Goal: Task Accomplishment & Management: Manage account settings

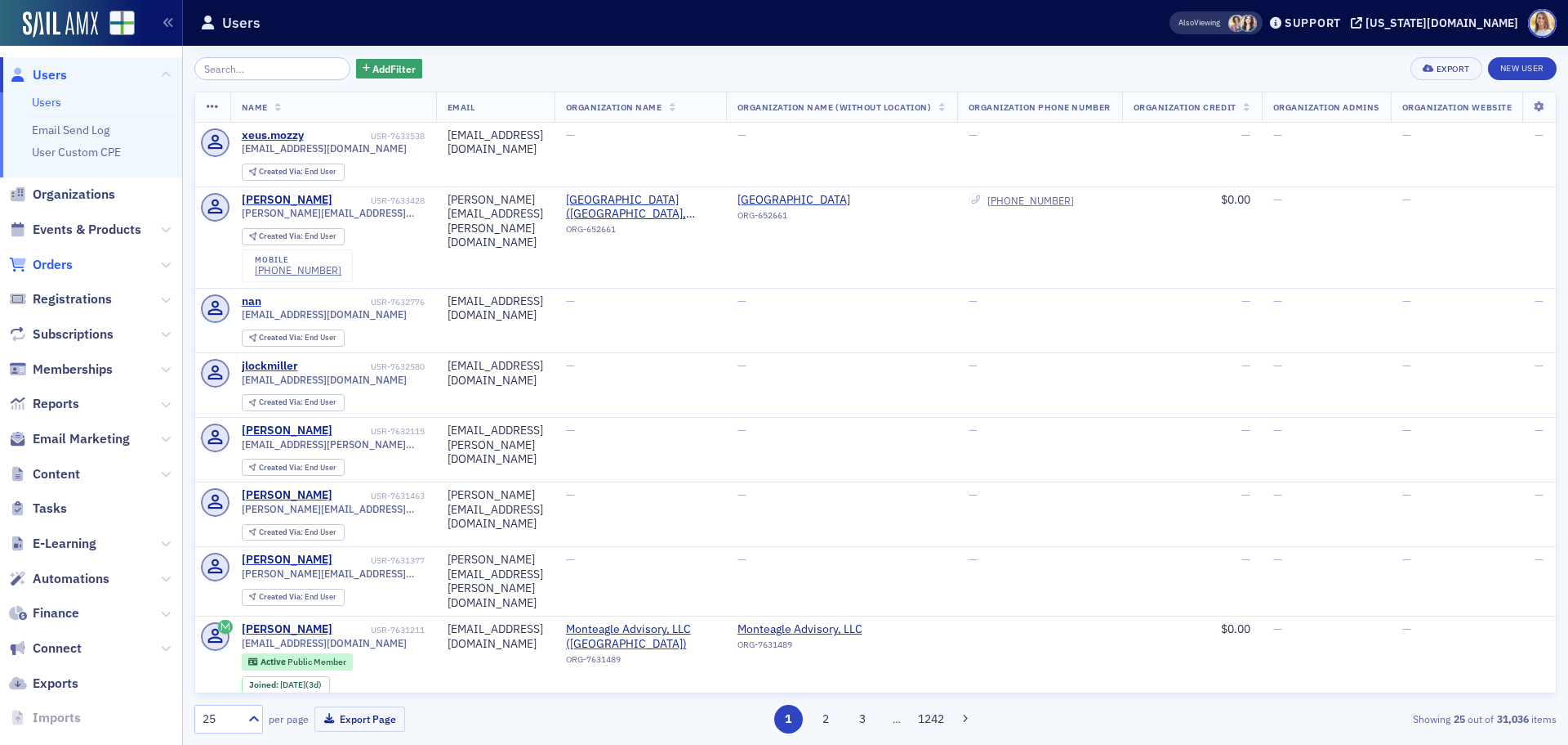
click at [65, 262] on span "Orders" at bounding box center [52, 265] width 40 height 18
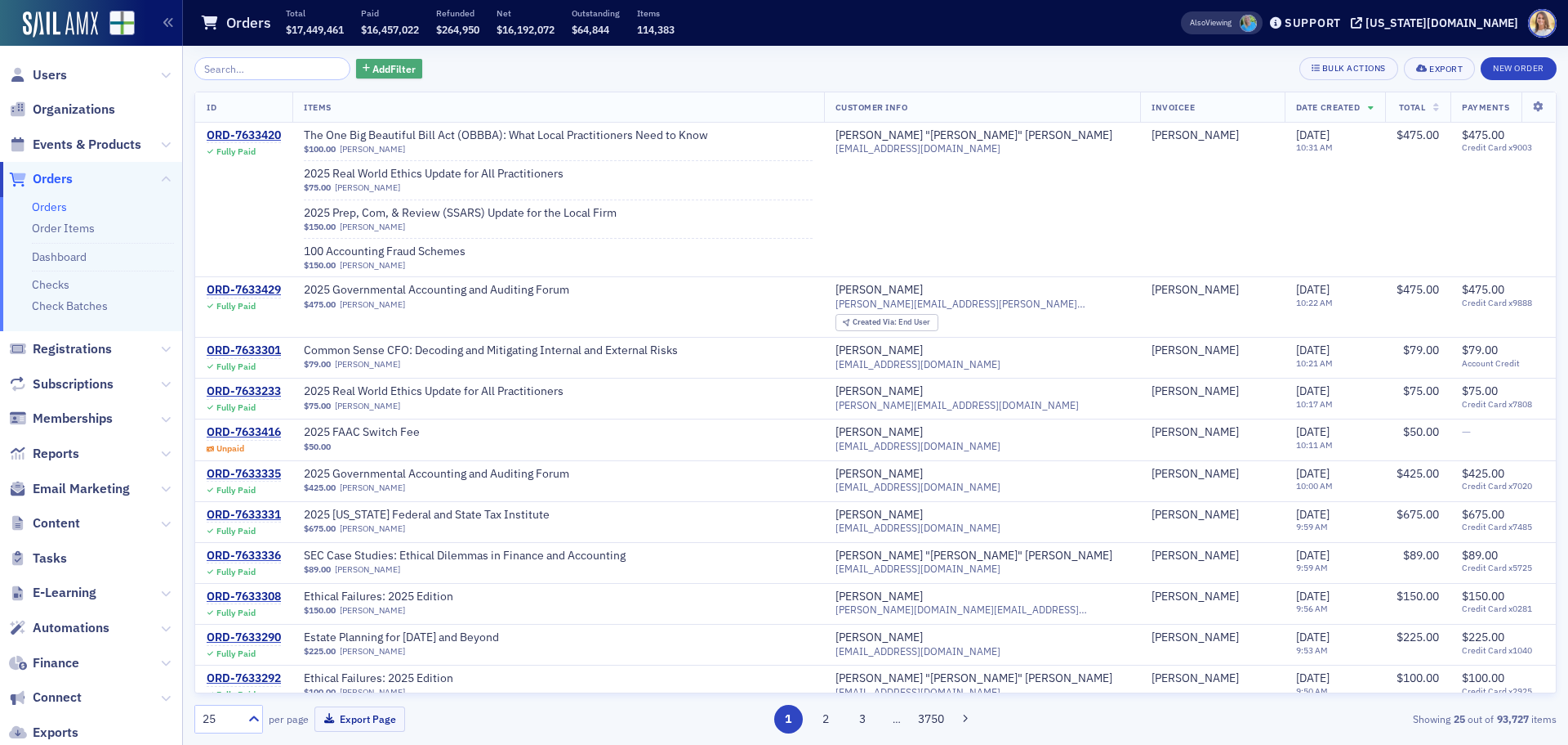
click at [383, 68] on span "Add Filter" at bounding box center [395, 69] width 44 height 15
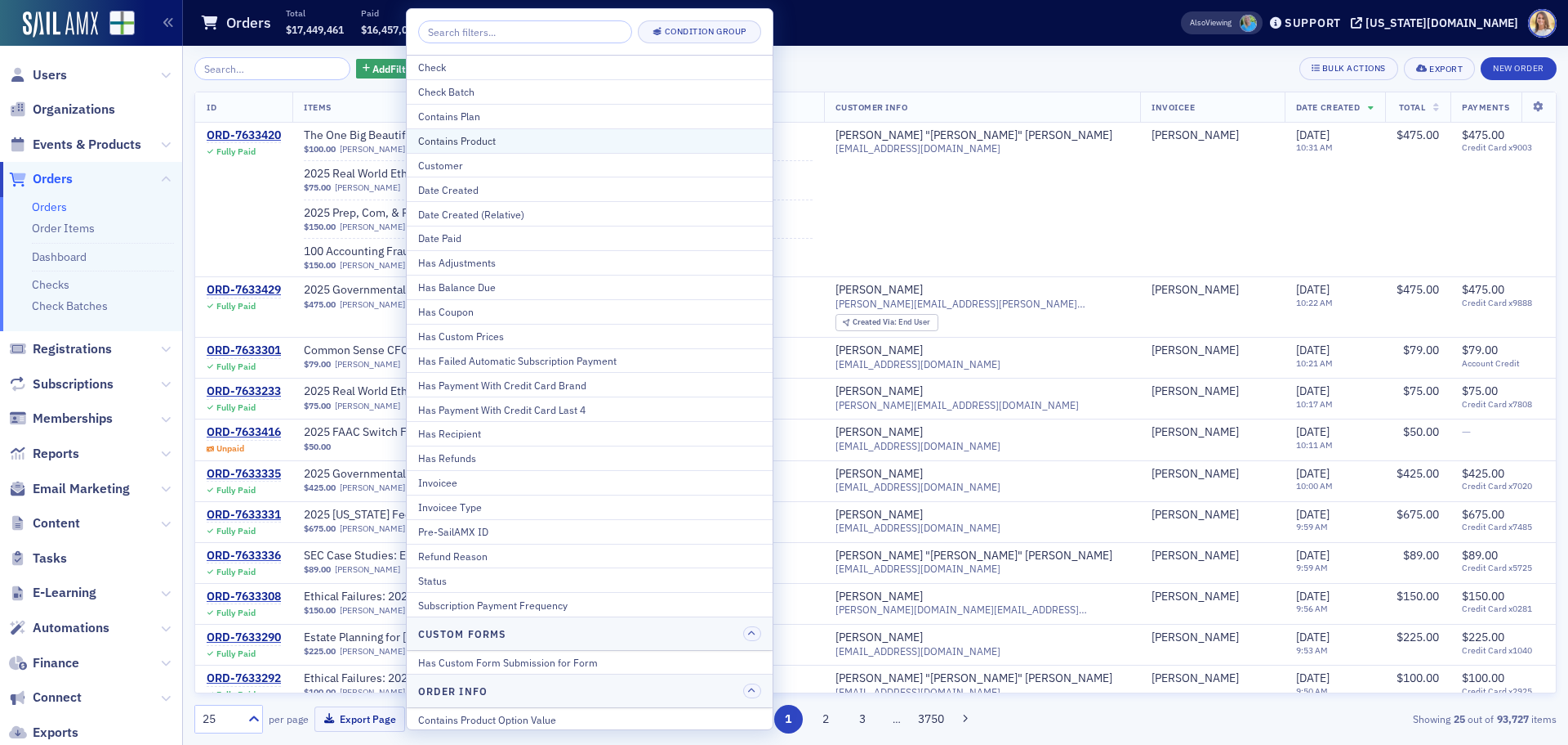
click at [527, 141] on div "Contains Product" at bounding box center [590, 140] width 343 height 15
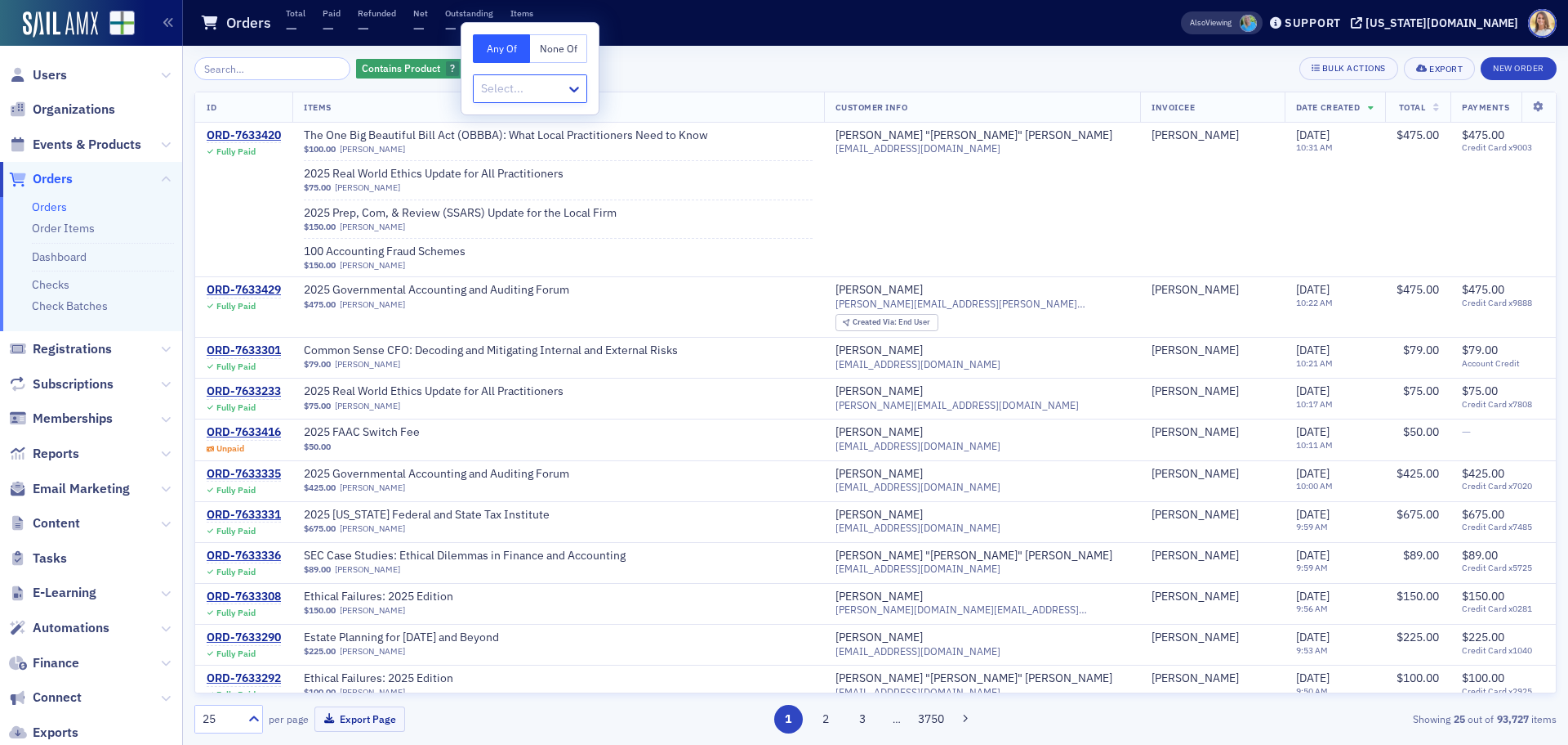
click at [555, 75] on div "Select..." at bounding box center [530, 88] width 115 height 28
type input "pee"
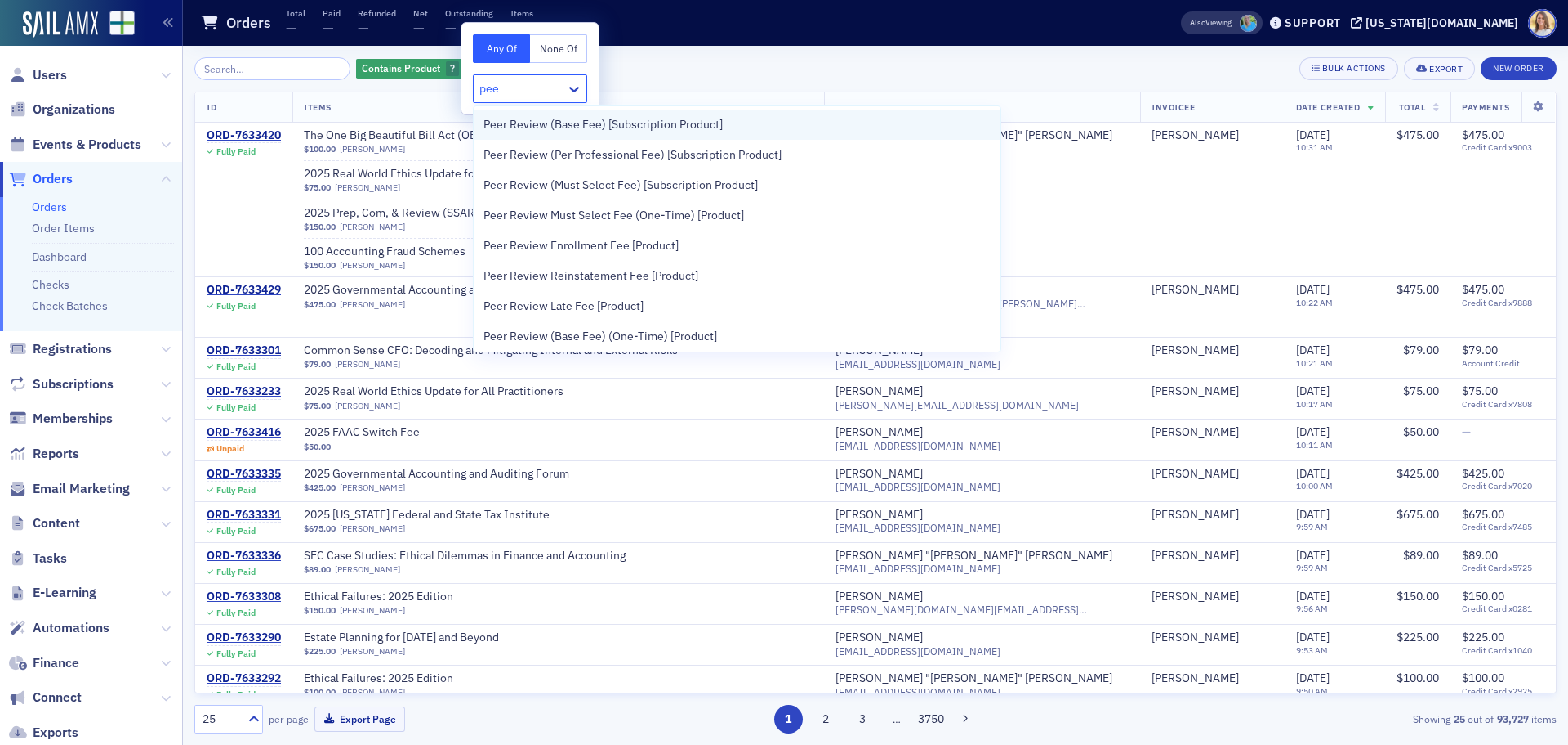
click at [573, 118] on span "Peer Review (Base Fee) [Subscription Product]" at bounding box center [603, 124] width 239 height 17
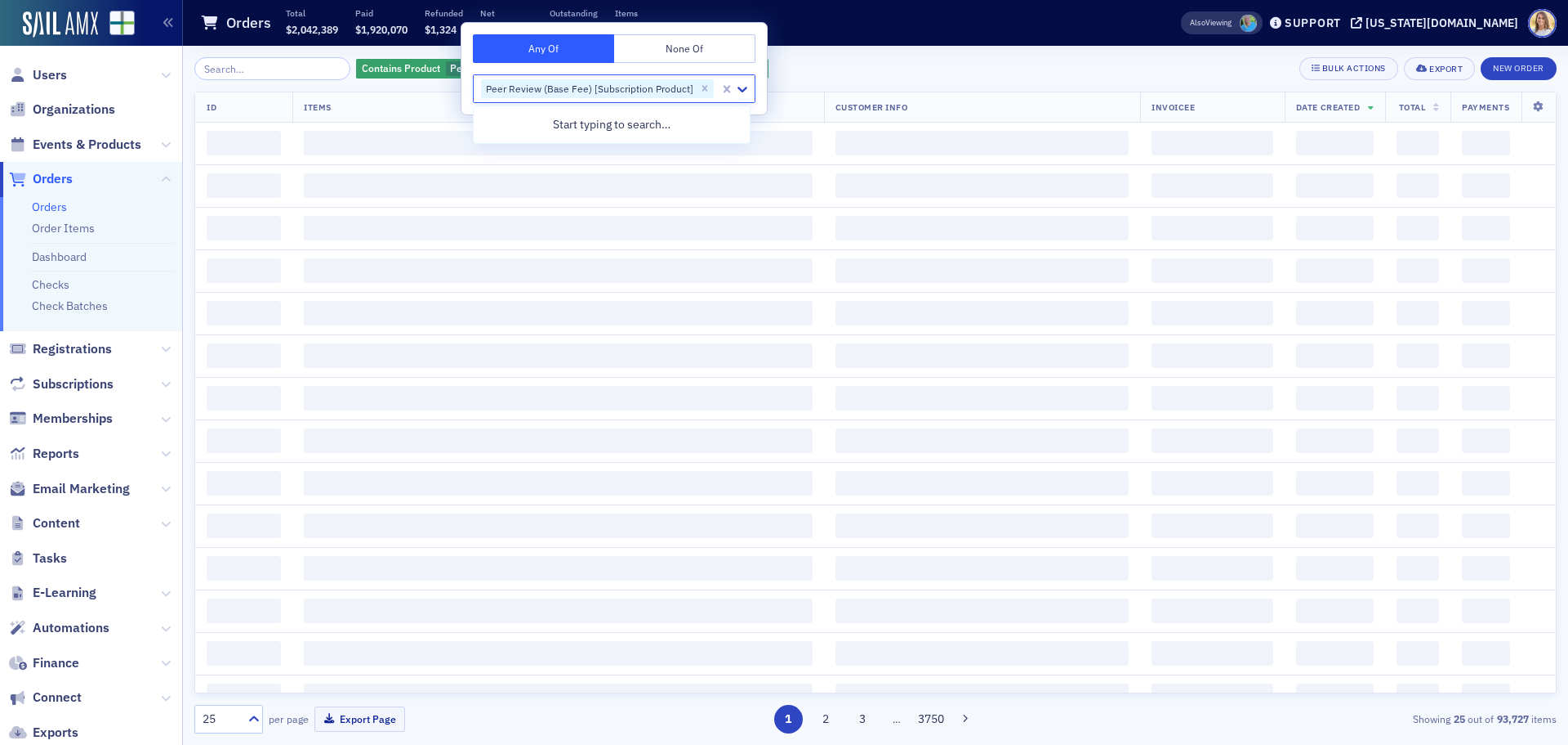
click at [816, 73] on div "Contains Product Peer Review (Base Fee) [Subscription Product] Add Filter Bulk …" at bounding box center [876, 68] width 1362 height 23
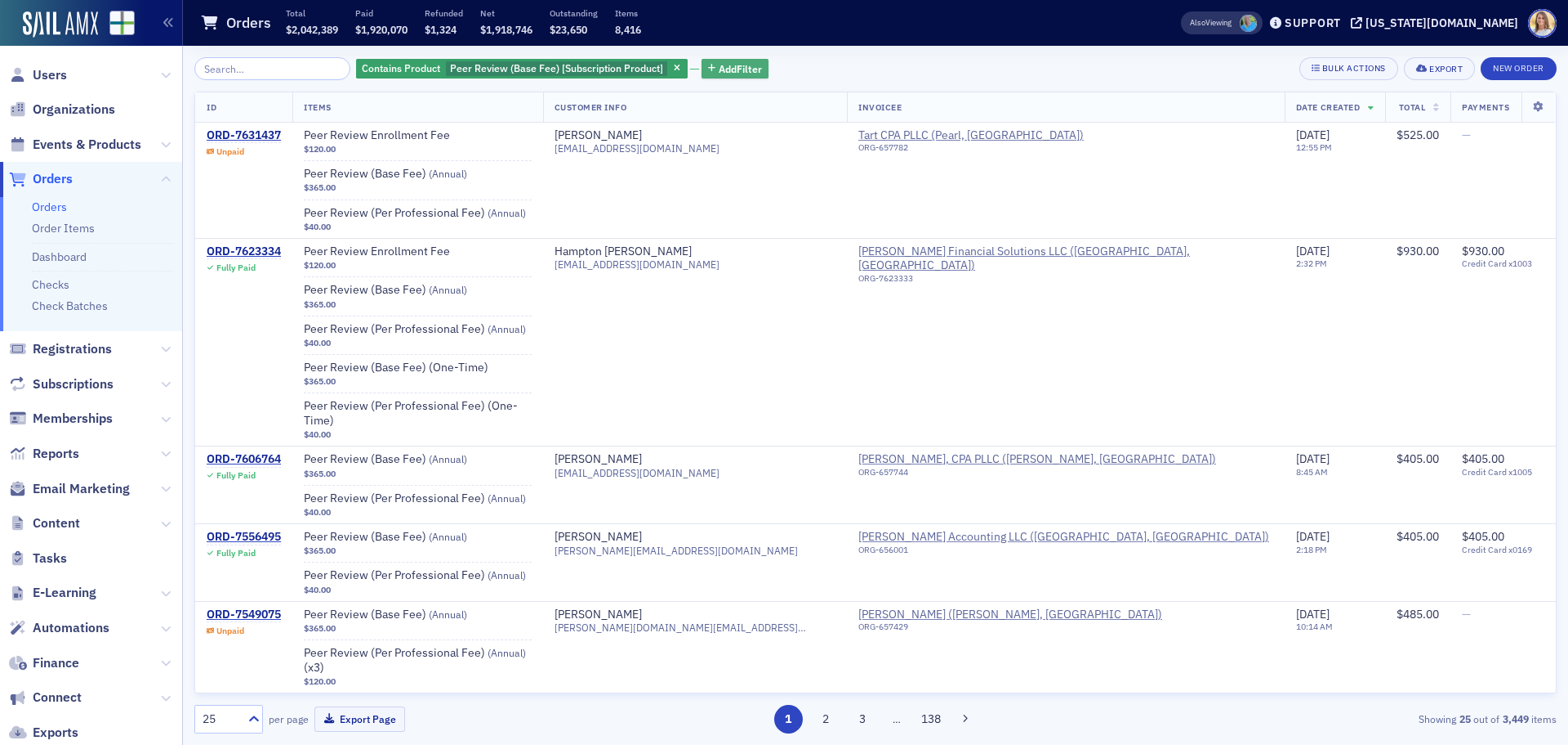
click at [727, 74] on span "Add Filter" at bounding box center [741, 69] width 44 height 15
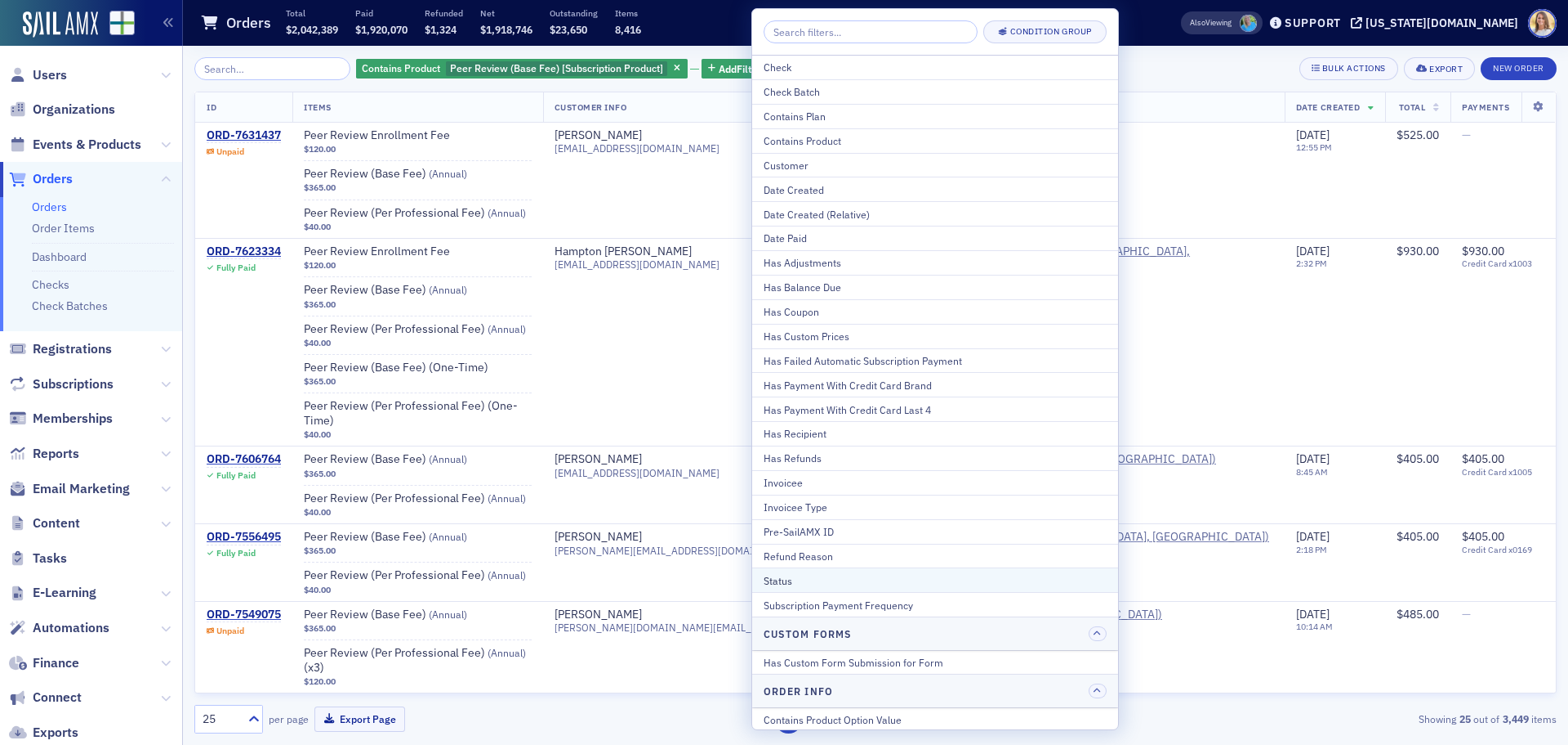
click at [794, 578] on div "Status" at bounding box center [935, 581] width 343 height 15
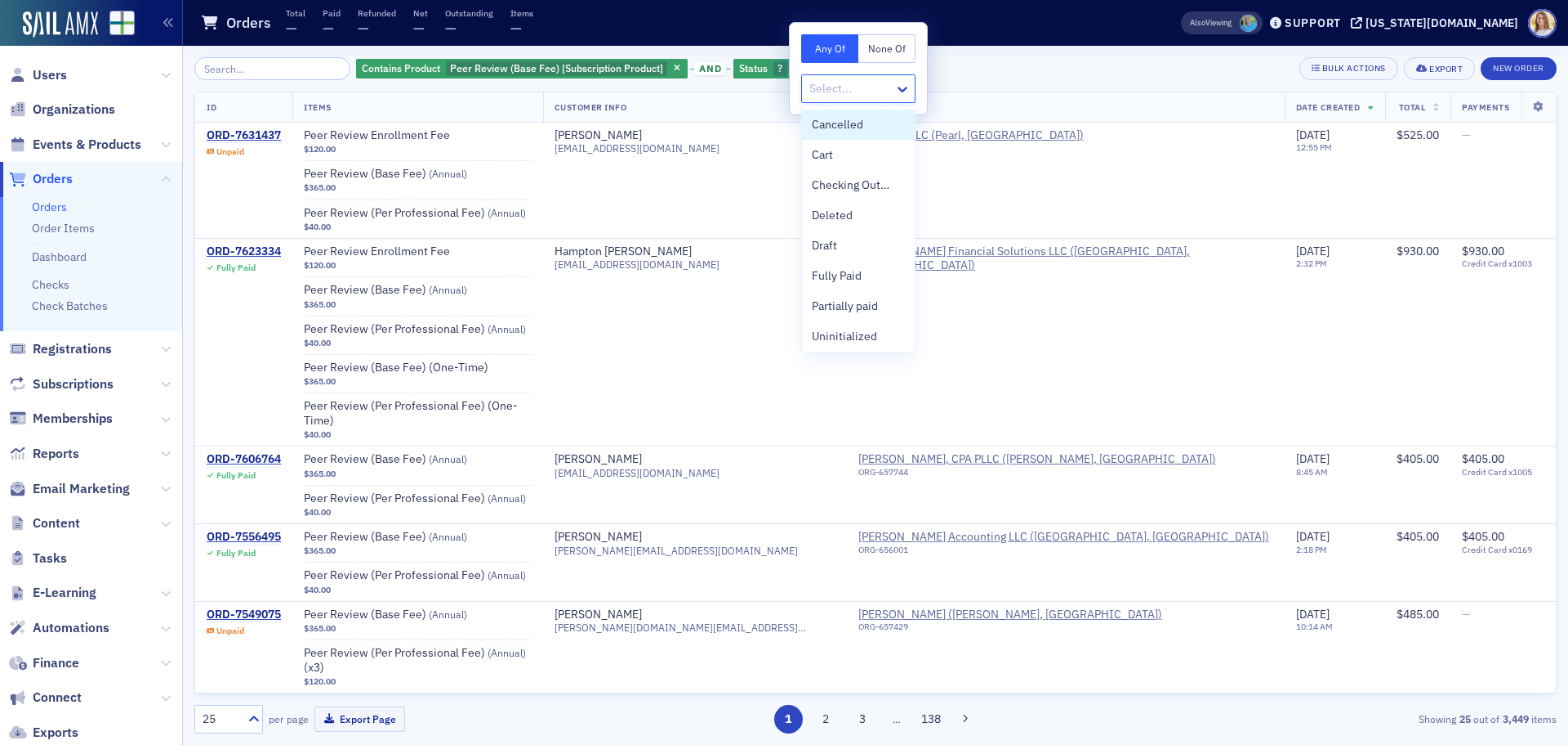
click at [880, 87] on div at bounding box center [851, 89] width 85 height 21
click at [843, 326] on span "Unpaid" at bounding box center [830, 333] width 36 height 17
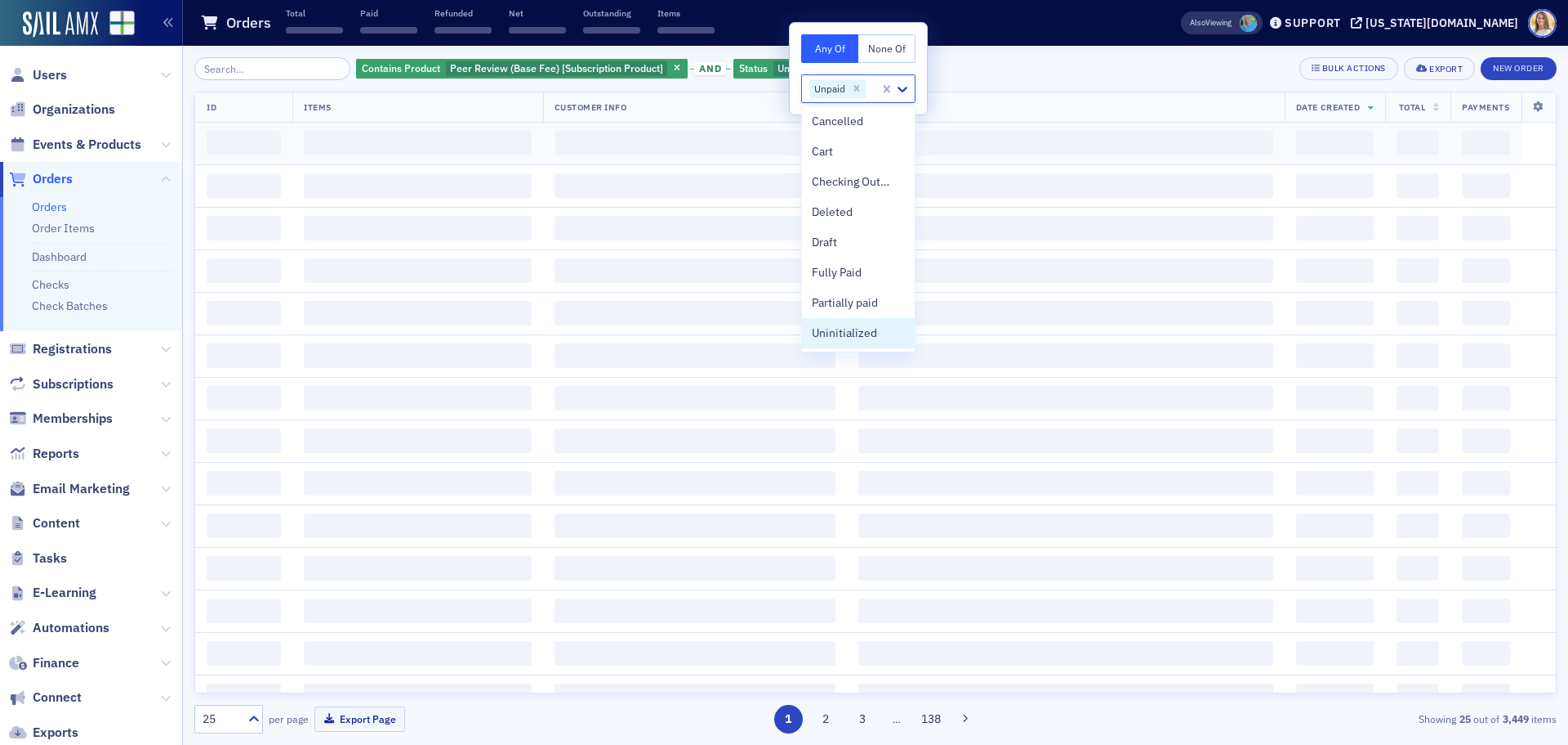
scroll to position [3, 0]
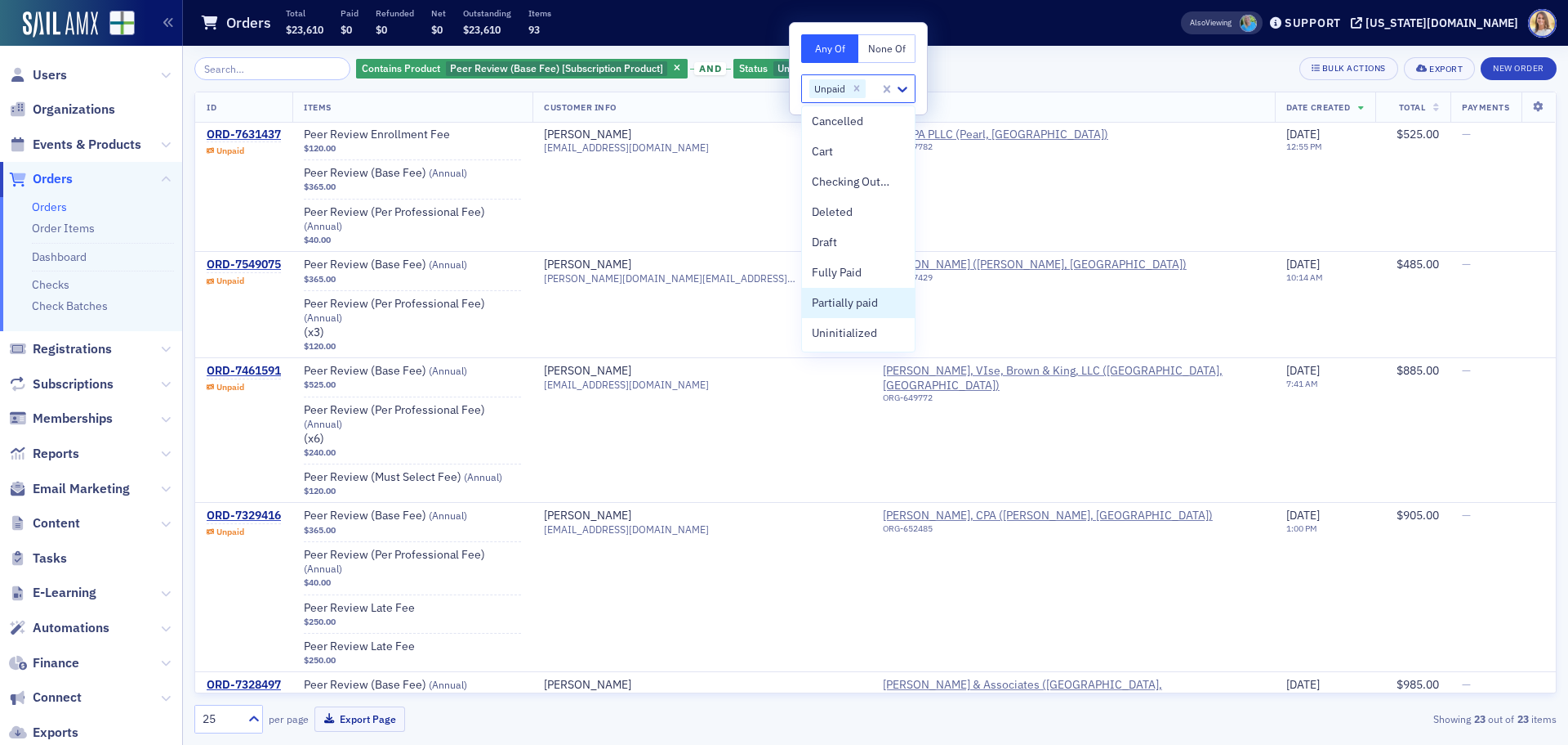
scroll to position [2, 0]
click at [1054, 66] on div "Contains Product Peer Review (Base Fee) [Subscription Product] and Status Unpai…" at bounding box center [876, 68] width 1362 height 23
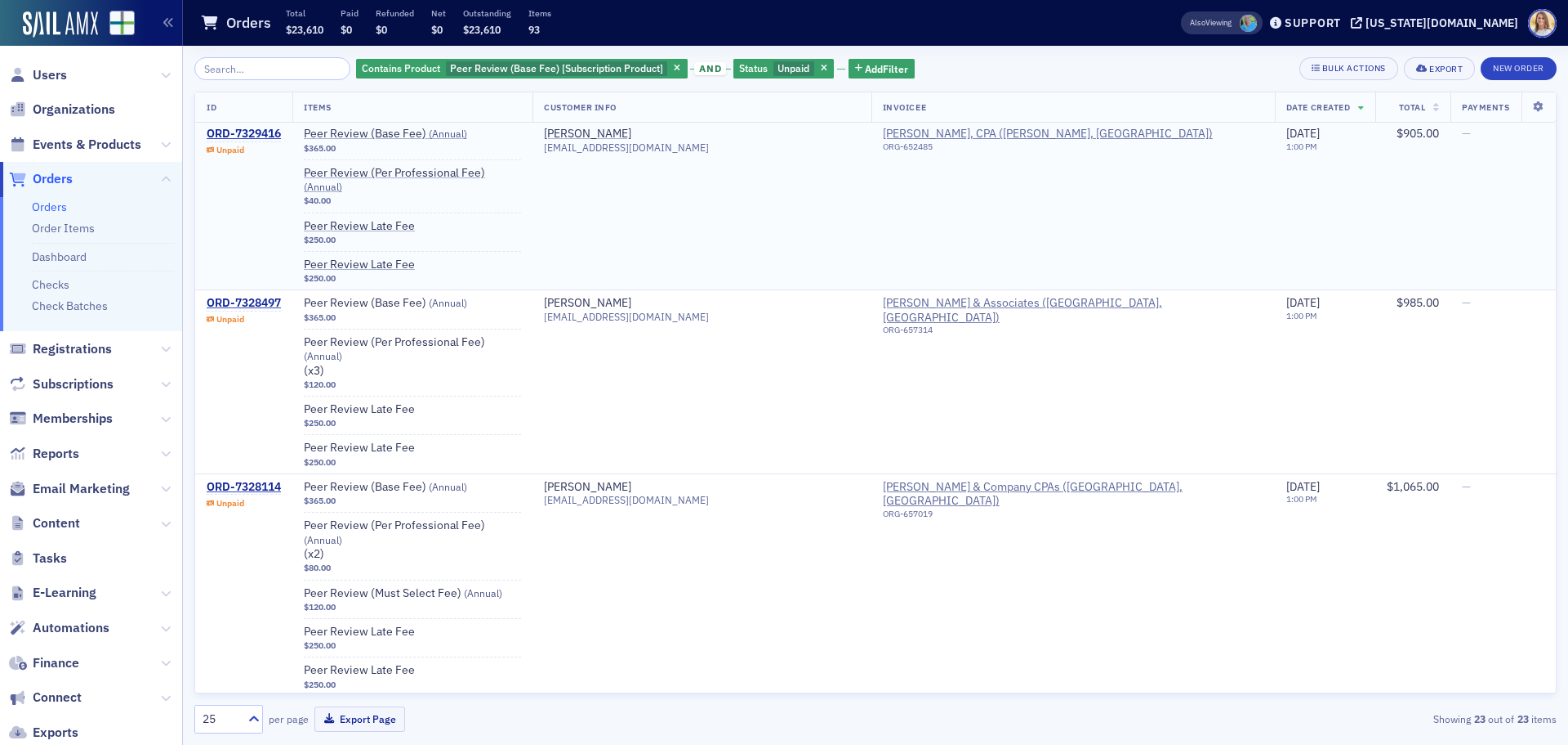
scroll to position [385, 0]
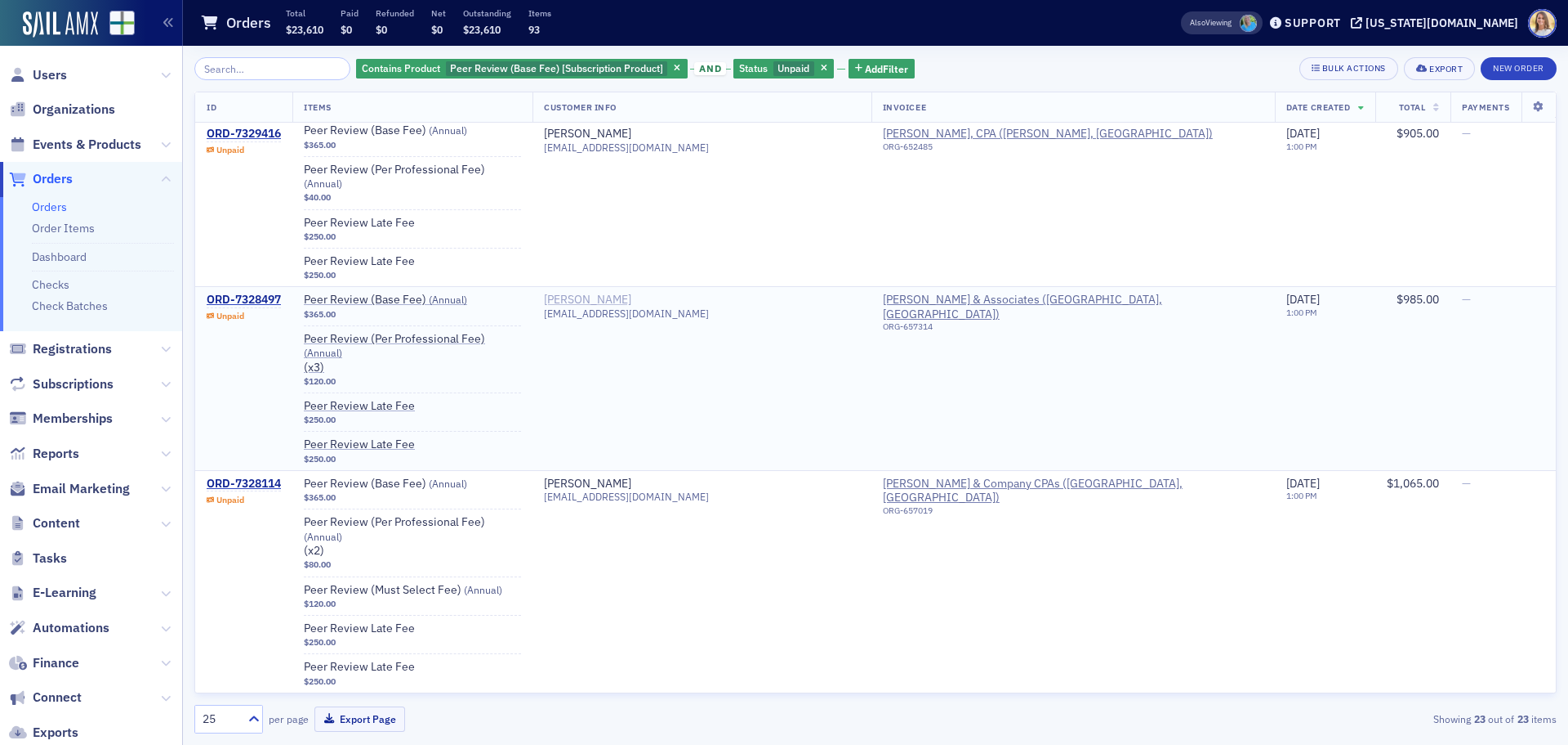
click at [632, 292] on div "Carlton Dixon" at bounding box center [588, 300] width 87 height 15
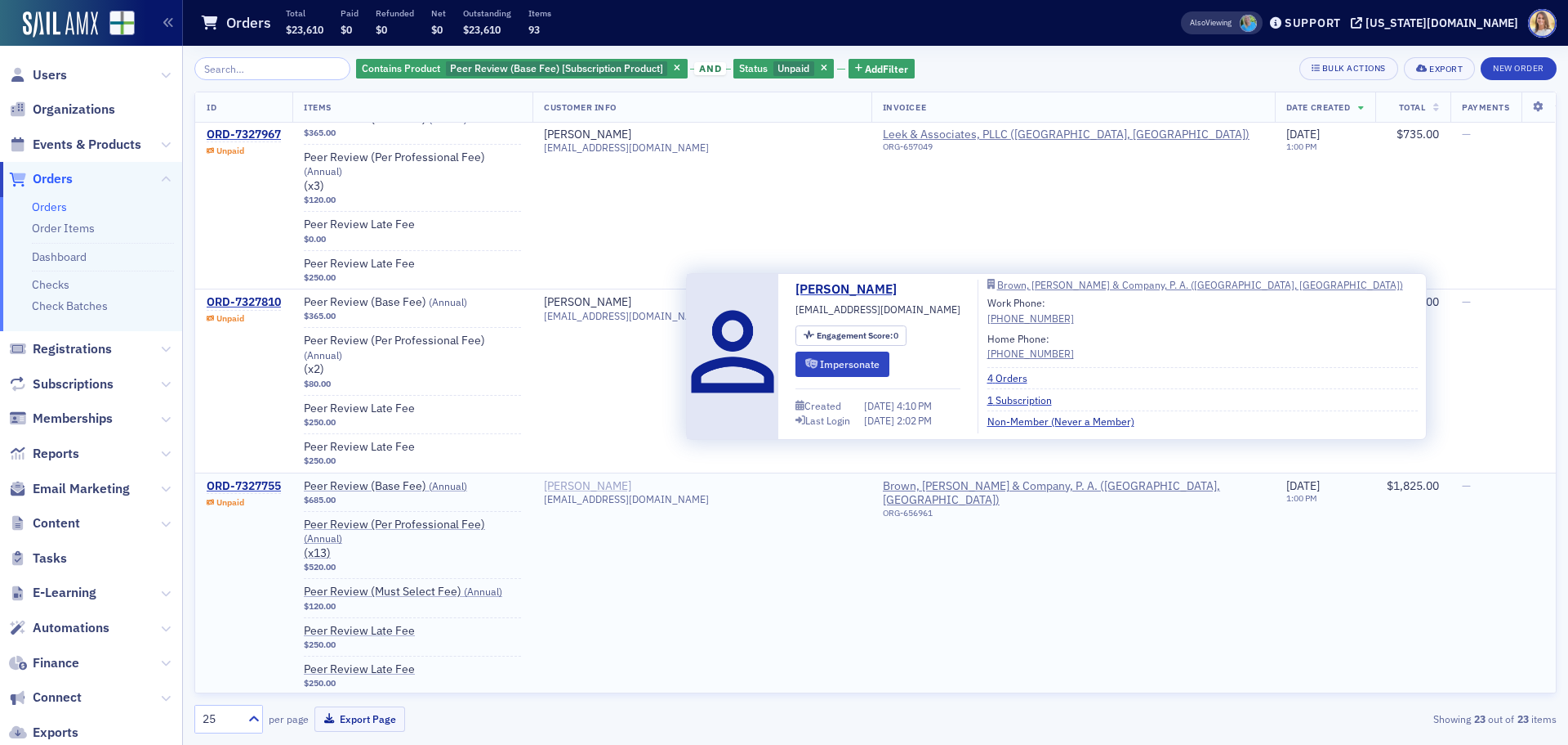
scroll to position [1197, 0]
click at [632, 477] on div "James France" at bounding box center [588, 485] width 87 height 15
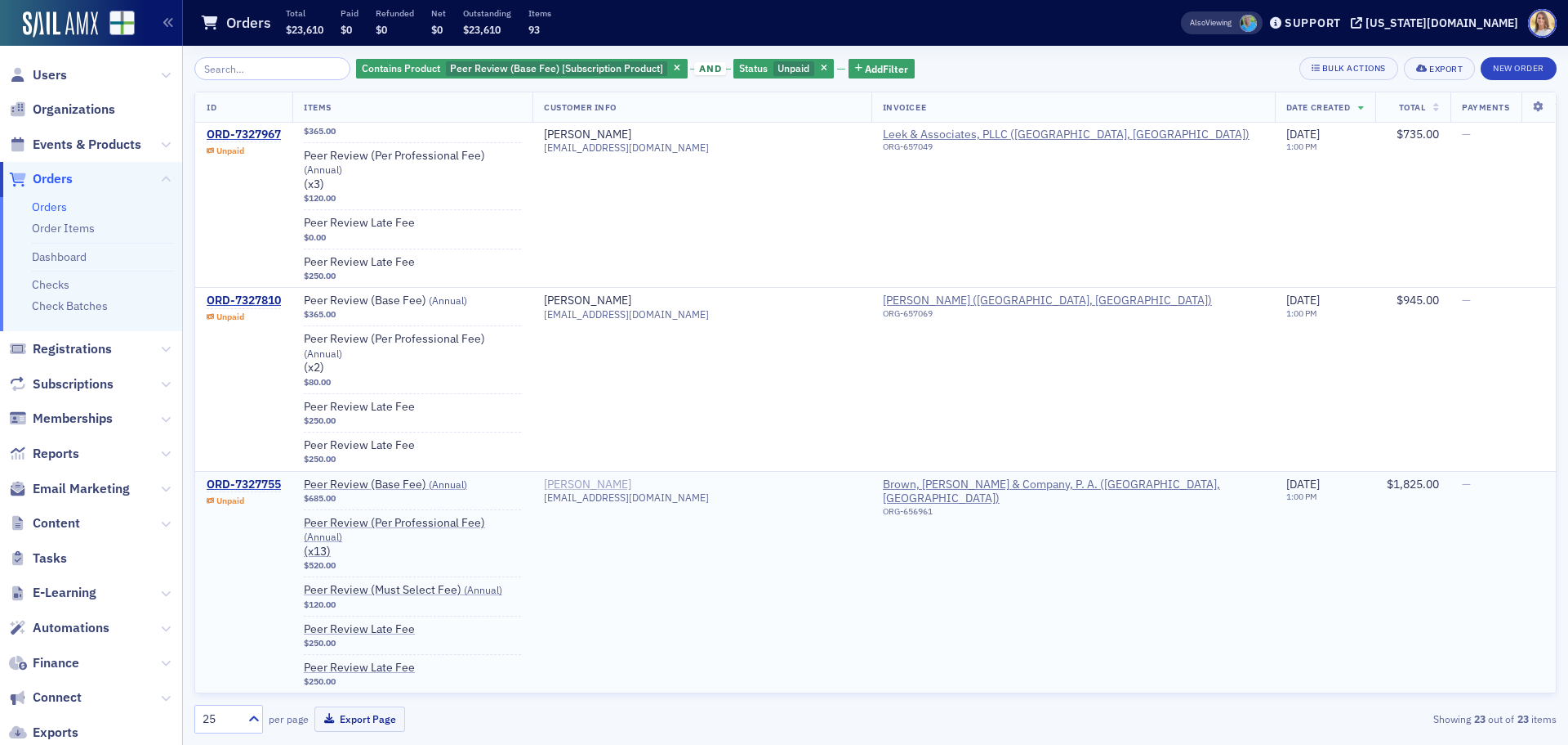
scroll to position [1199, 0]
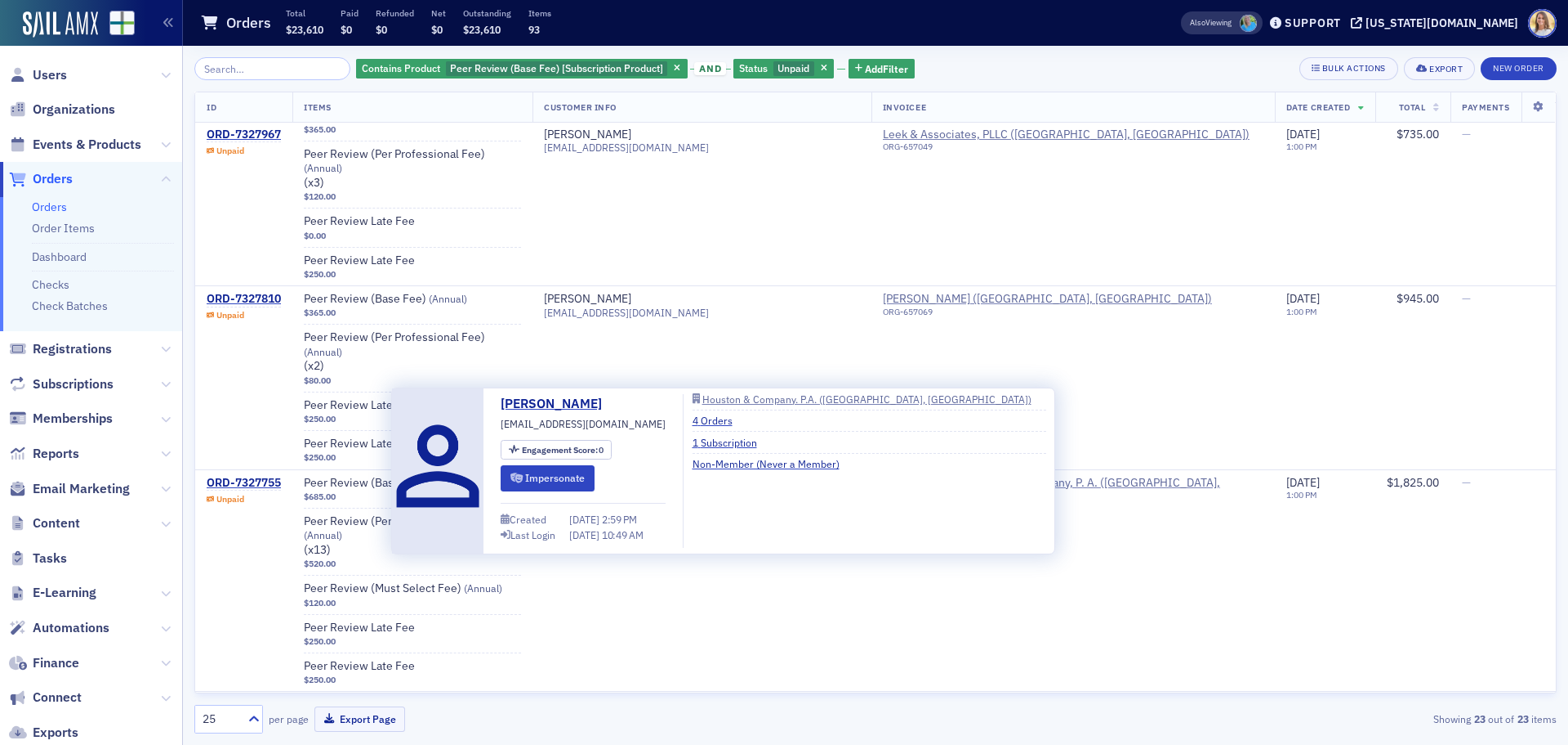
click at [632, 698] on div "Michael Houston" at bounding box center [588, 705] width 87 height 15
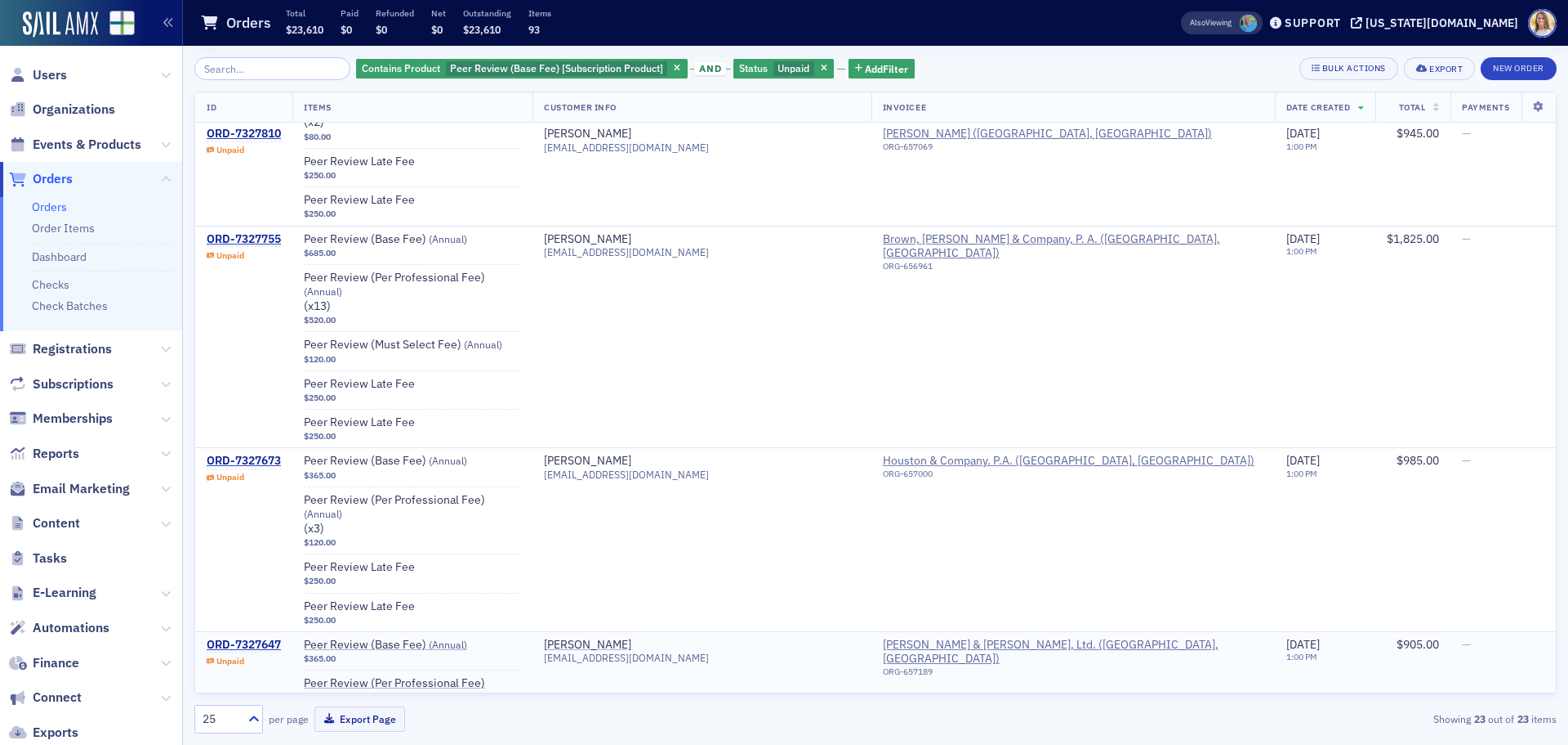
scroll to position [1443, 0]
click at [632, 637] on div "Terry Allen" at bounding box center [588, 644] width 87 height 15
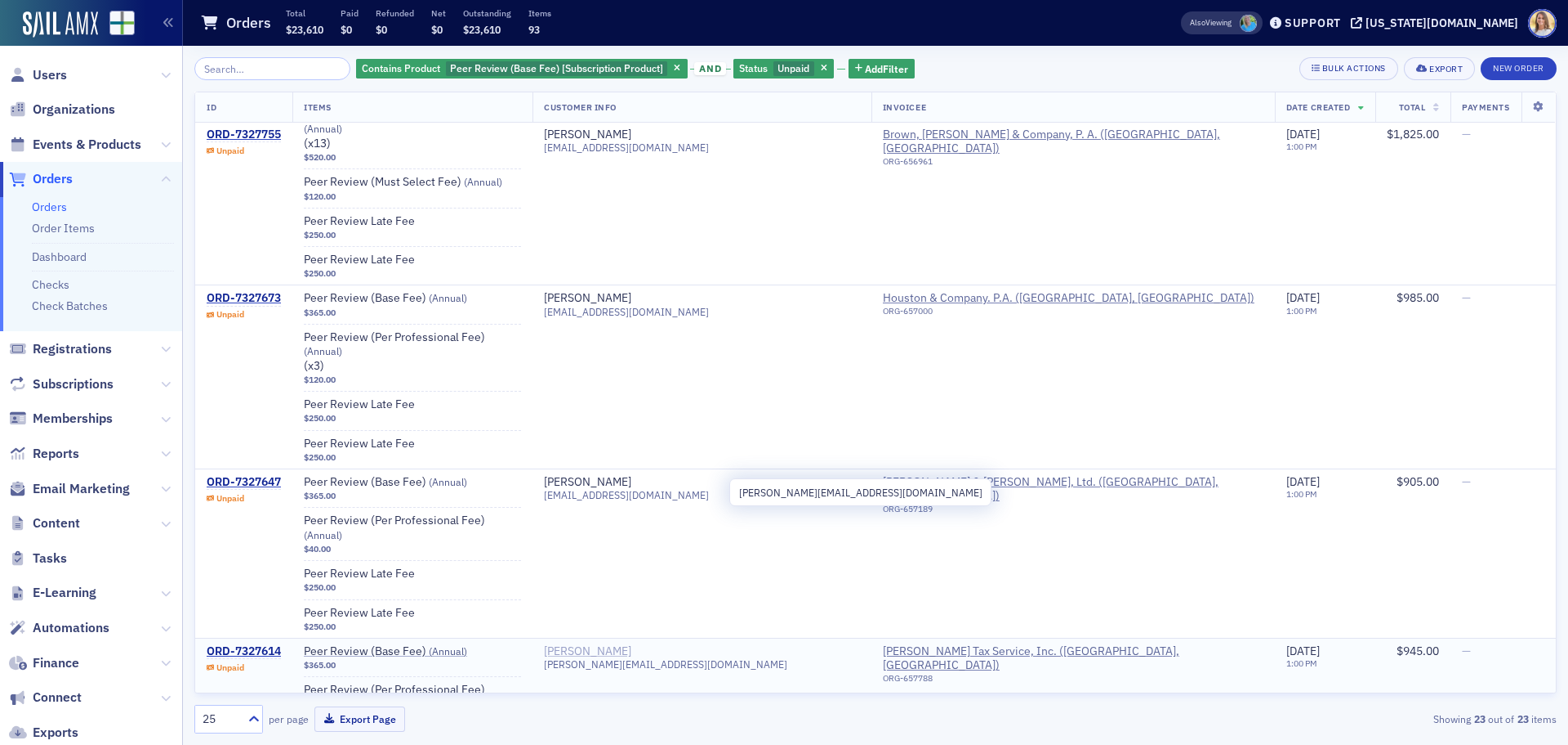
scroll to position [1605, 0]
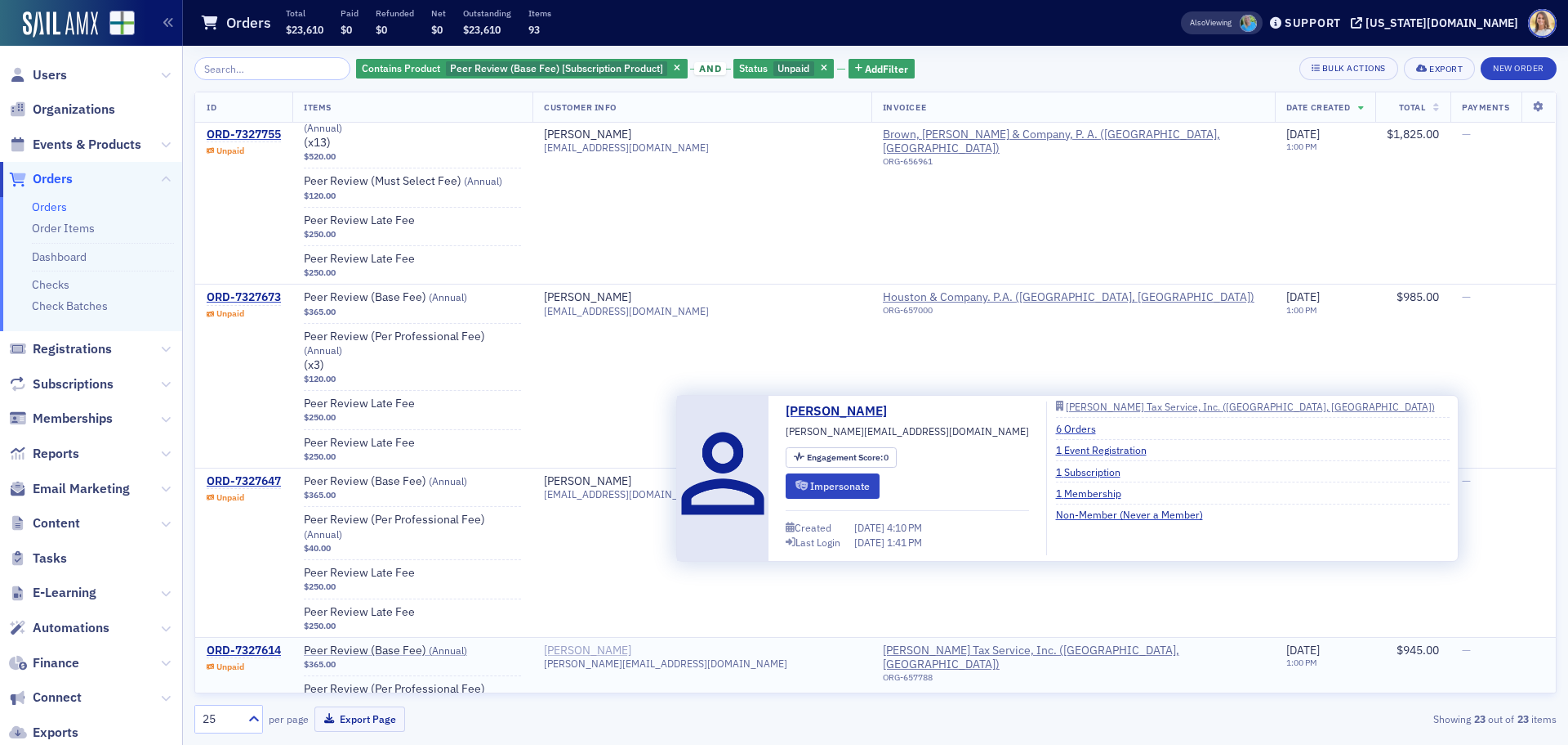
click at [632, 643] on div "Kevin Green" at bounding box center [588, 651] width 87 height 15
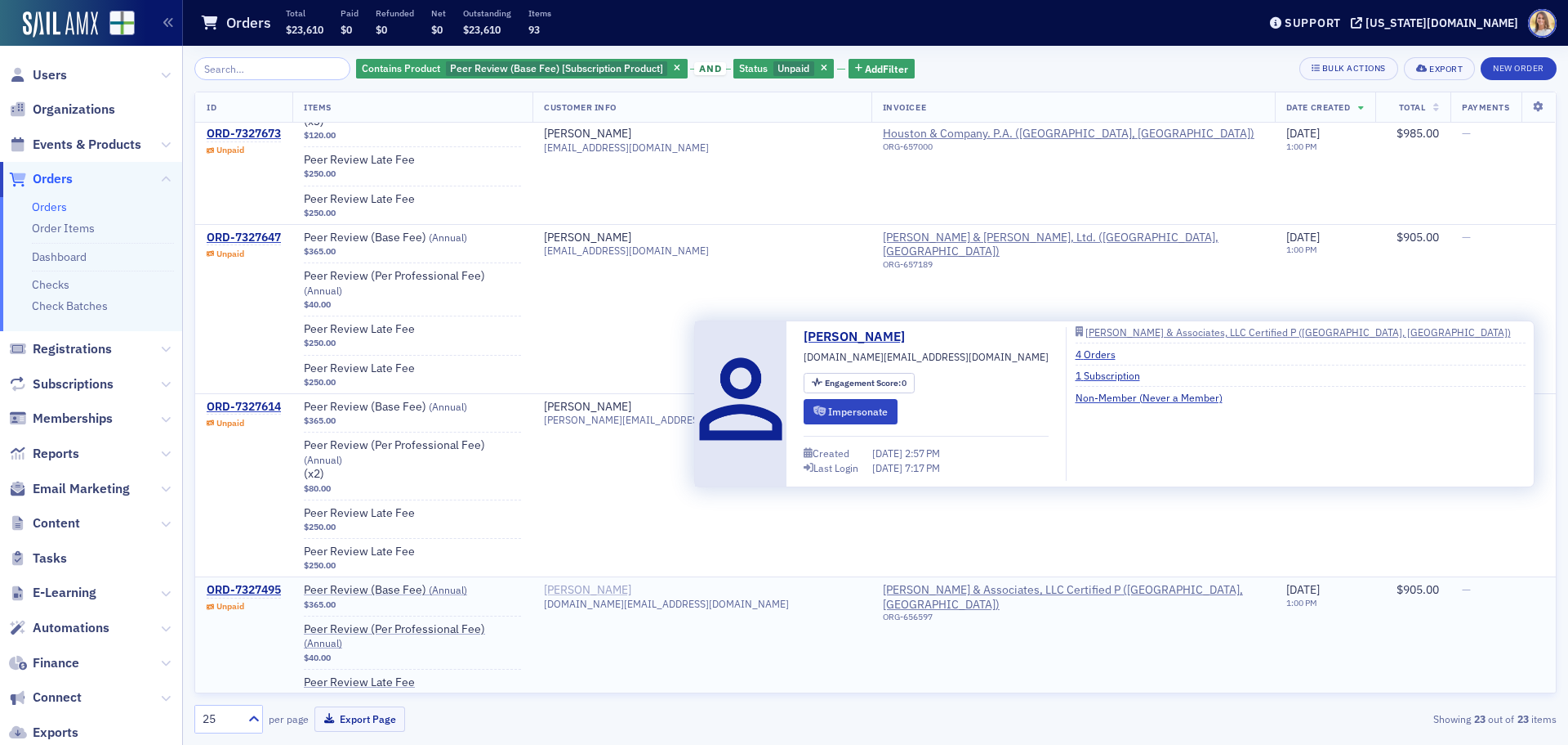
scroll to position [1850, 0]
click at [632, 582] on div "Robert Jackson" at bounding box center [588, 589] width 87 height 15
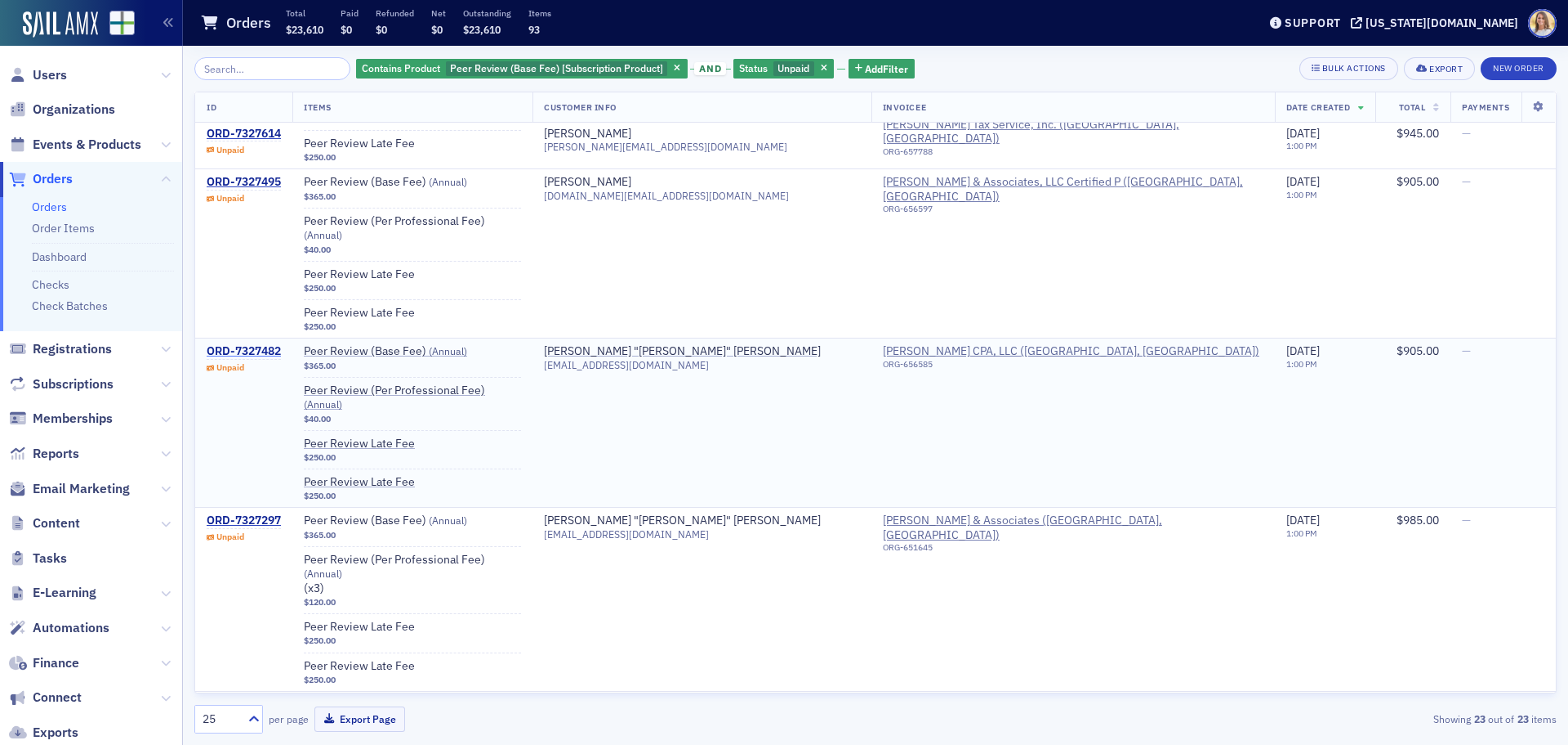
scroll to position [2258, 0]
click at [268, 344] on div "ORD-7327482" at bounding box center [244, 351] width 74 height 15
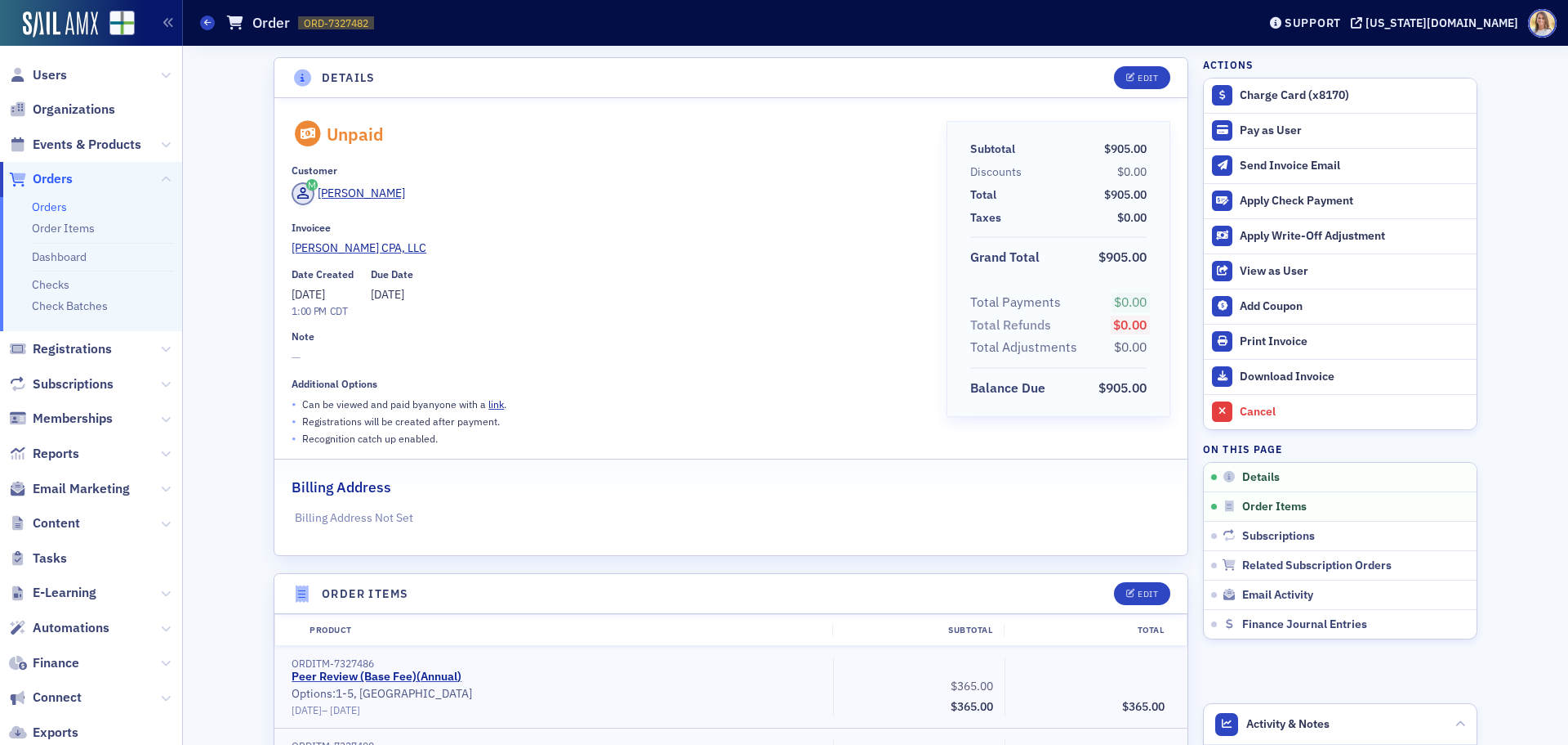
click at [65, 185] on span "Orders" at bounding box center [52, 178] width 40 height 18
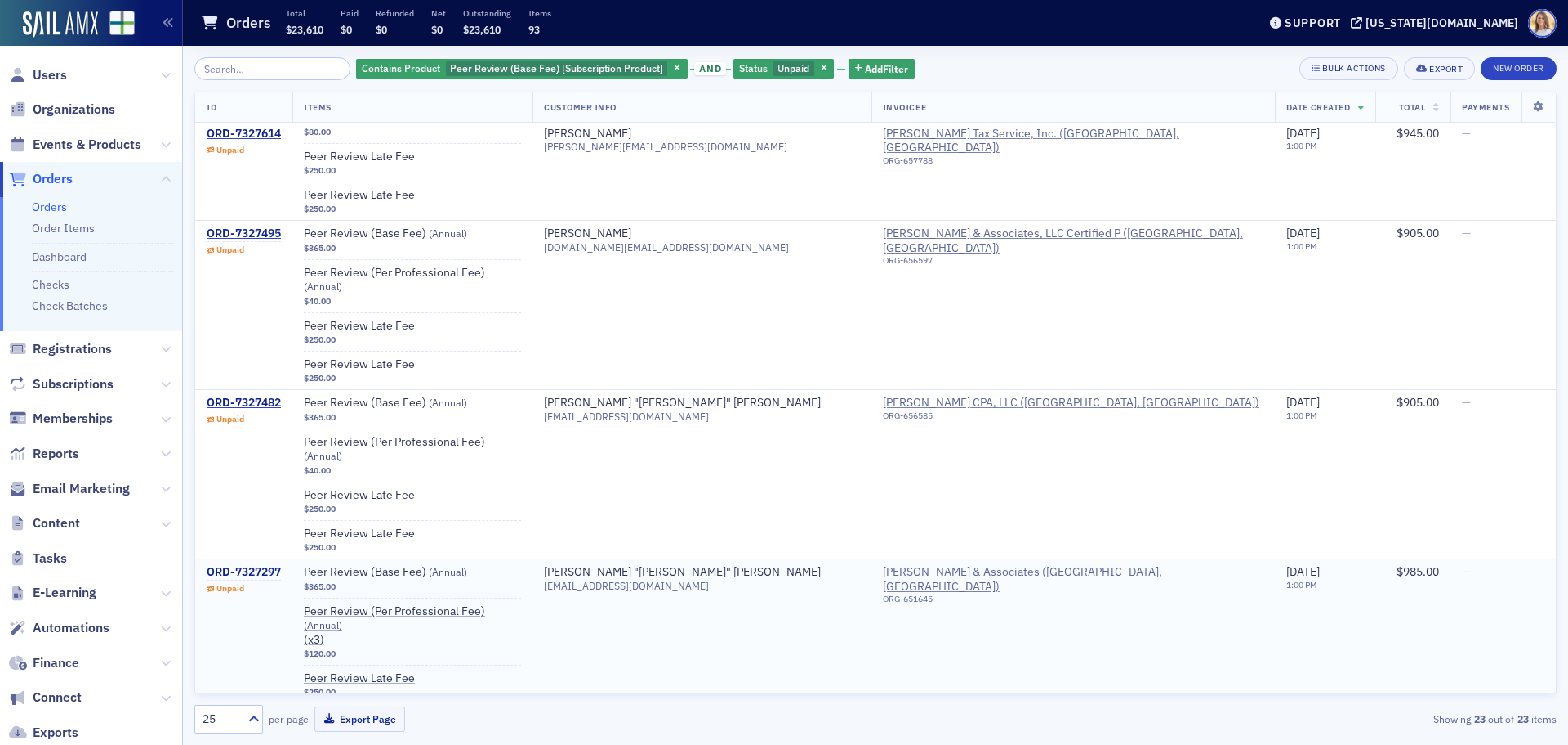
scroll to position [2206, 0]
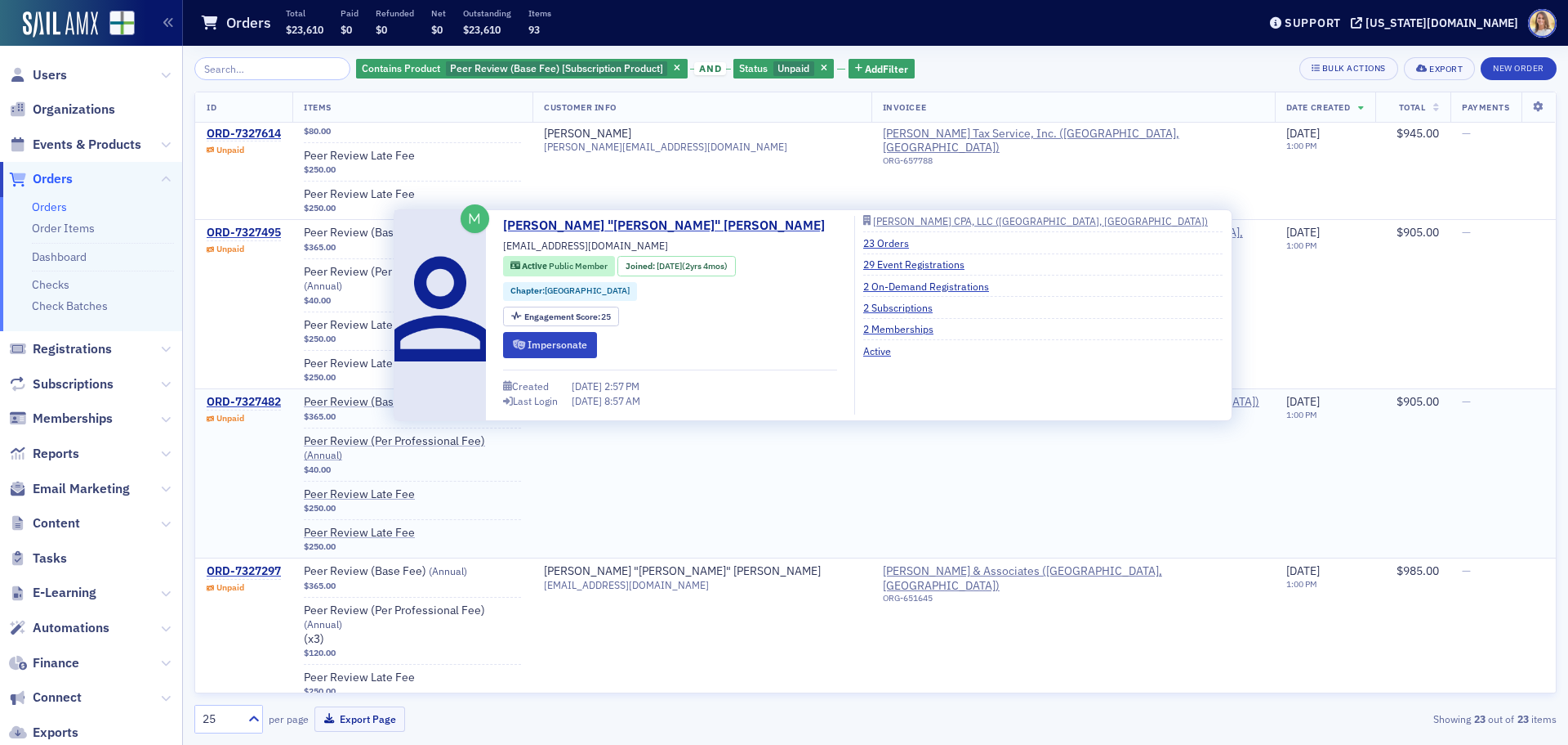
click at [690, 395] on div "Benjamin "Ben" Singleton" at bounding box center [683, 402] width 277 height 15
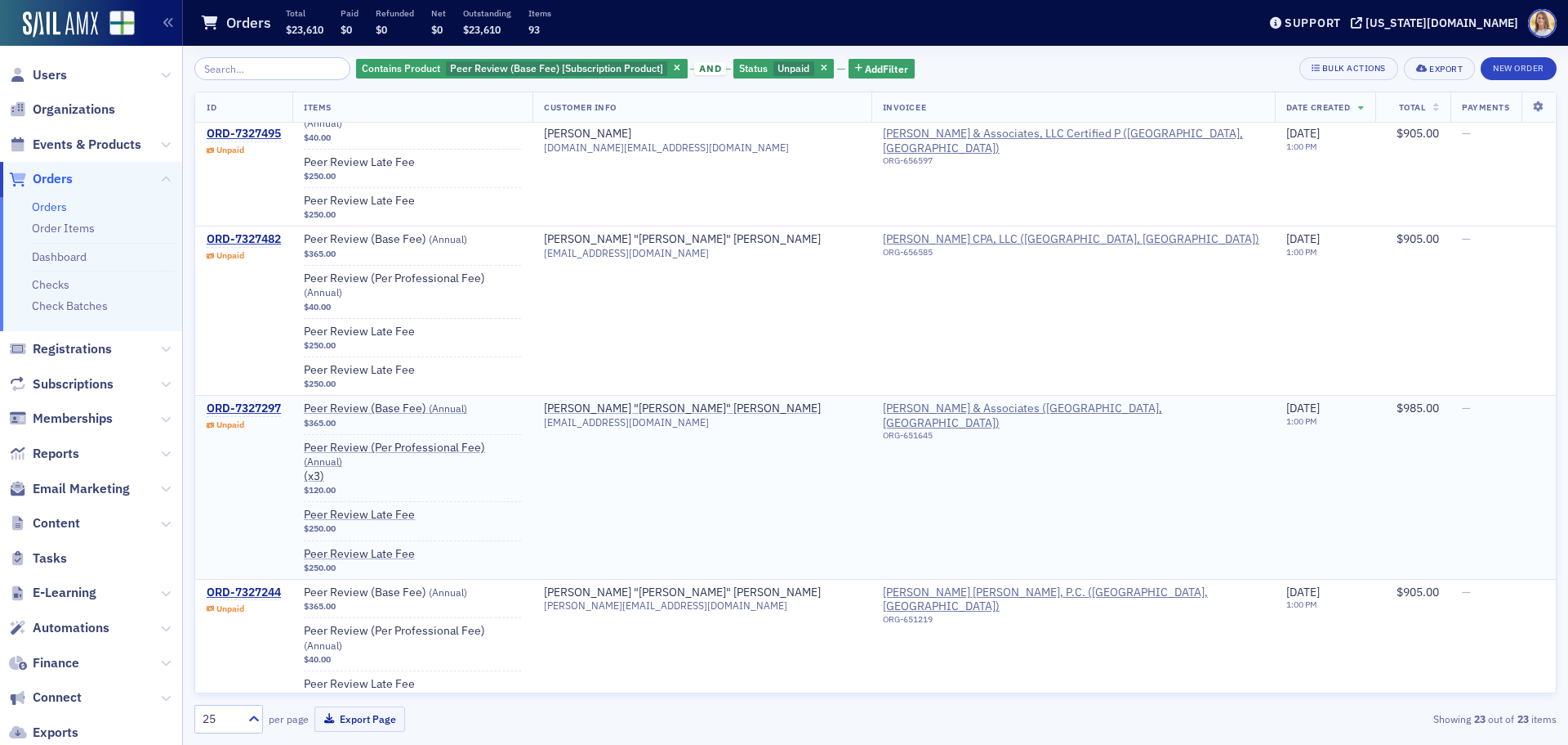
scroll to position [2370, 0]
click at [678, 400] on div "Robert "Bob" Harris" at bounding box center [683, 408] width 277 height 15
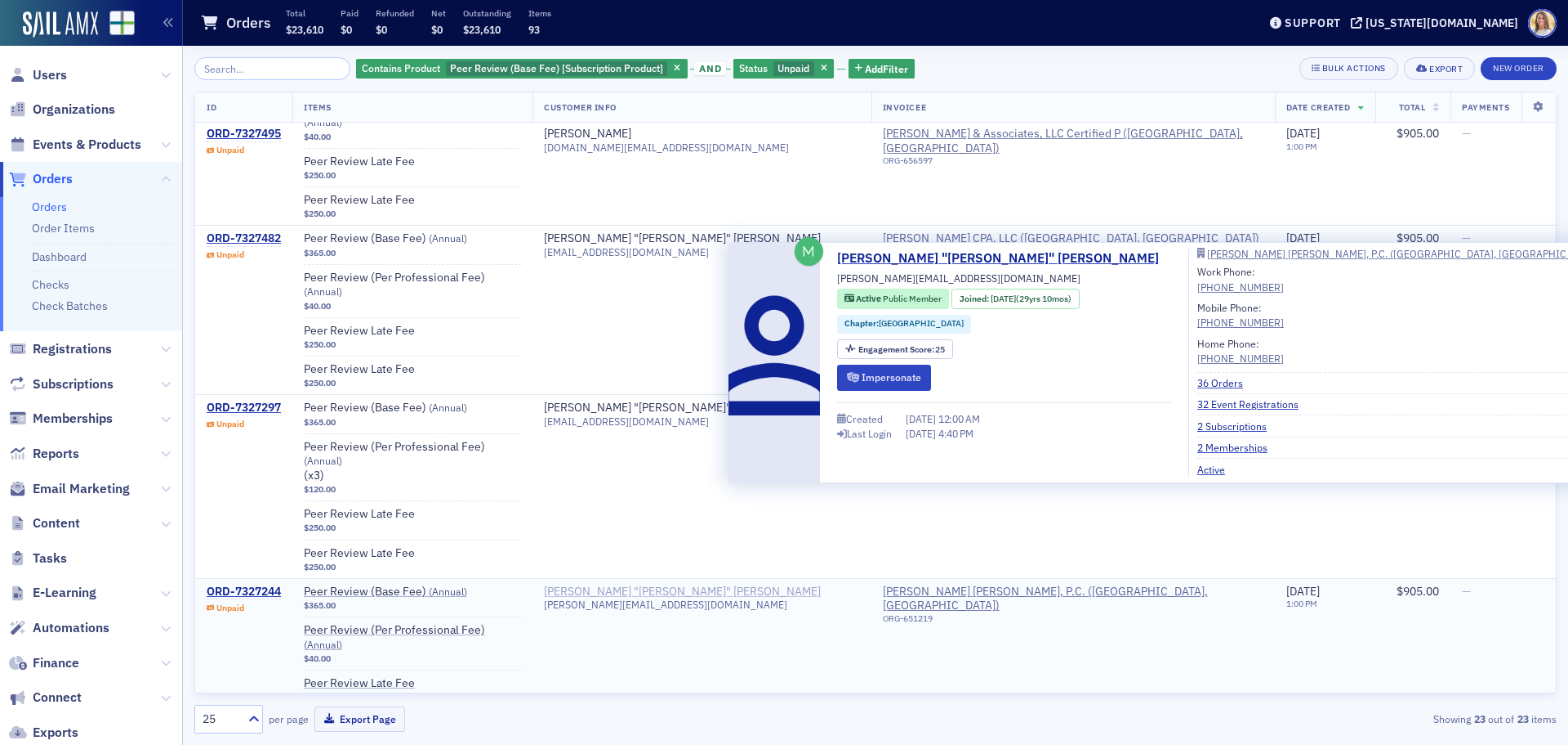
click at [705, 585] on div "James "Berry" Brooks" at bounding box center [683, 592] width 277 height 15
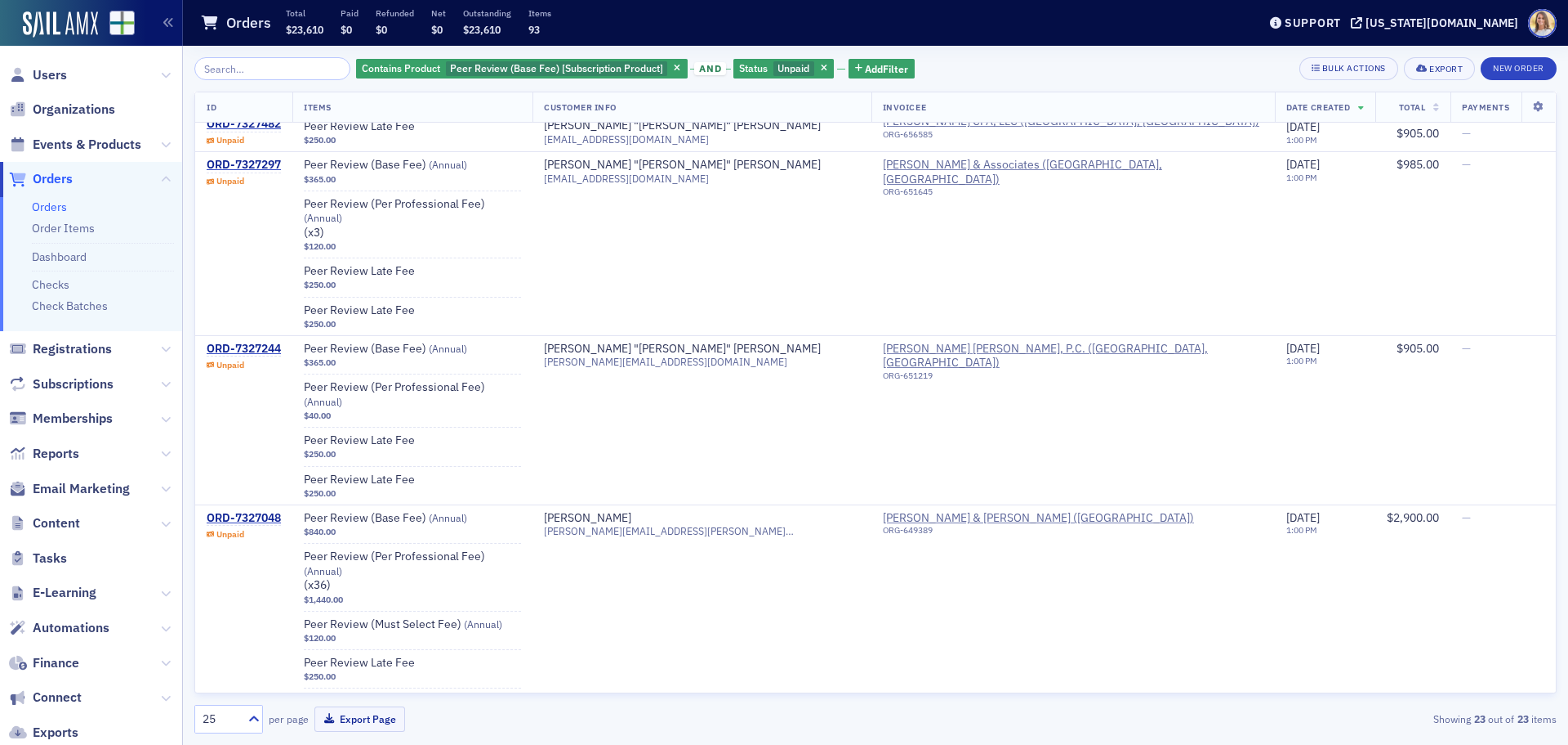
scroll to position [2614, 0]
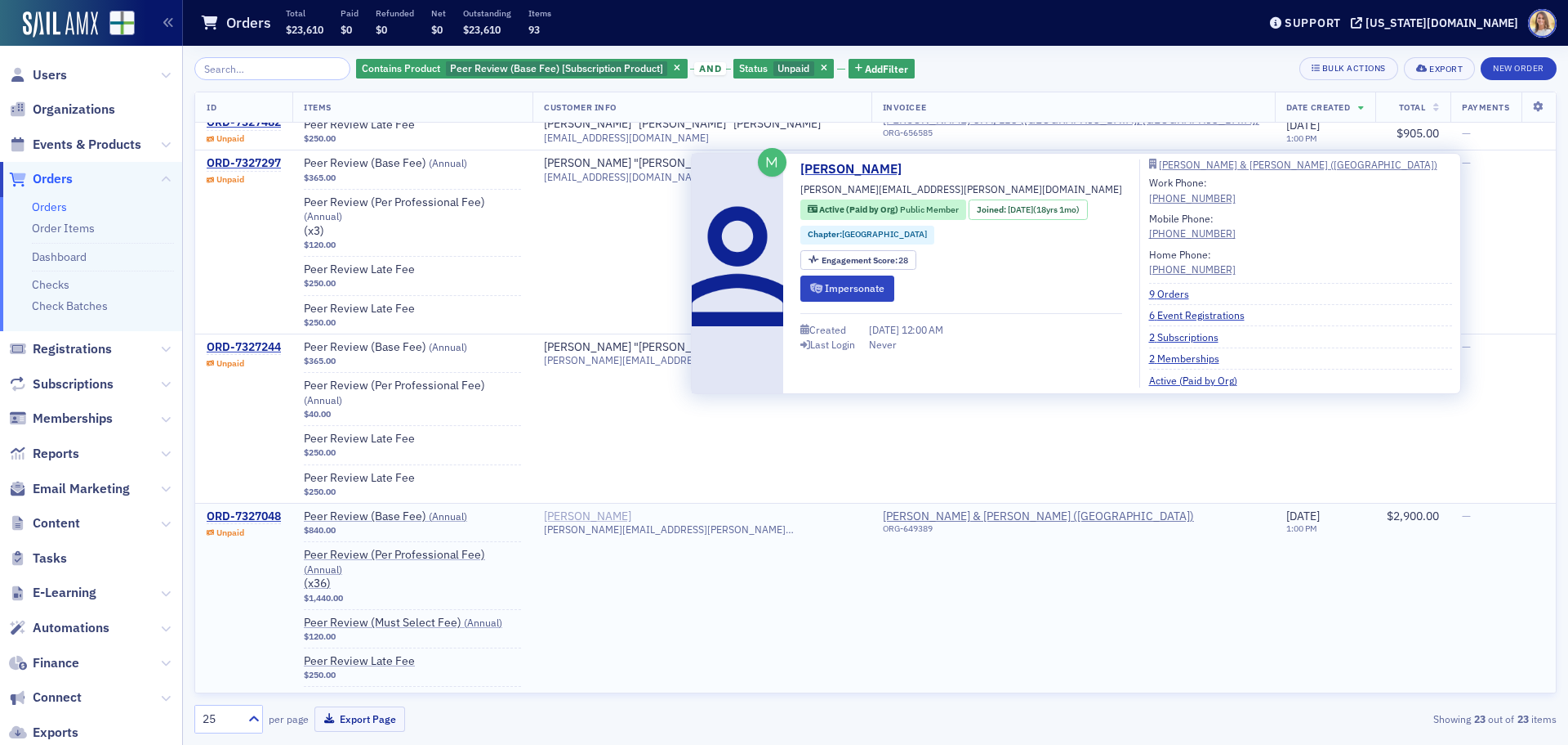
click at [632, 510] on div "Brandon Smith" at bounding box center [588, 517] width 87 height 15
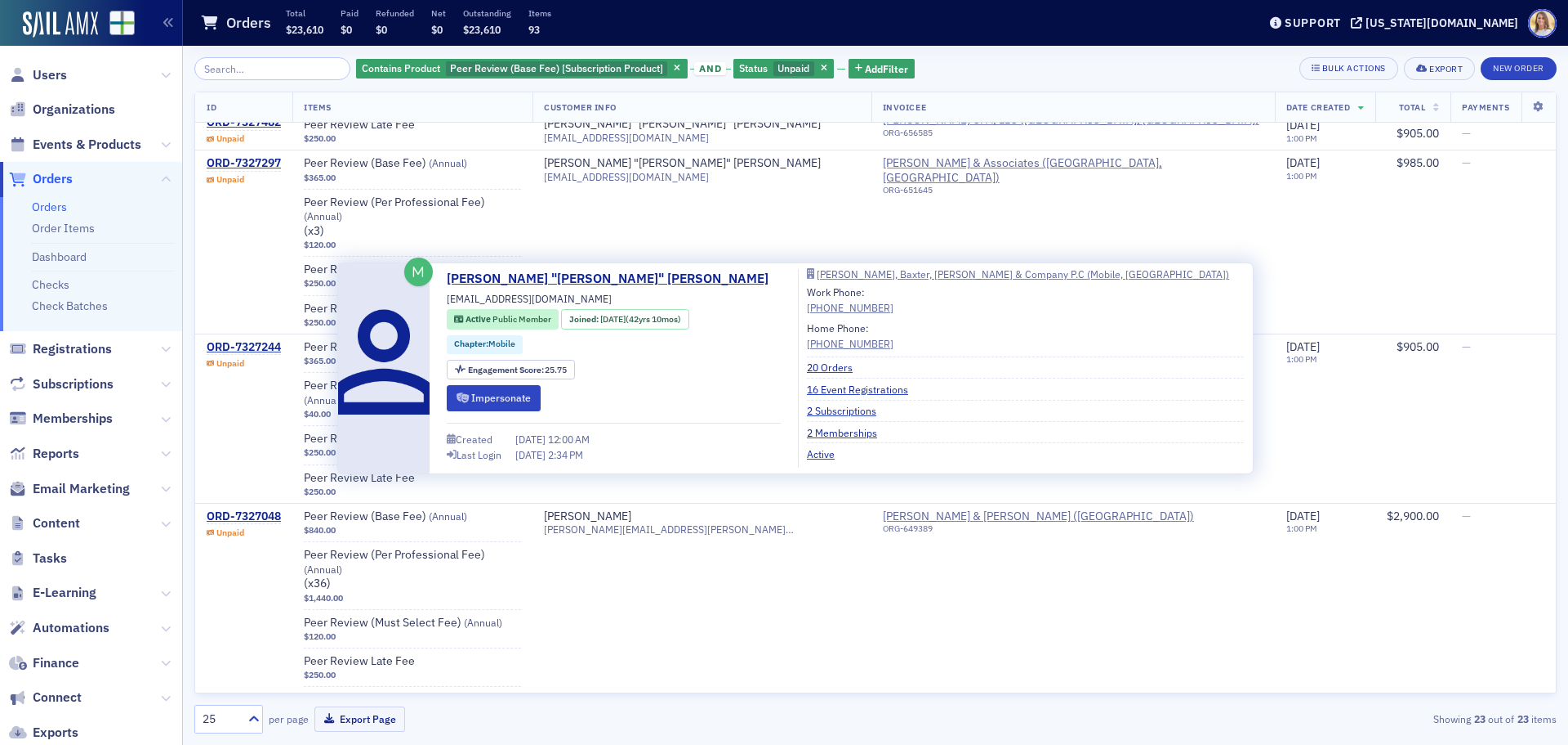
click at [652, 732] on div "James "Barry" Cooney" at bounding box center [683, 739] width 277 height 15
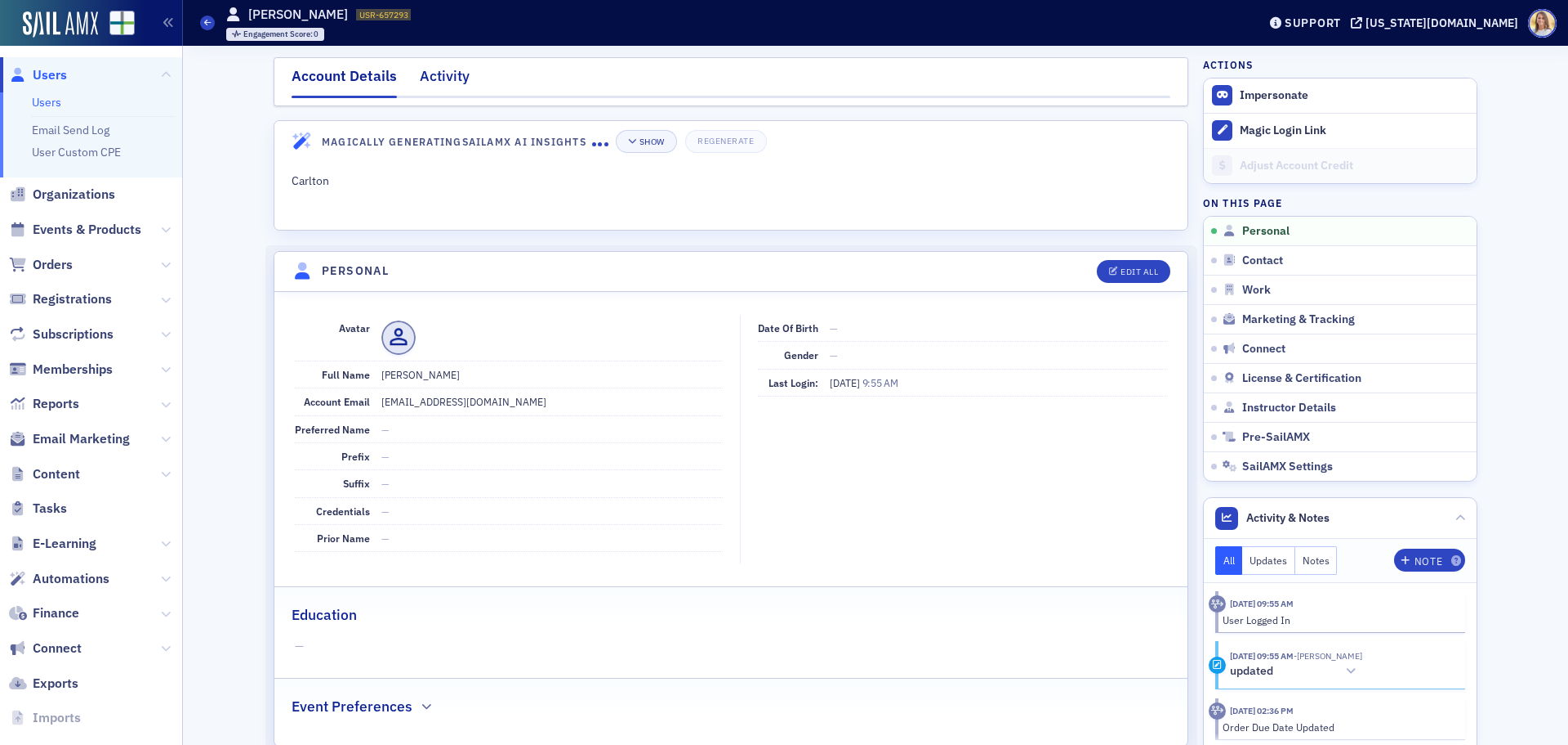
click at [452, 72] on div "Activity" at bounding box center [445, 81] width 50 height 30
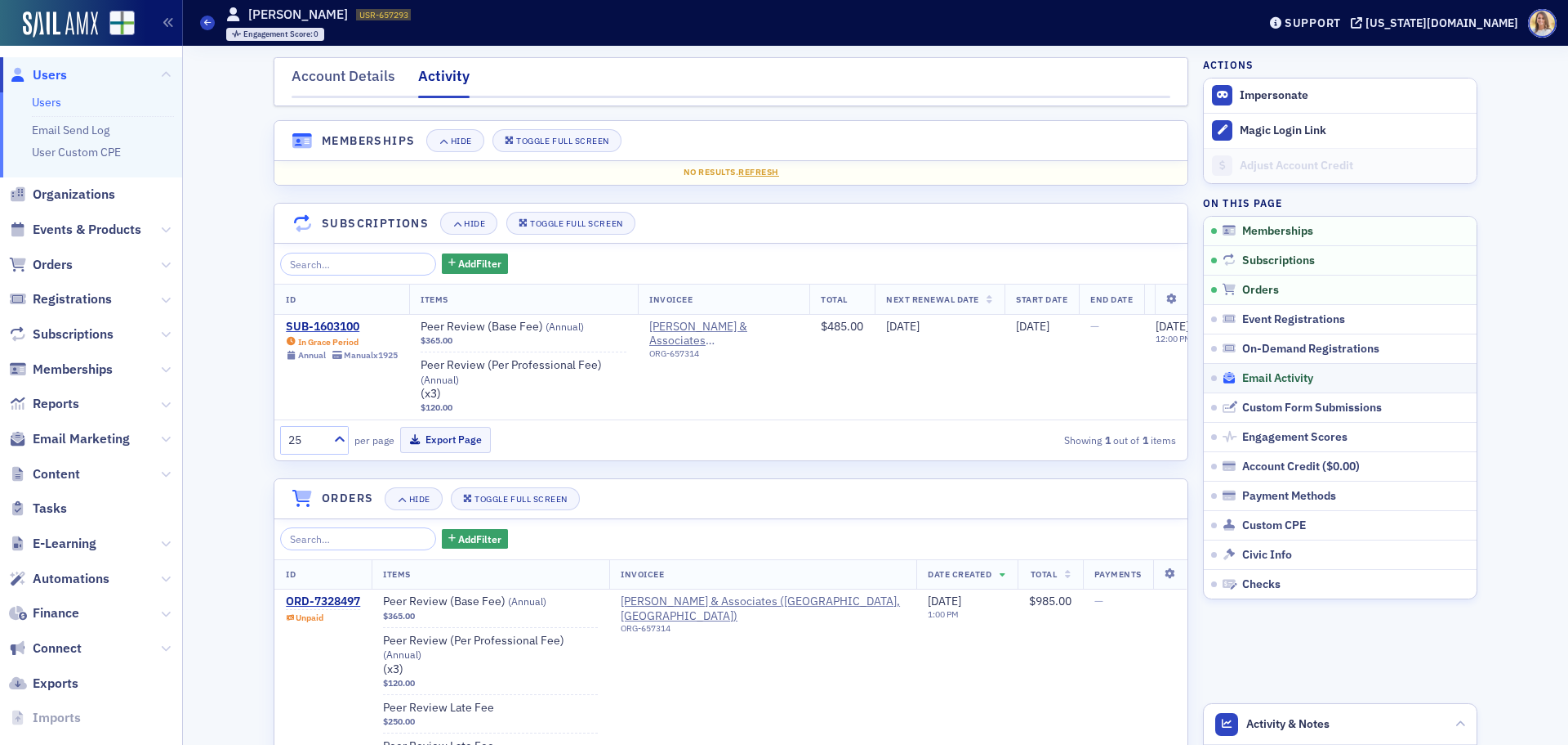
click at [1313, 371] on div "Email Activity" at bounding box center [1346, 379] width 248 height 15
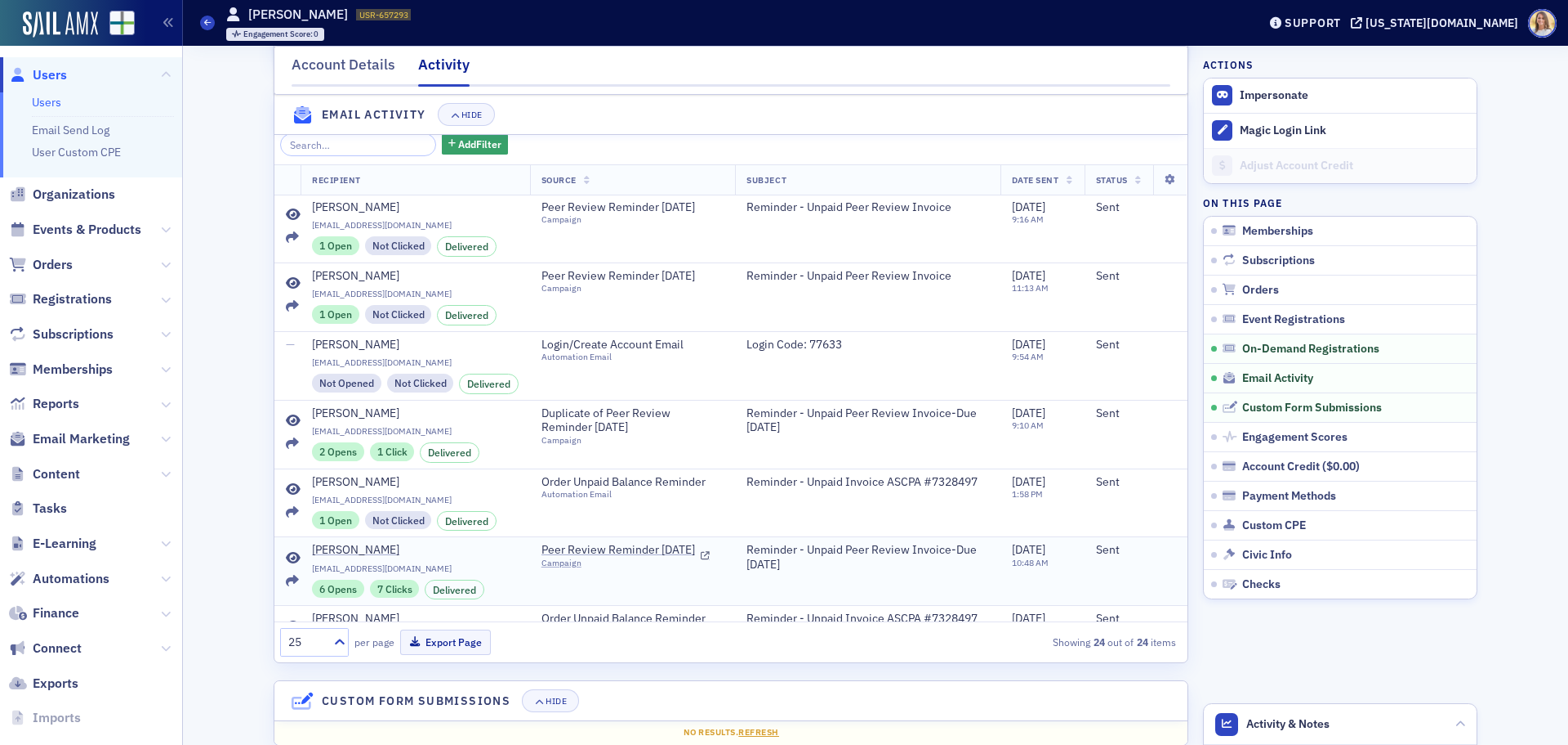
scroll to position [1160, 0]
click at [286, 221] on icon at bounding box center [293, 214] width 15 height 13
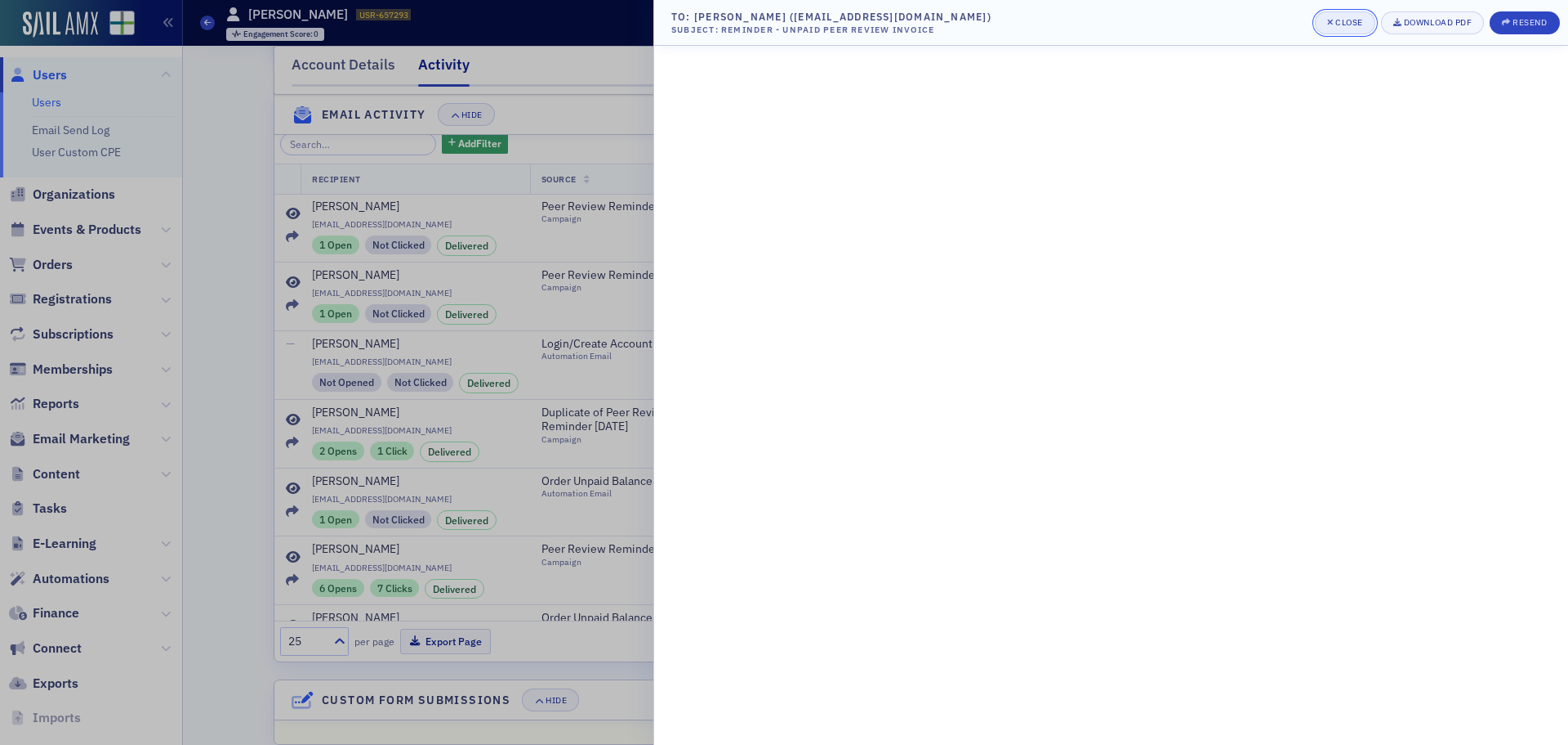
click at [1348, 21] on div "Close" at bounding box center [1349, 22] width 28 height 9
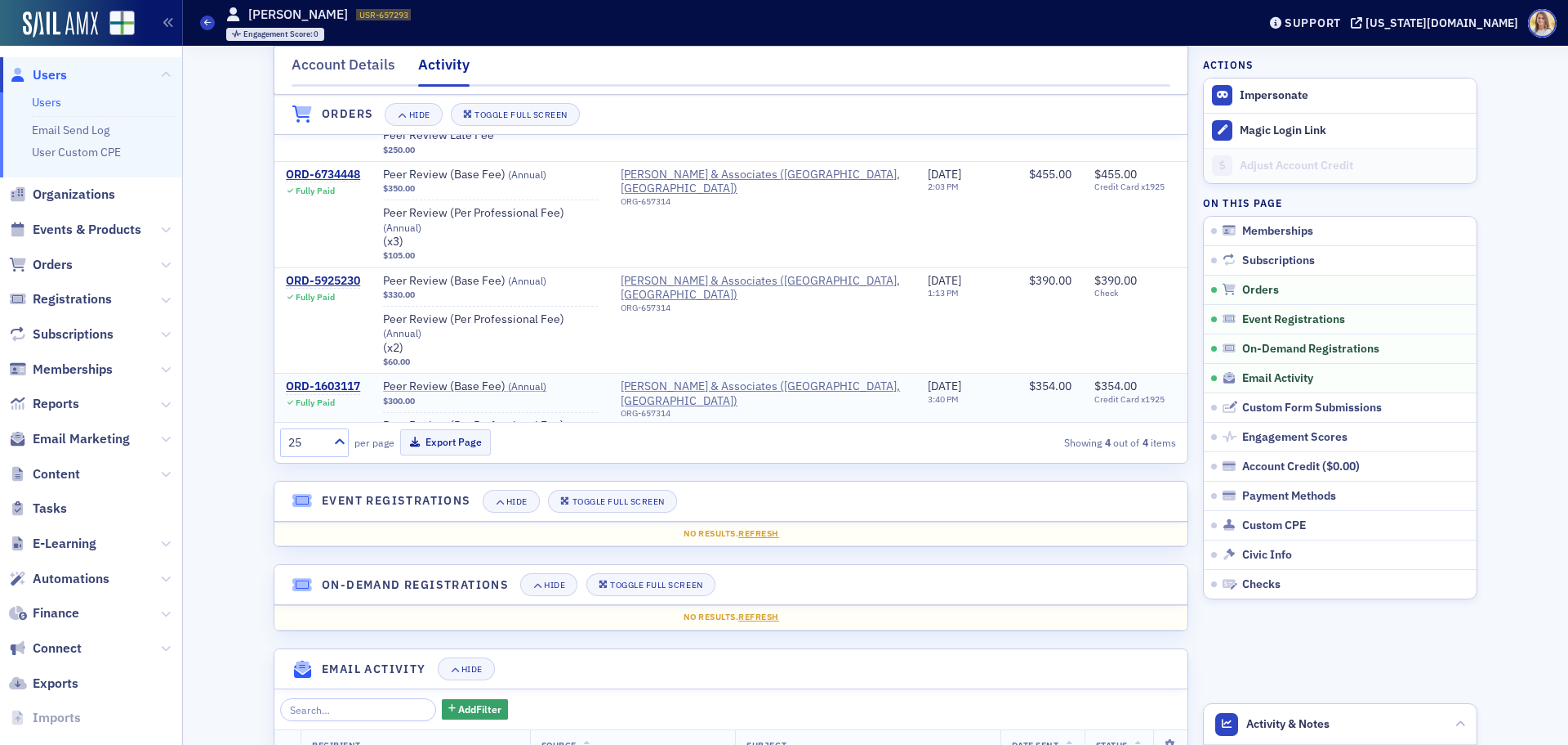
scroll to position [0, 0]
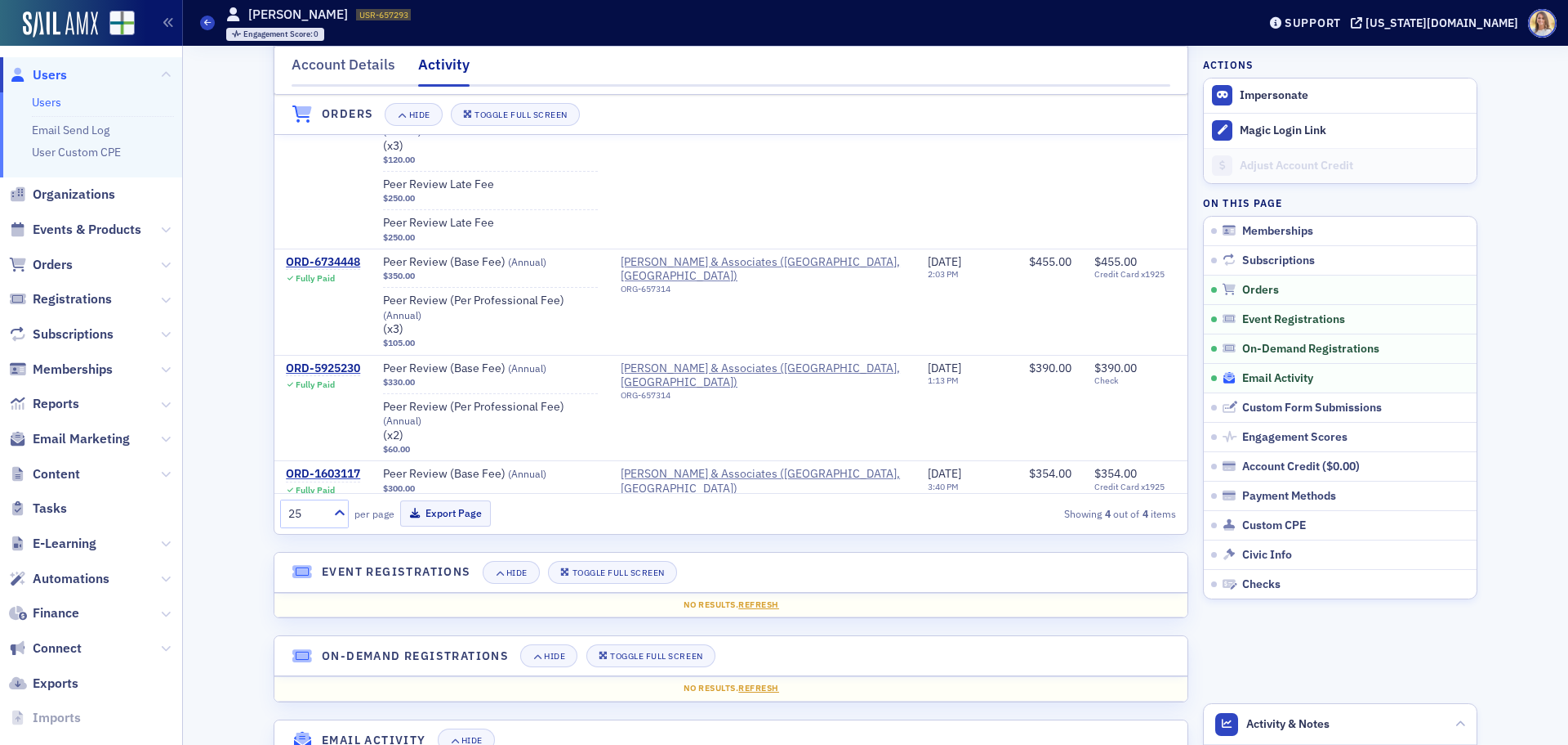
click at [1280, 371] on span "Email Activity" at bounding box center [1278, 379] width 71 height 15
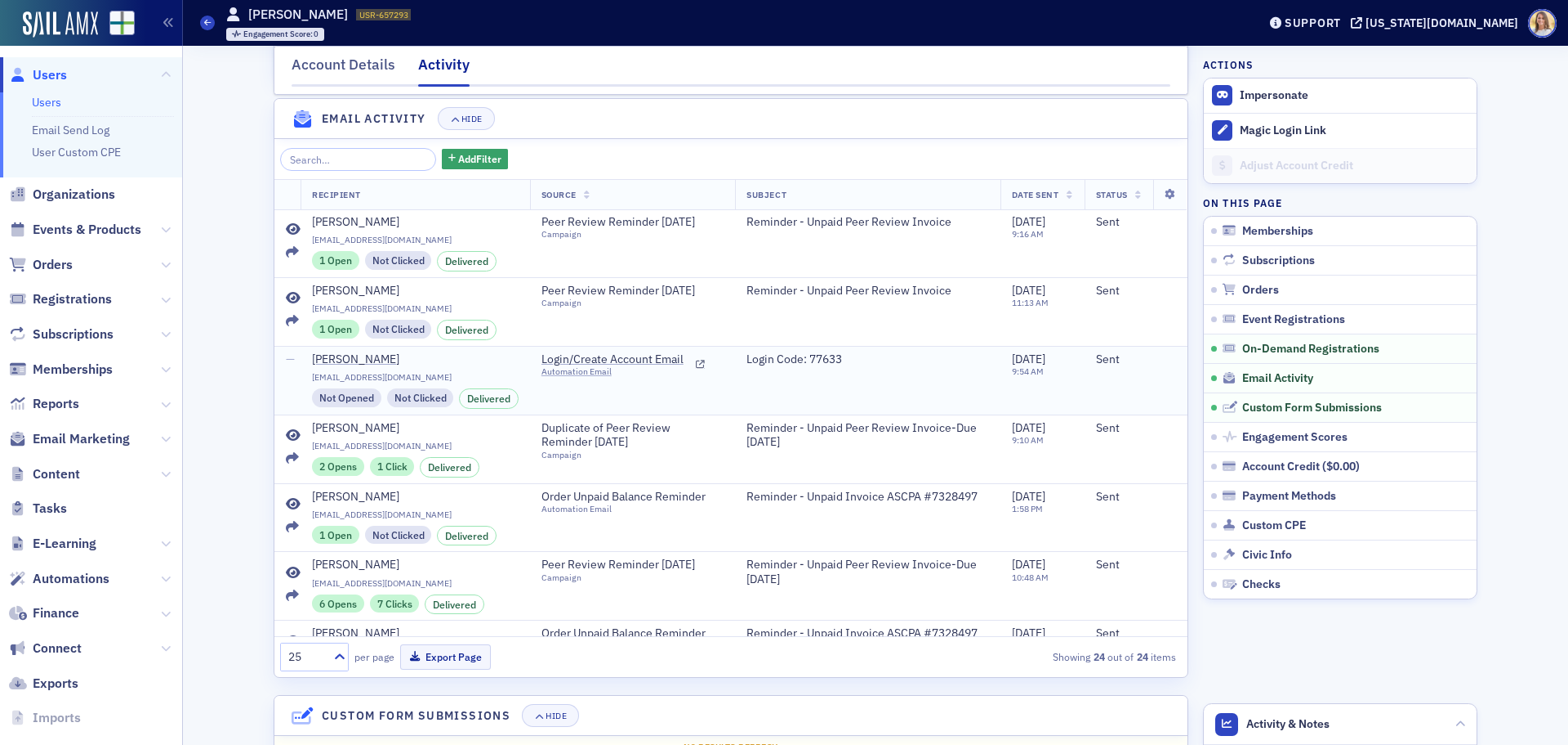
scroll to position [1160, 0]
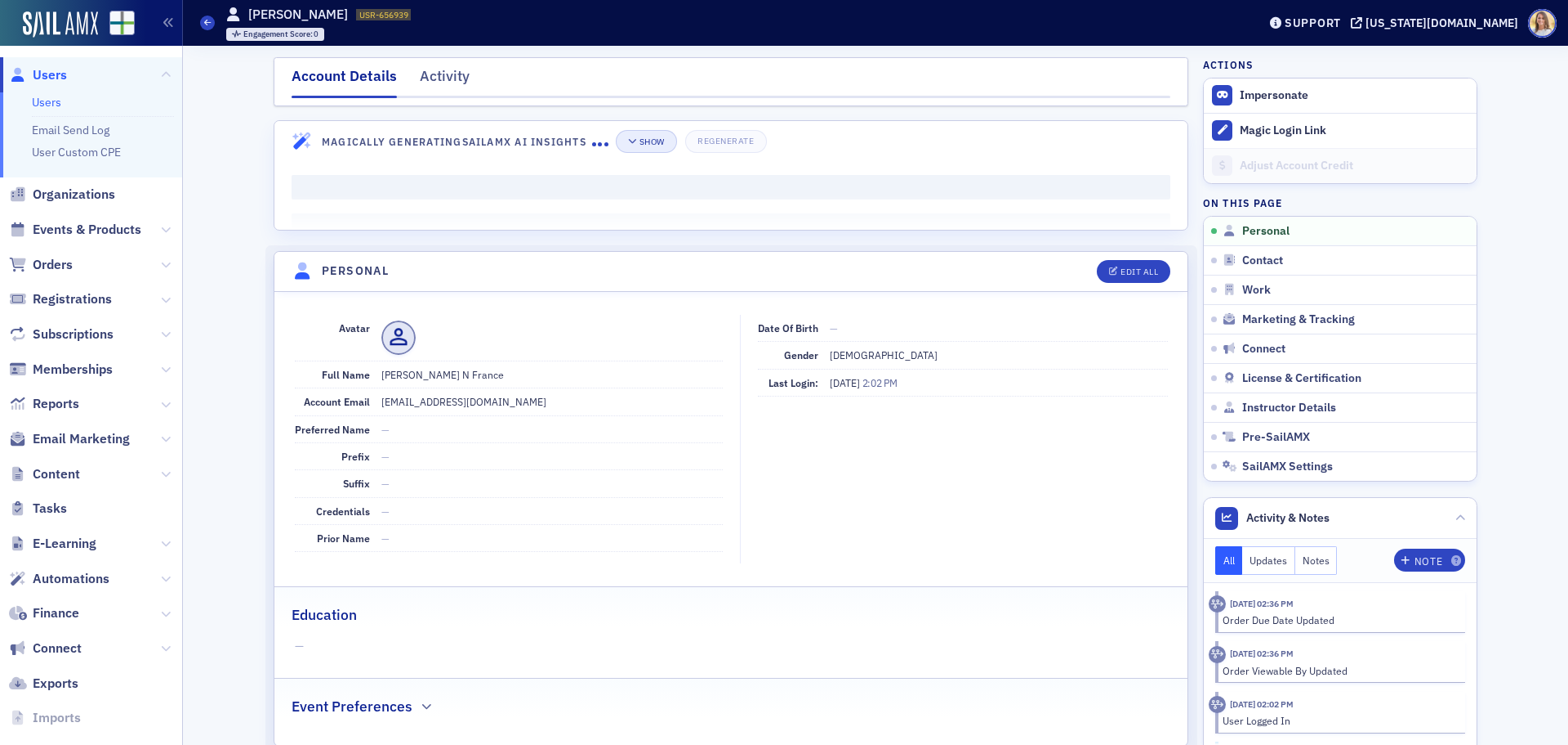
scroll to position [1, 0]
click at [438, 81] on div "Activity" at bounding box center [445, 80] width 50 height 30
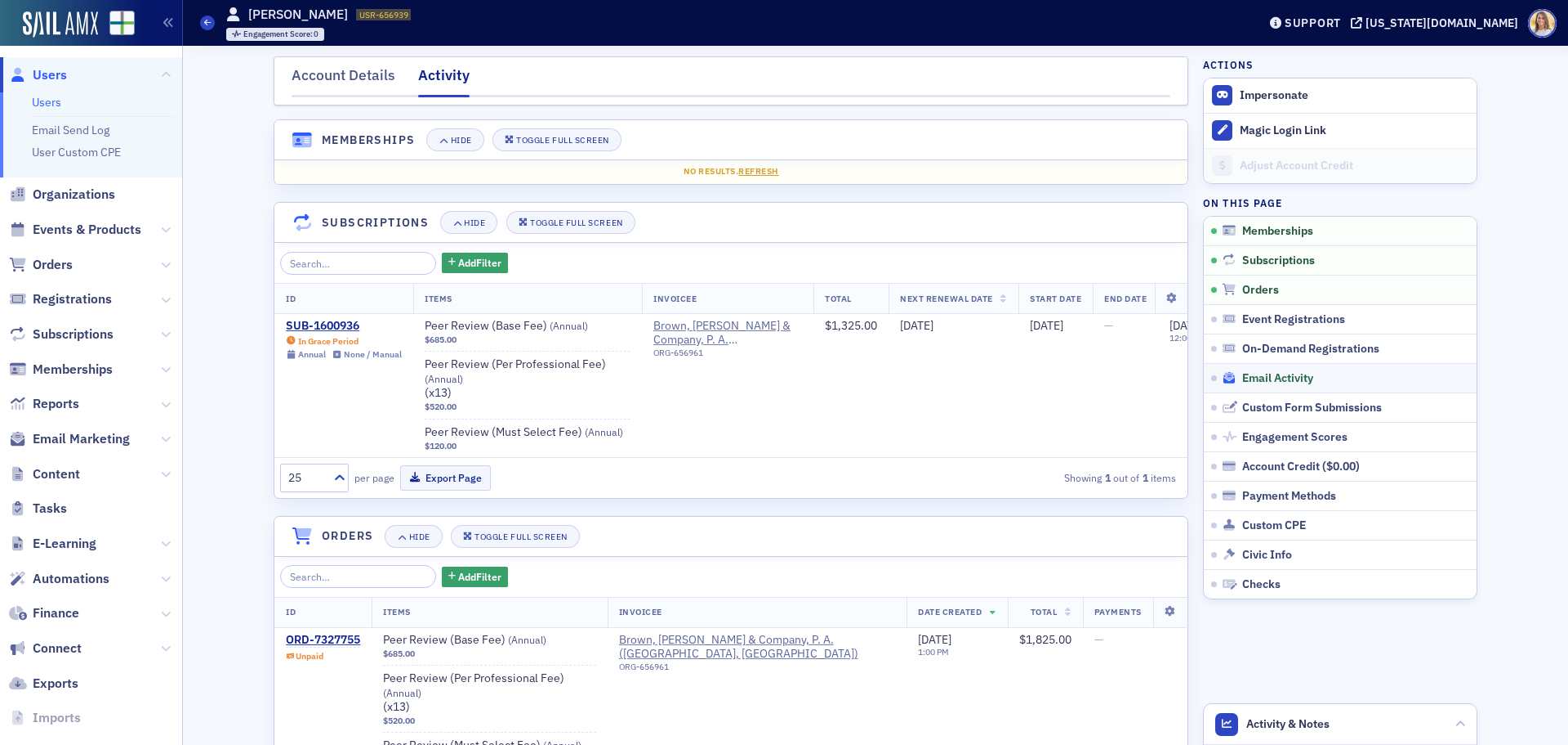
click at [1265, 374] on span "Email Activity" at bounding box center [1278, 379] width 71 height 15
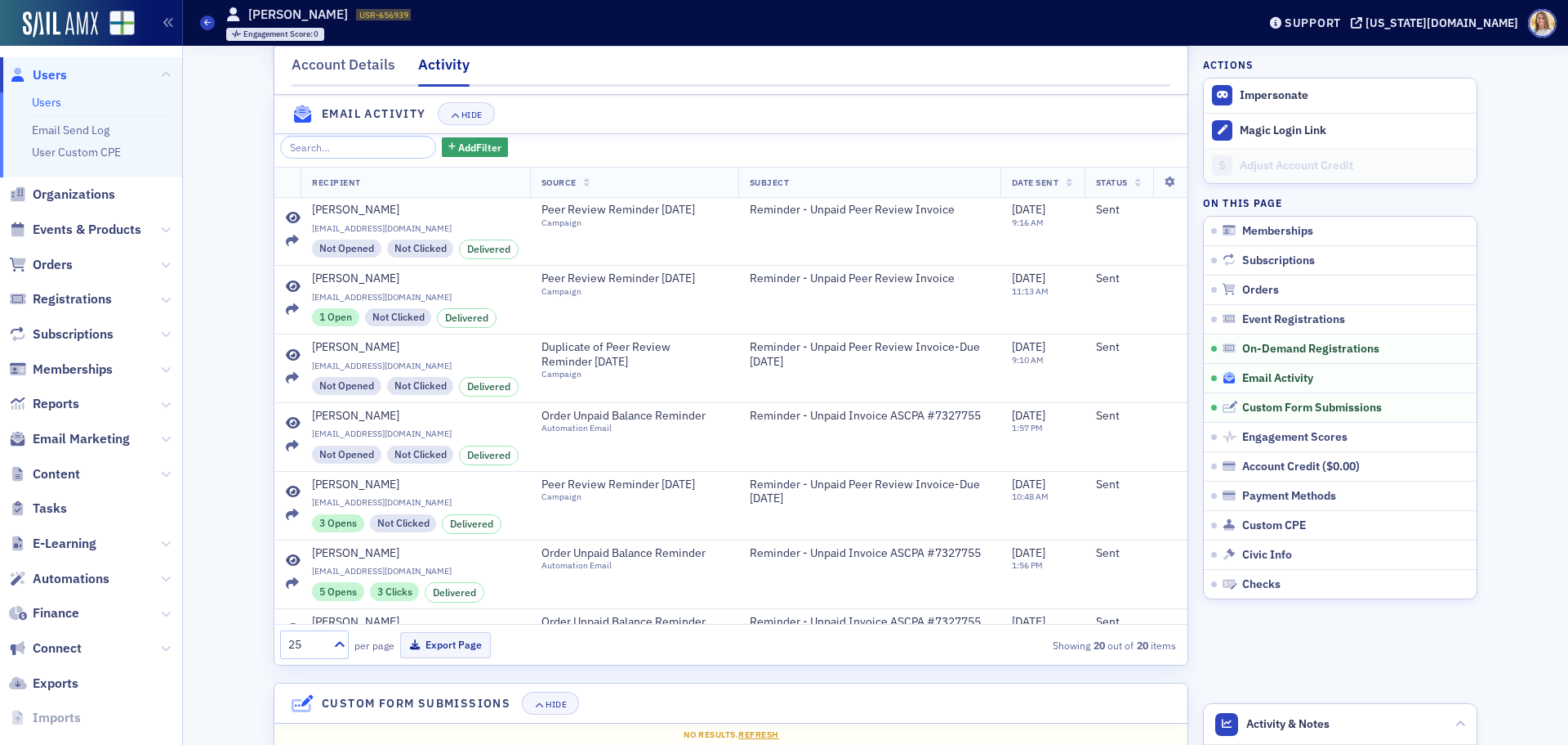
scroll to position [1199, 0]
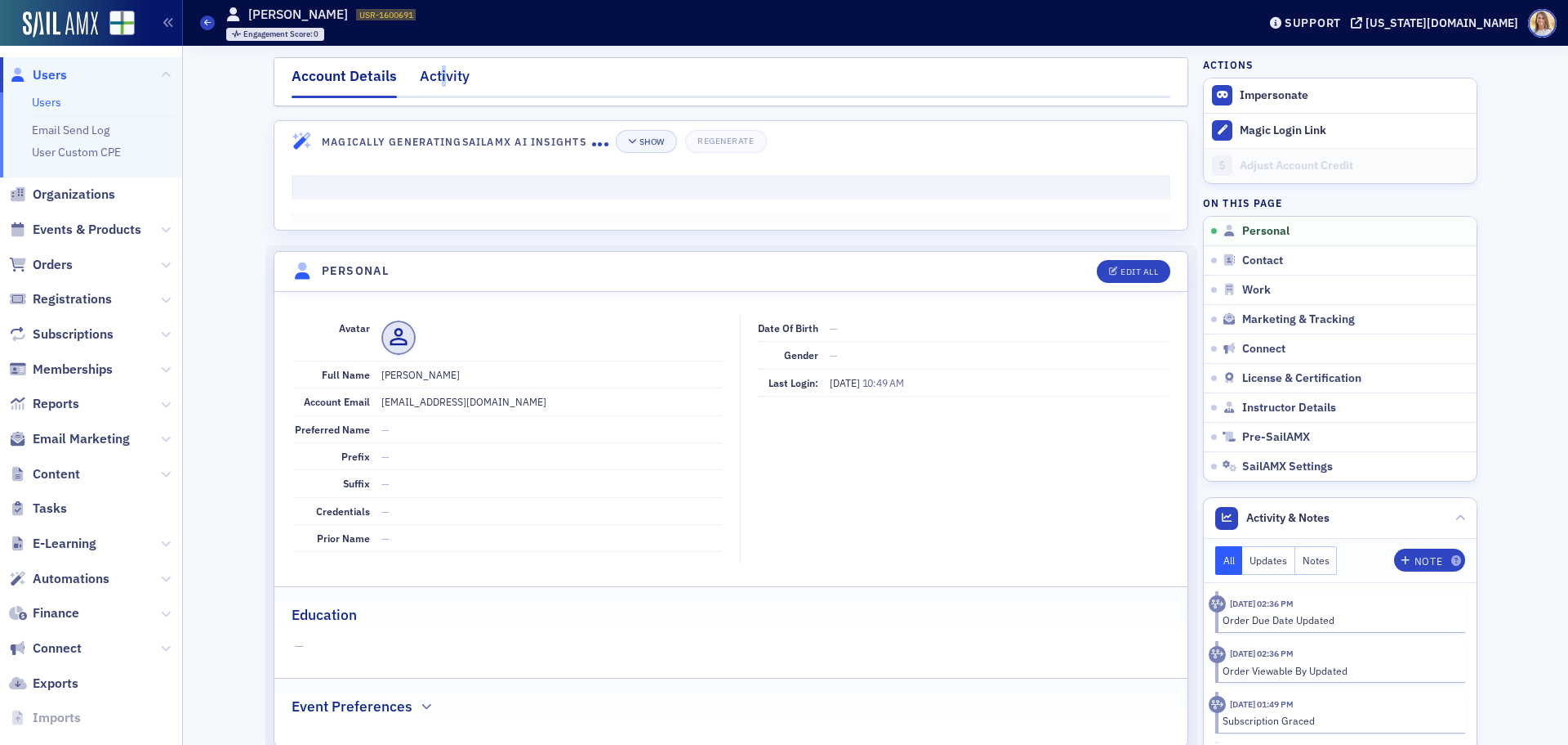
click at [437, 73] on div "Activity" at bounding box center [445, 81] width 50 height 30
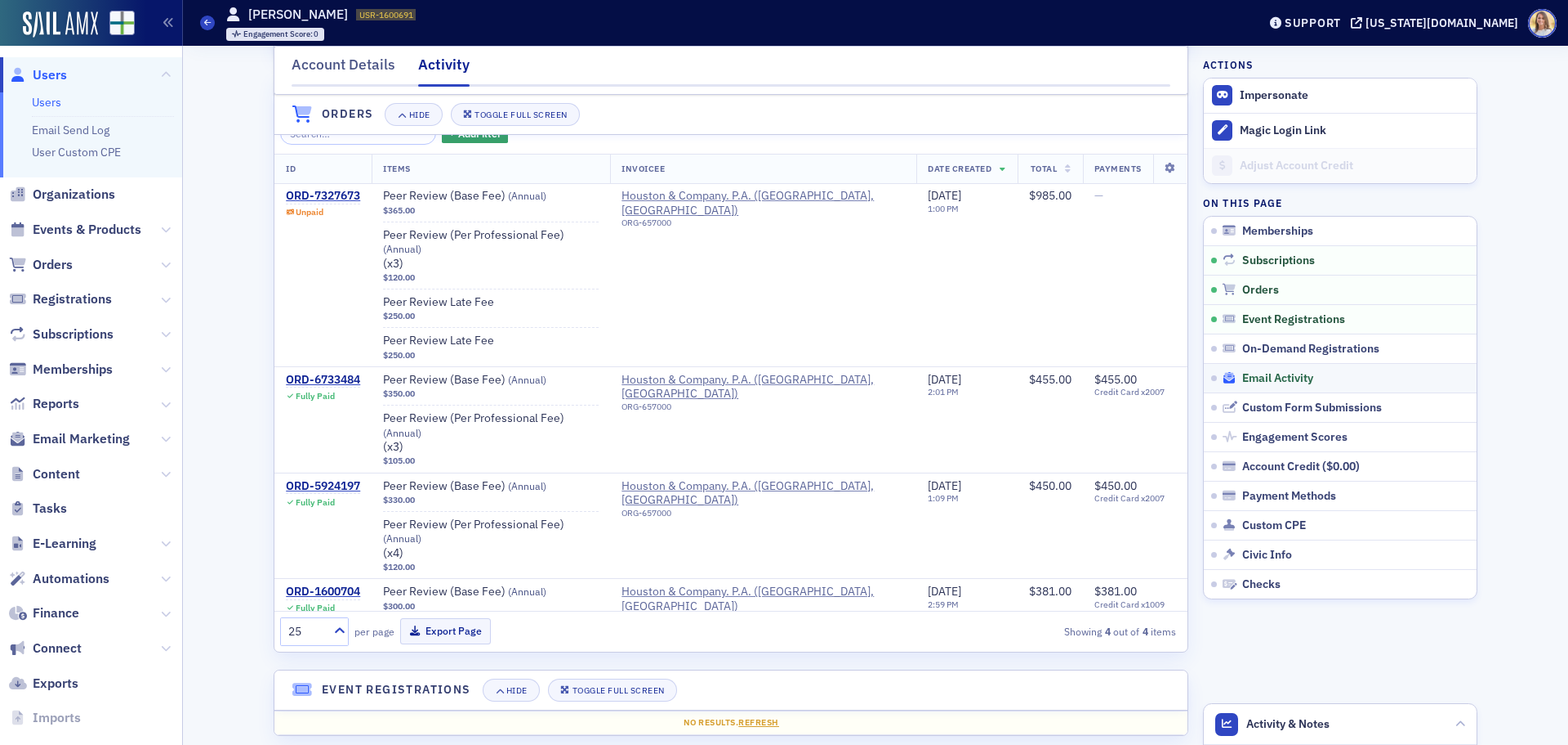
click at [1280, 373] on span "Email Activity" at bounding box center [1278, 379] width 71 height 15
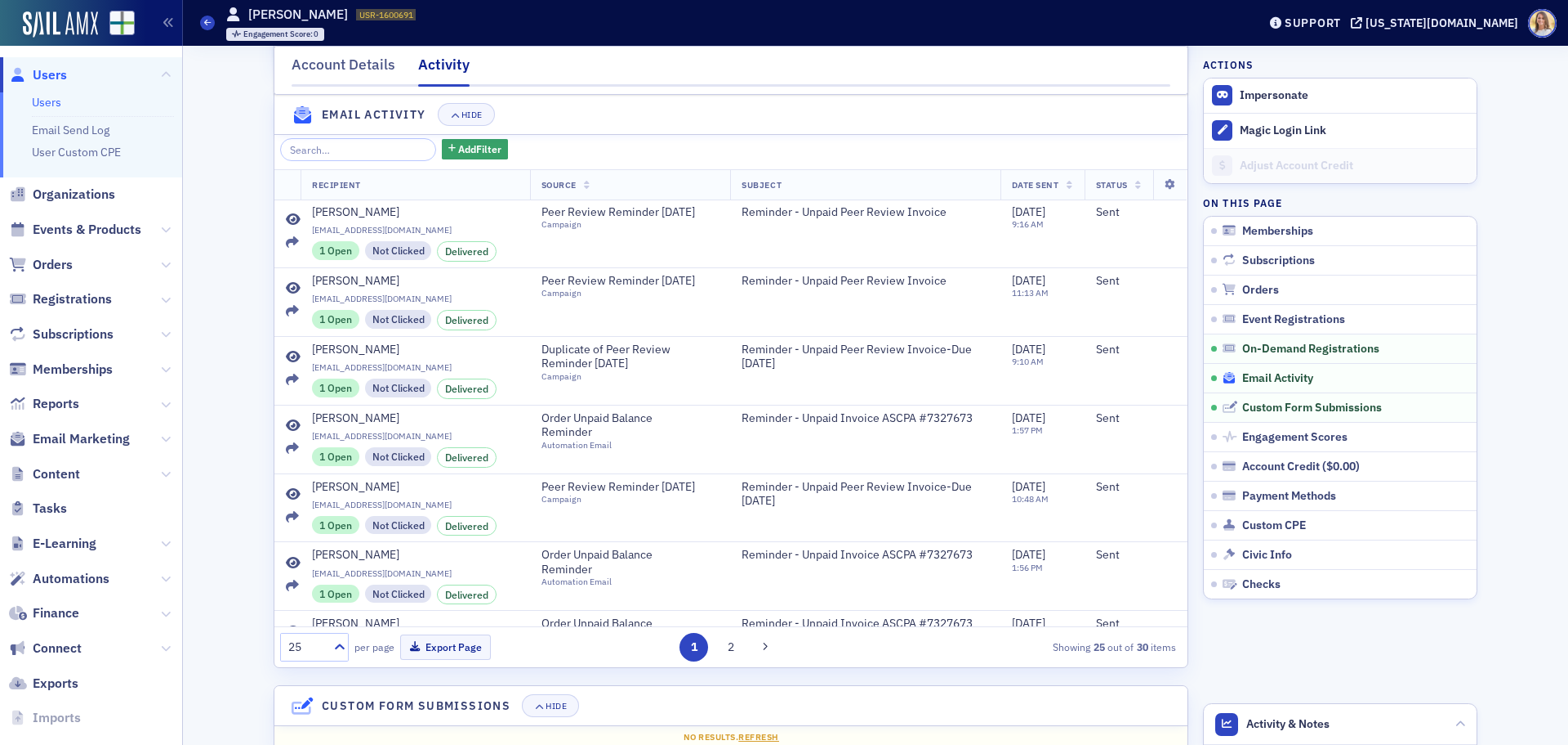
scroll to position [1129, 0]
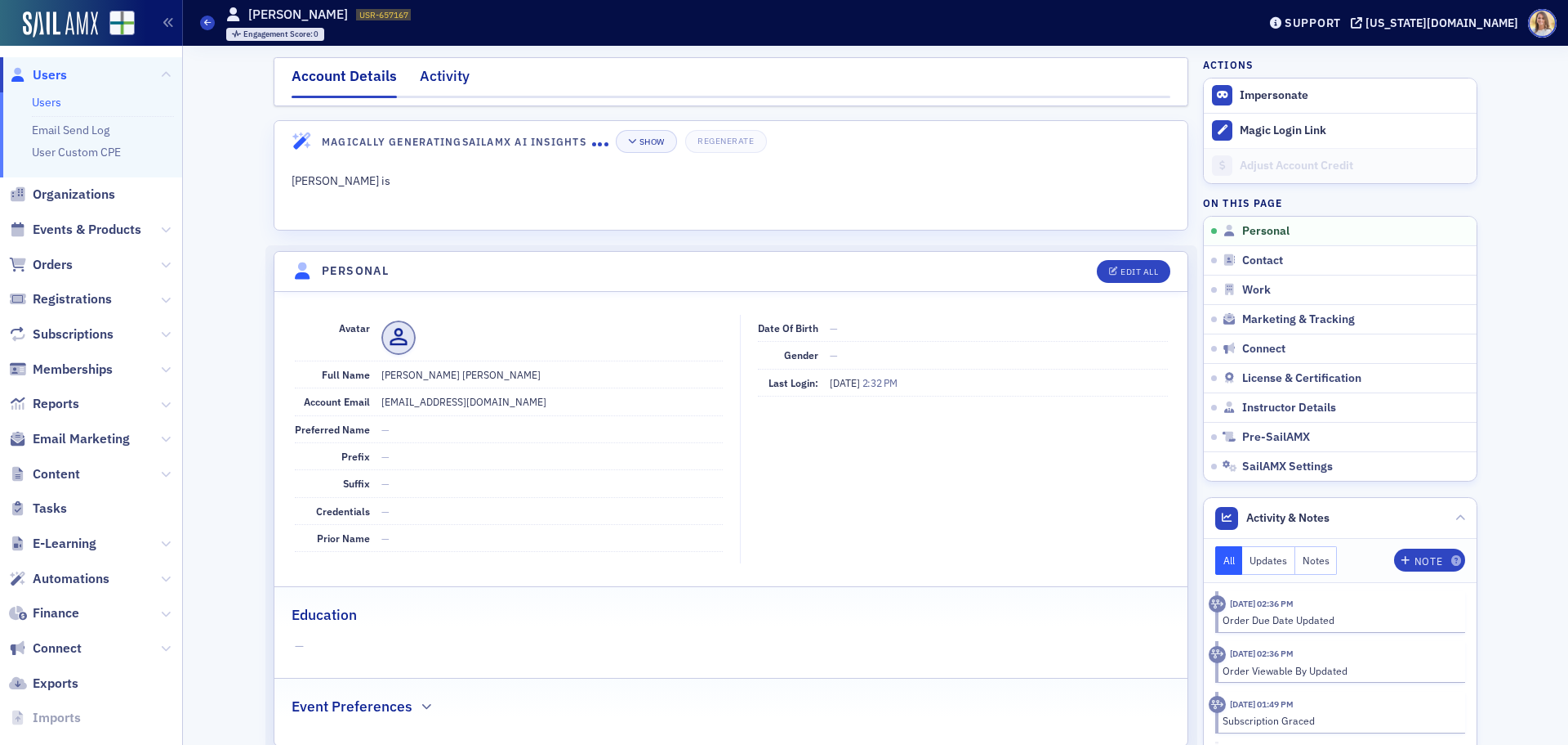
click at [438, 80] on div "Activity" at bounding box center [445, 81] width 50 height 30
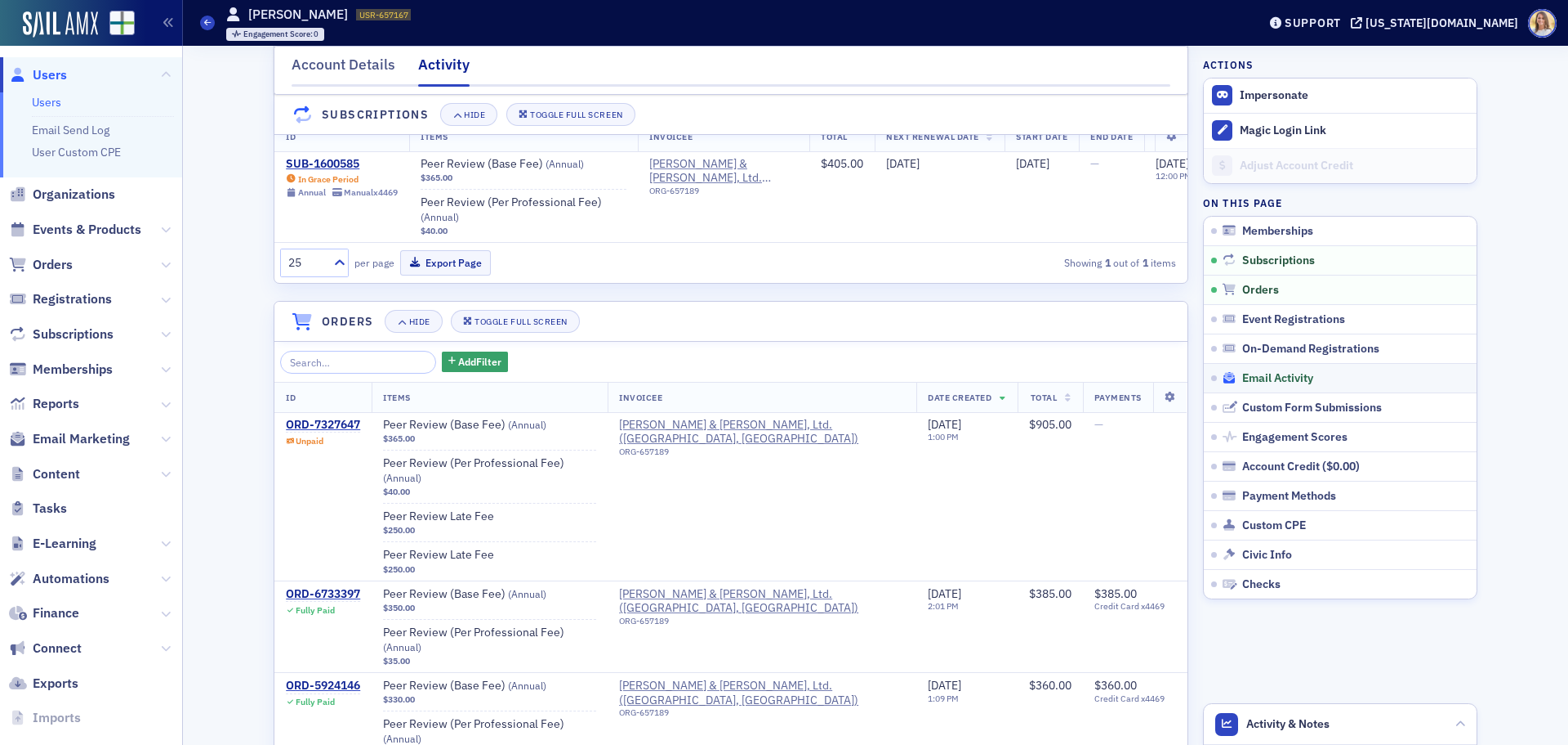
click at [1264, 372] on span "Email Activity" at bounding box center [1278, 379] width 71 height 15
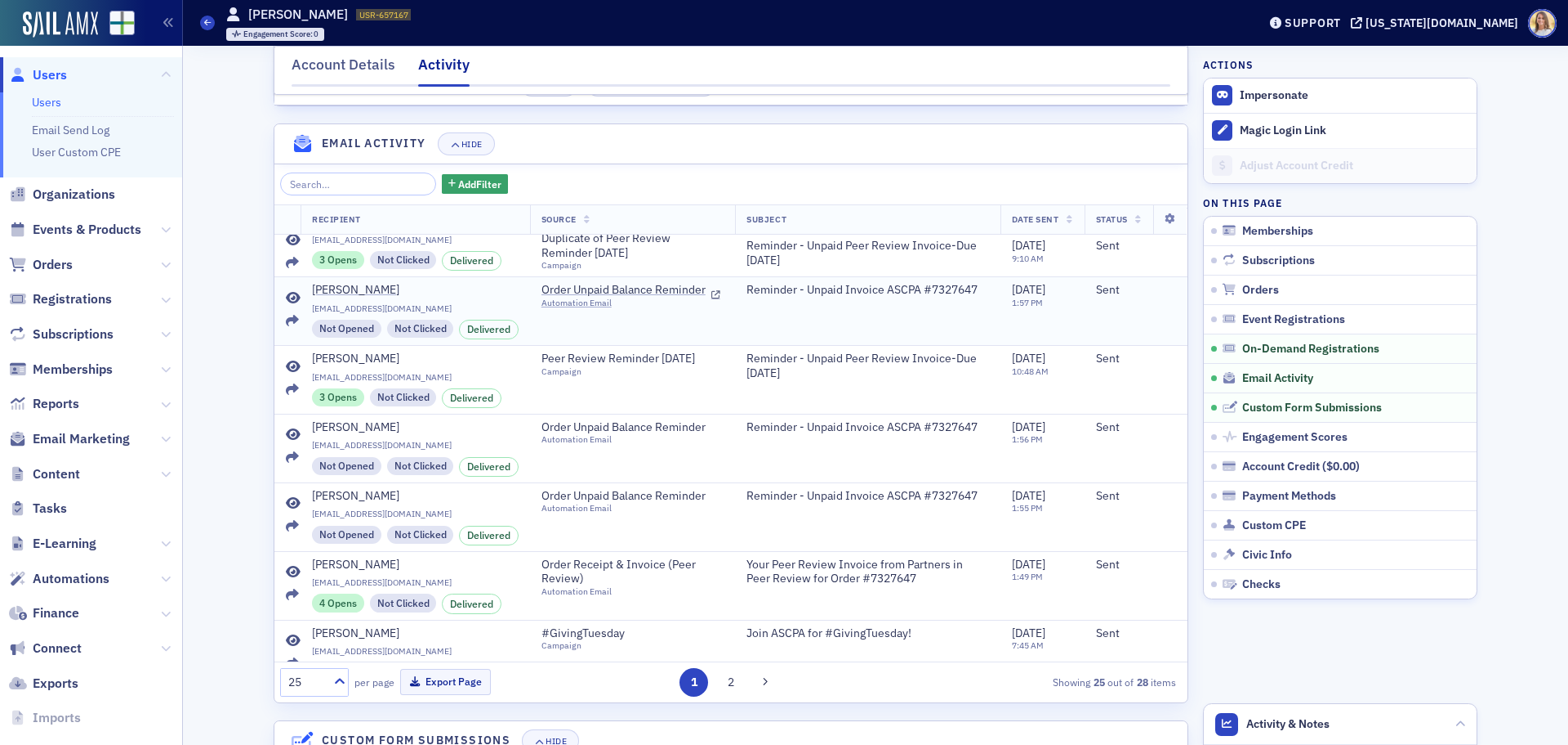
scroll to position [163, 0]
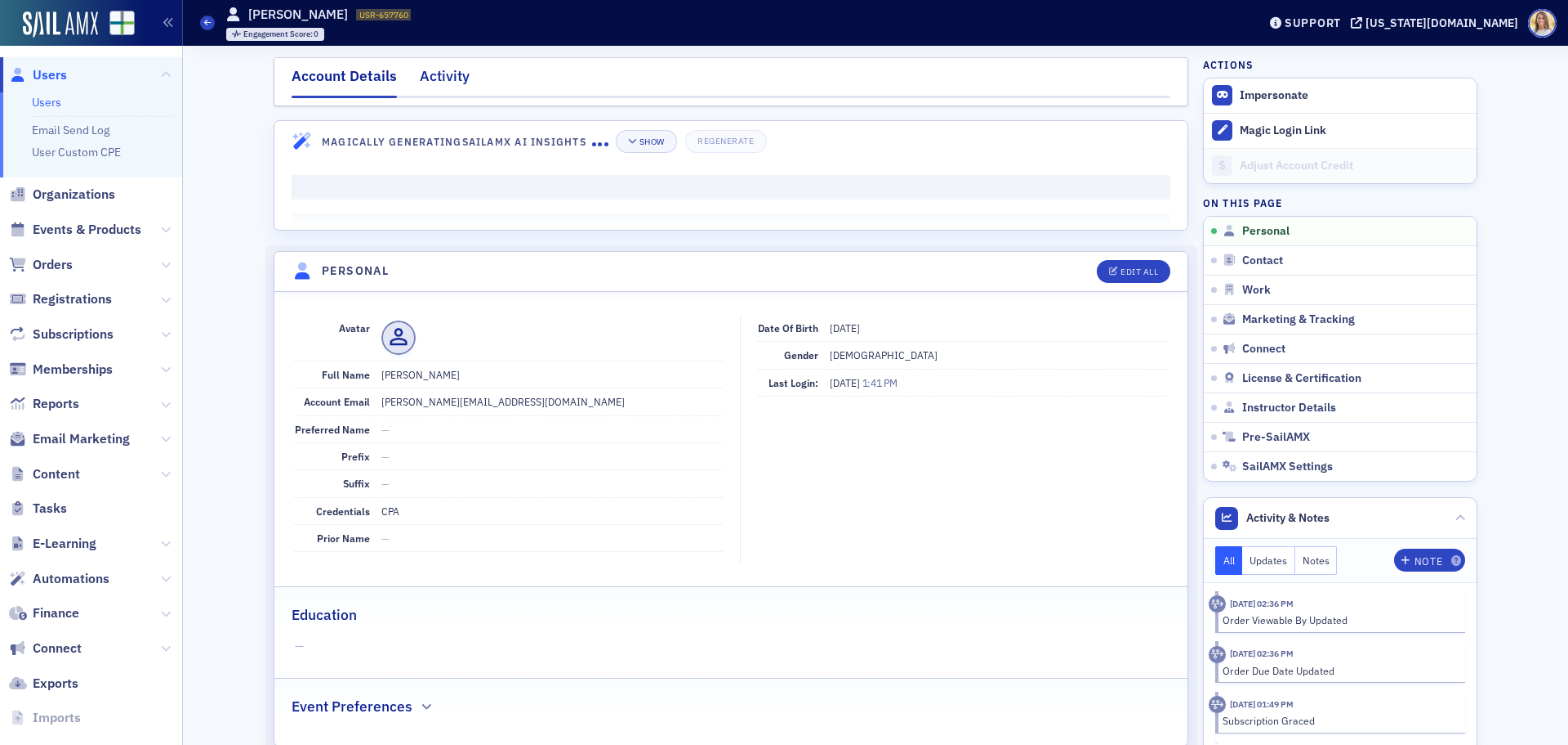
click at [440, 76] on div "Activity" at bounding box center [445, 81] width 50 height 30
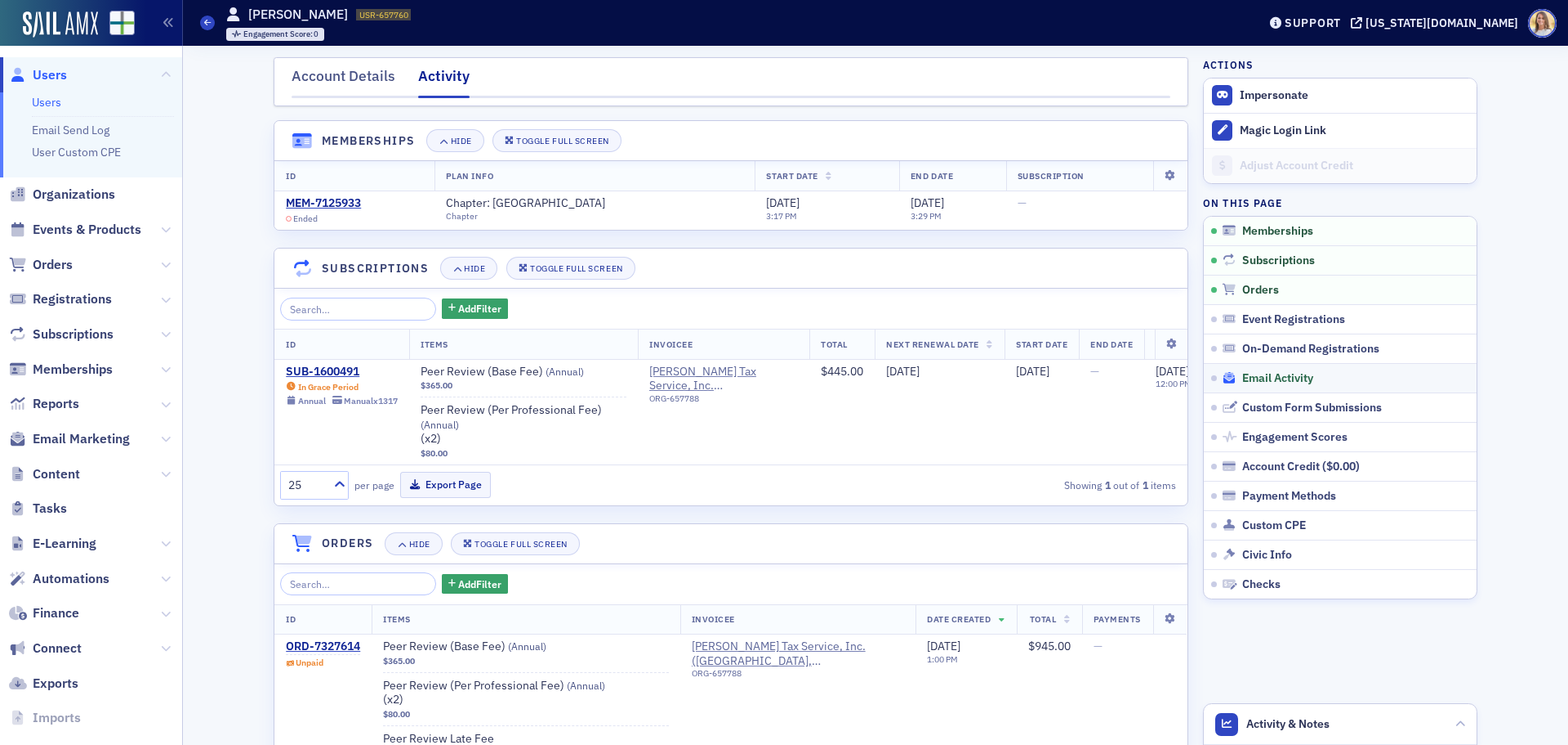
click at [1263, 375] on span "Email Activity" at bounding box center [1278, 379] width 71 height 15
click at [344, 654] on div "ORD-7327614" at bounding box center [323, 646] width 74 height 15
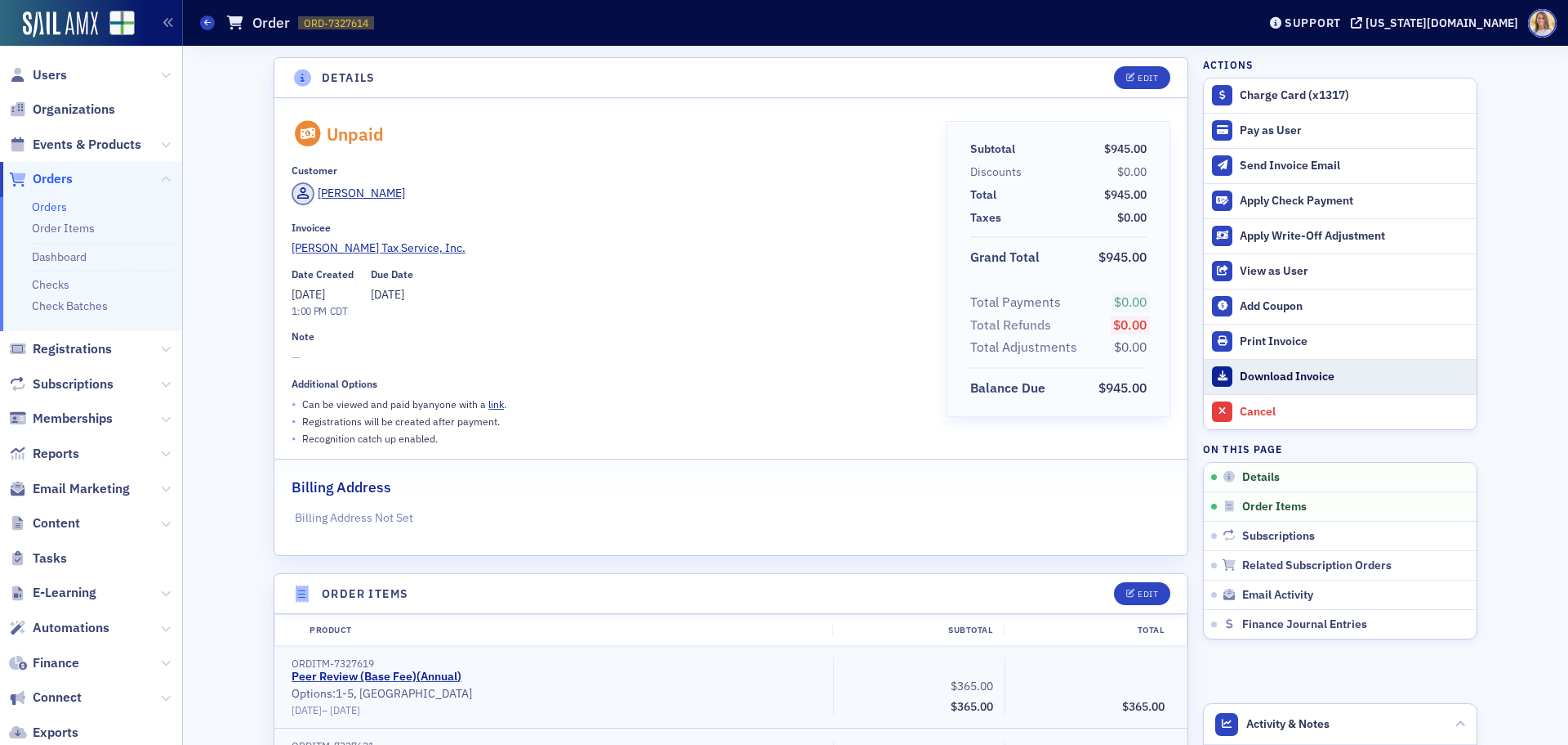
click at [1299, 375] on div "Download Invoice" at bounding box center [1354, 377] width 229 height 15
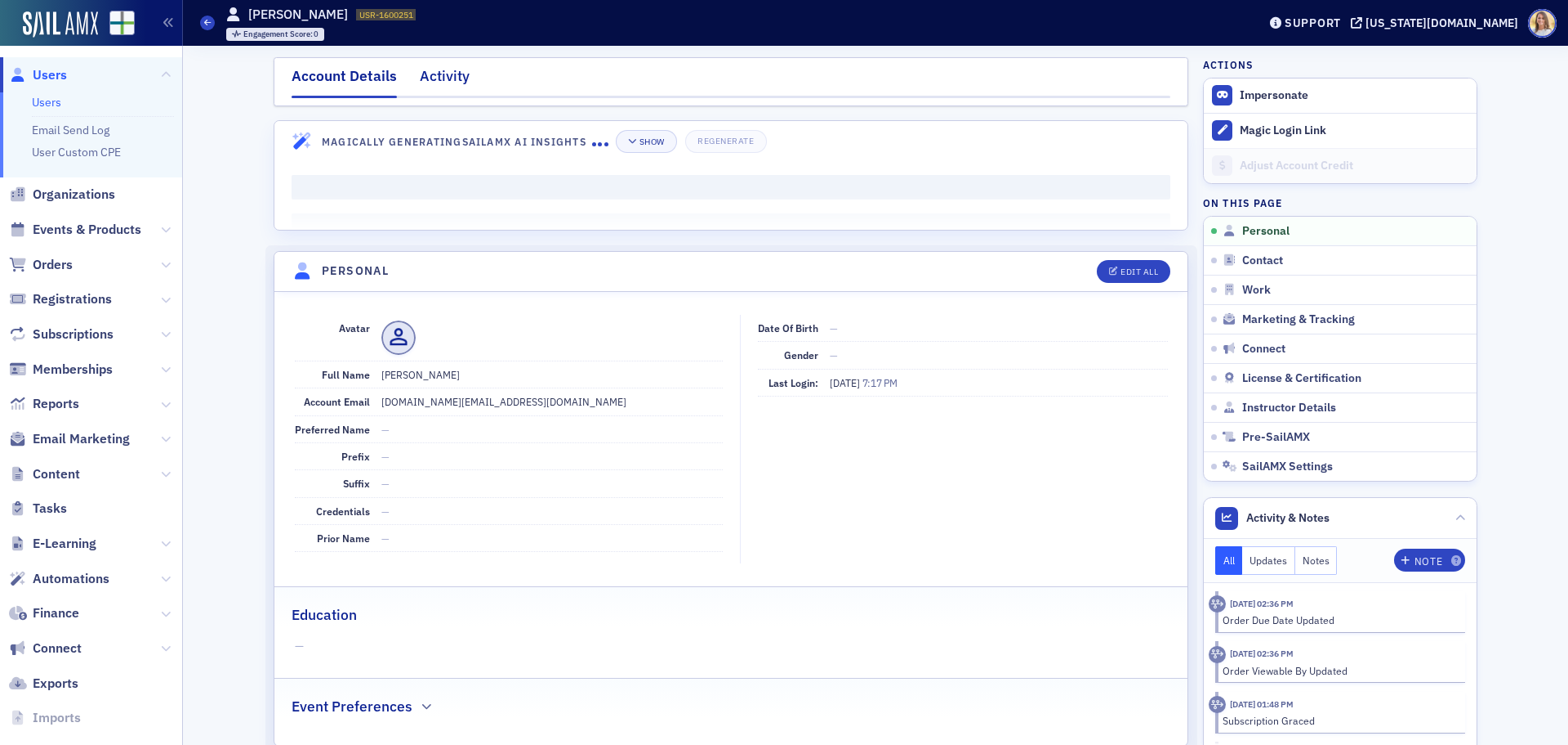
click at [452, 79] on div "Activity" at bounding box center [445, 81] width 50 height 30
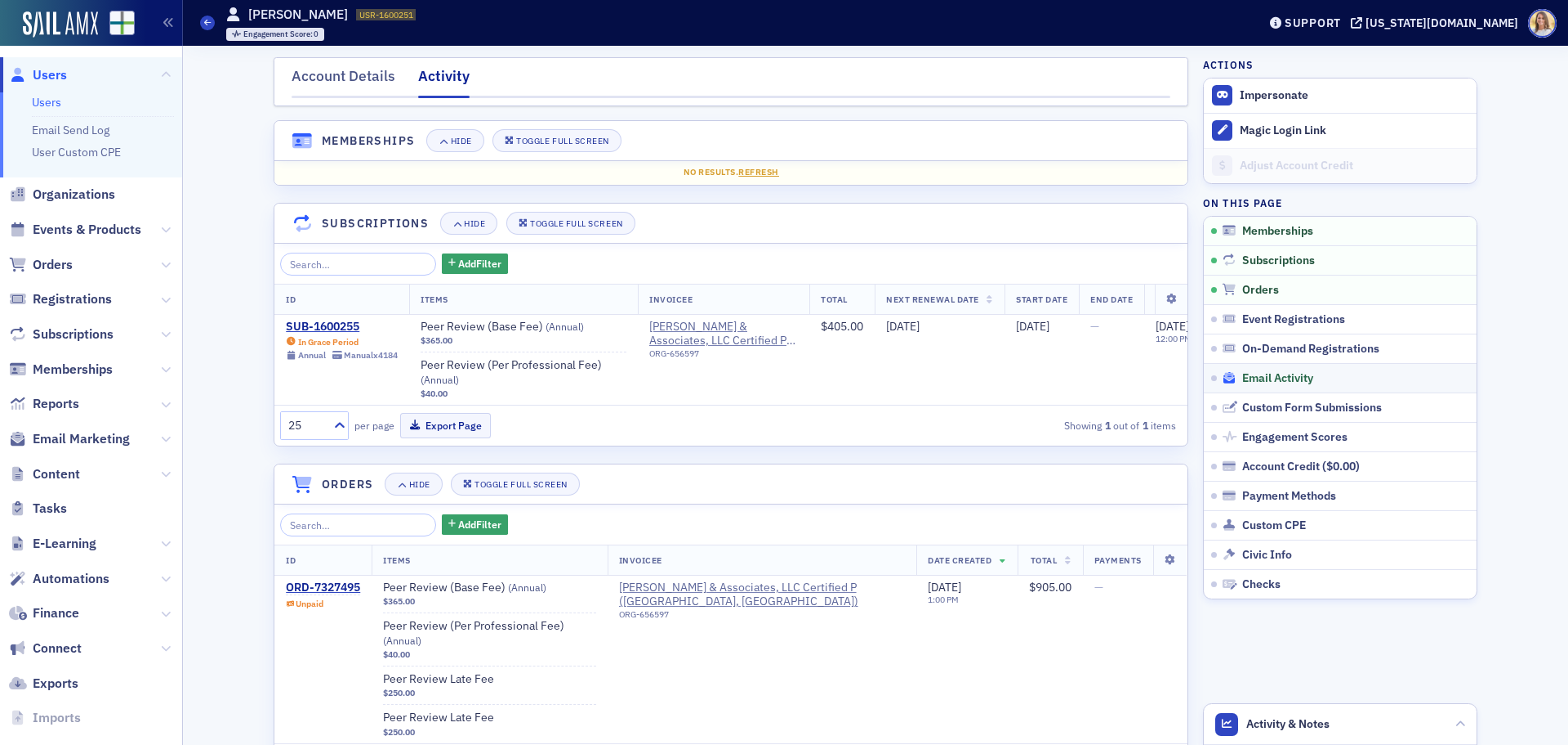
click at [1308, 379] on span "Email Activity" at bounding box center [1278, 379] width 71 height 15
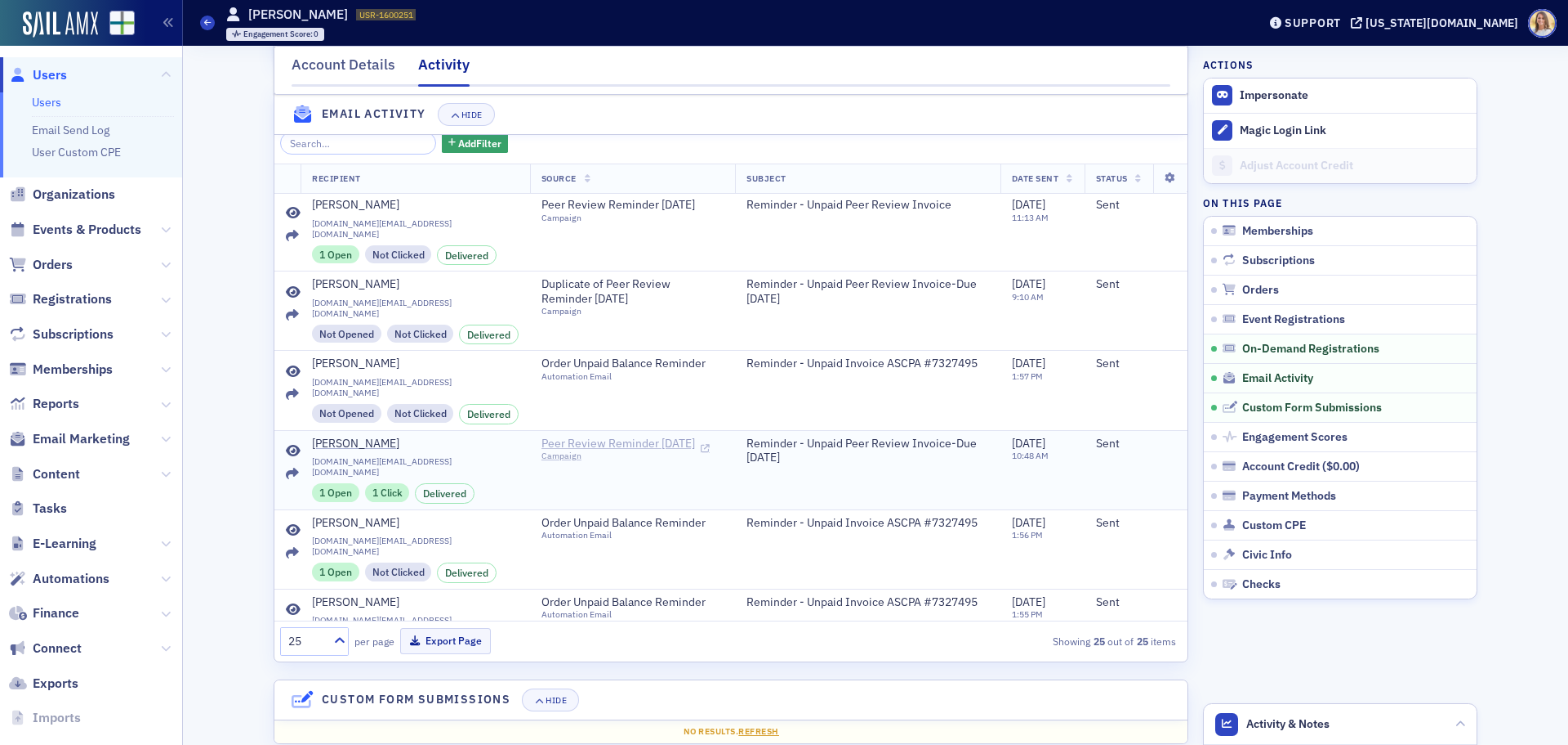
scroll to position [81, 0]
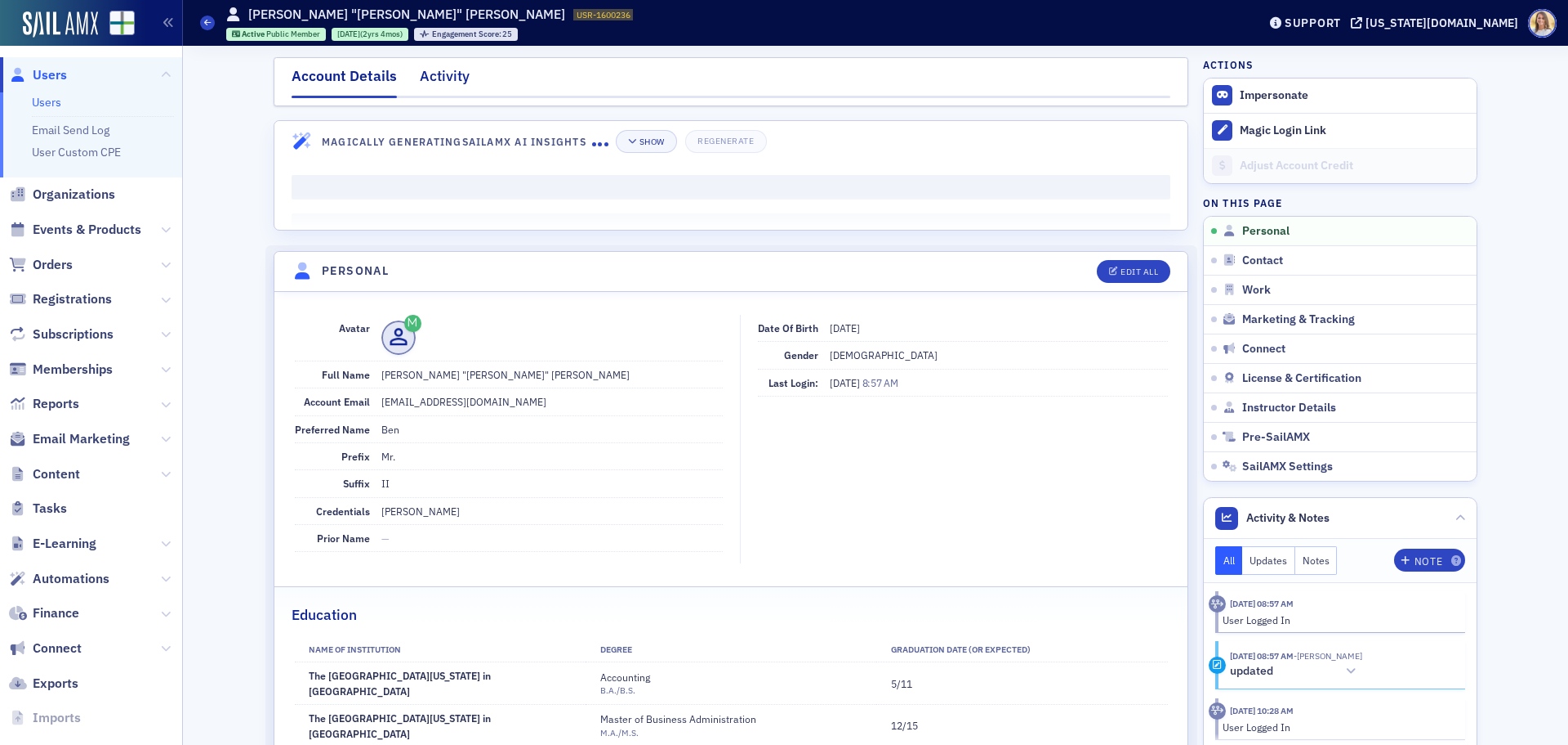
click at [444, 80] on div "Activity" at bounding box center [445, 81] width 50 height 30
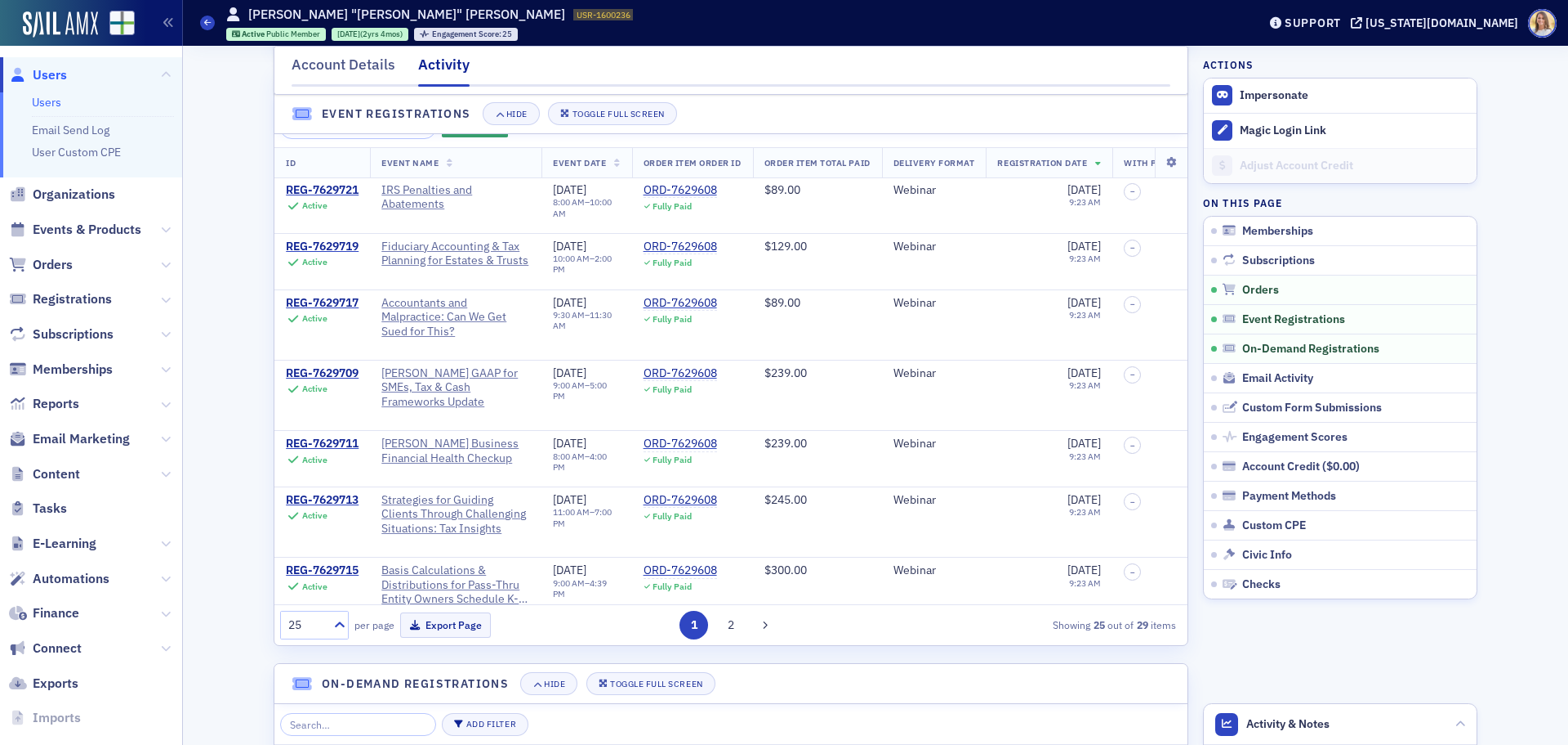
scroll to position [1145, 0]
click at [1250, 374] on span "Email Activity" at bounding box center [1278, 379] width 71 height 15
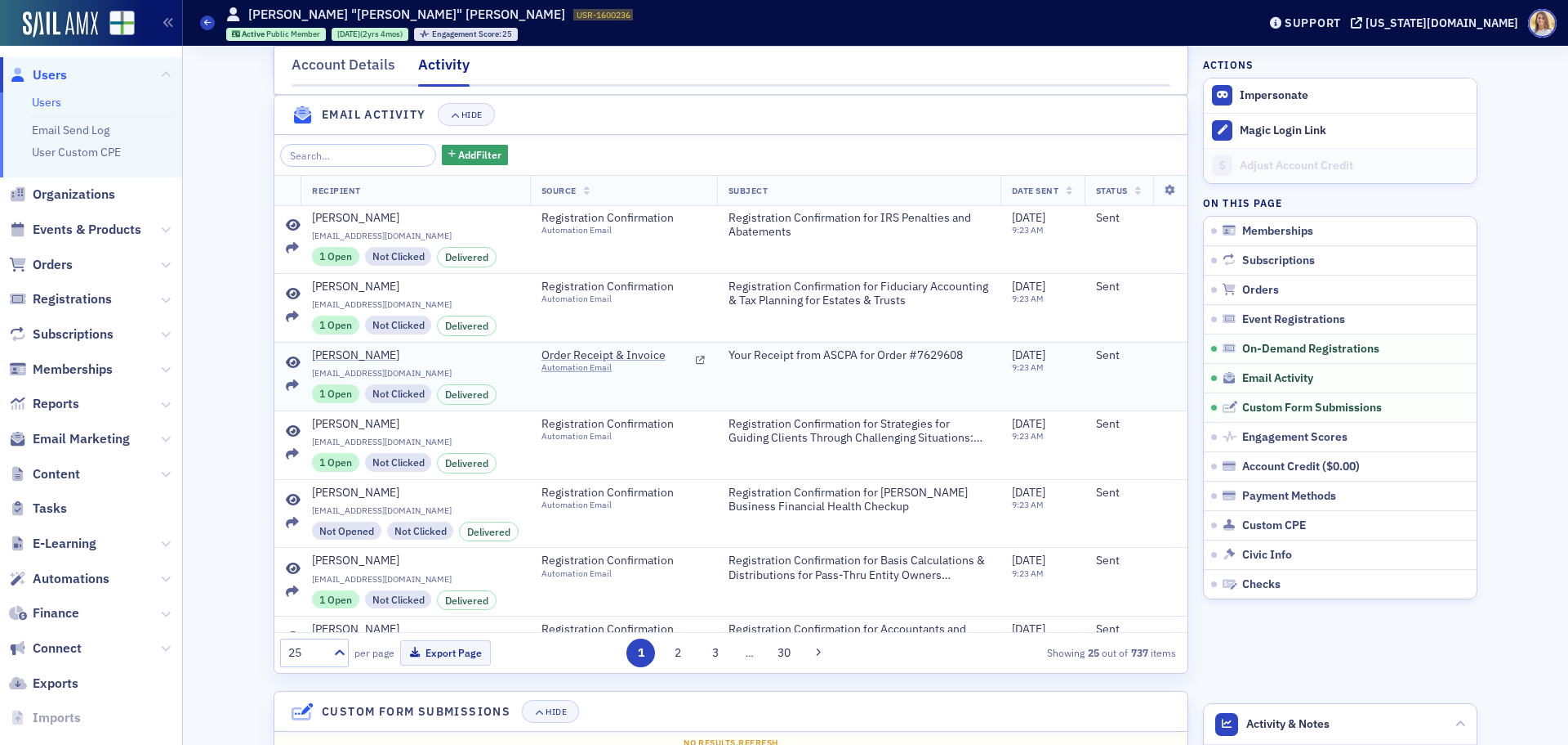
scroll to position [1985, 0]
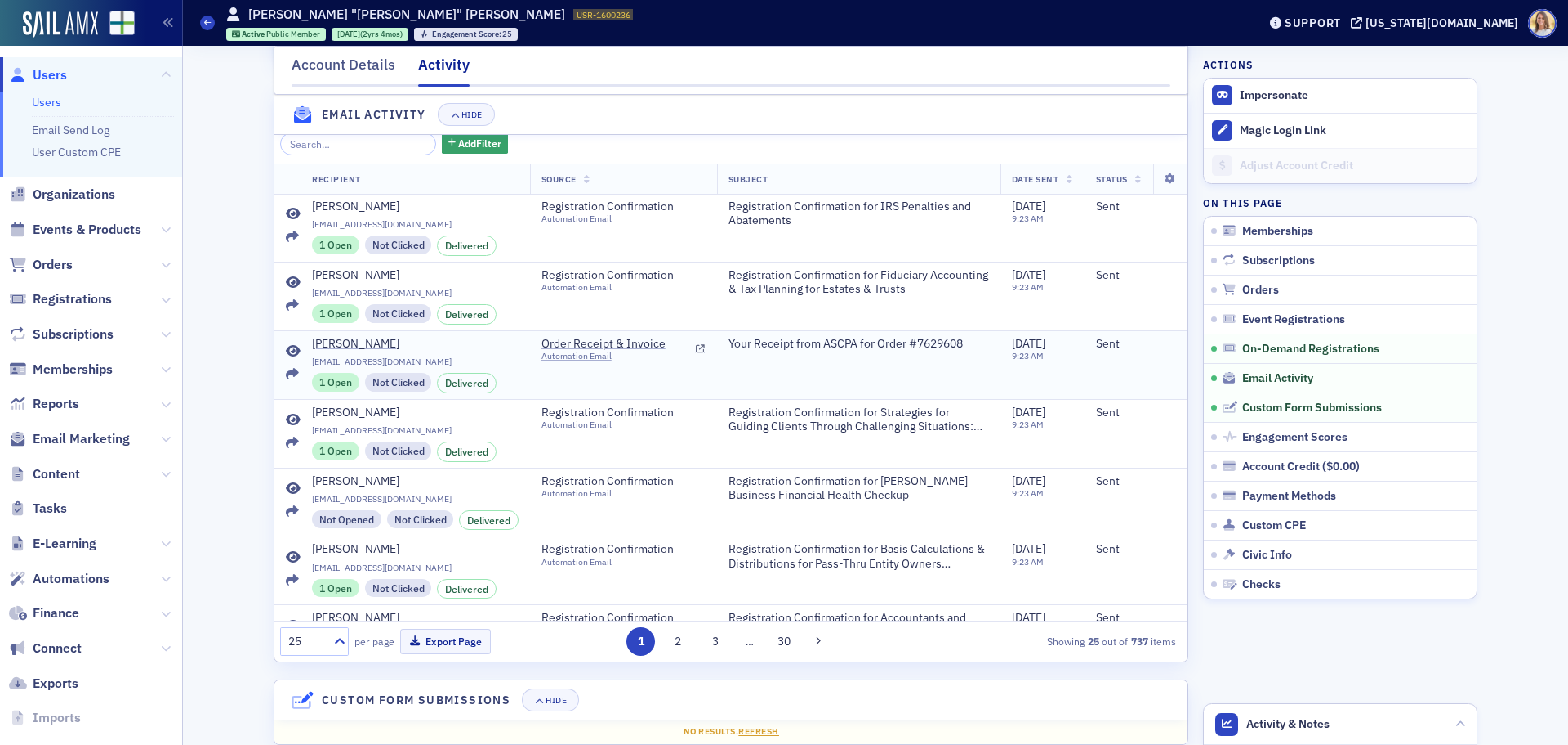
click at [289, 358] on icon at bounding box center [293, 351] width 15 height 13
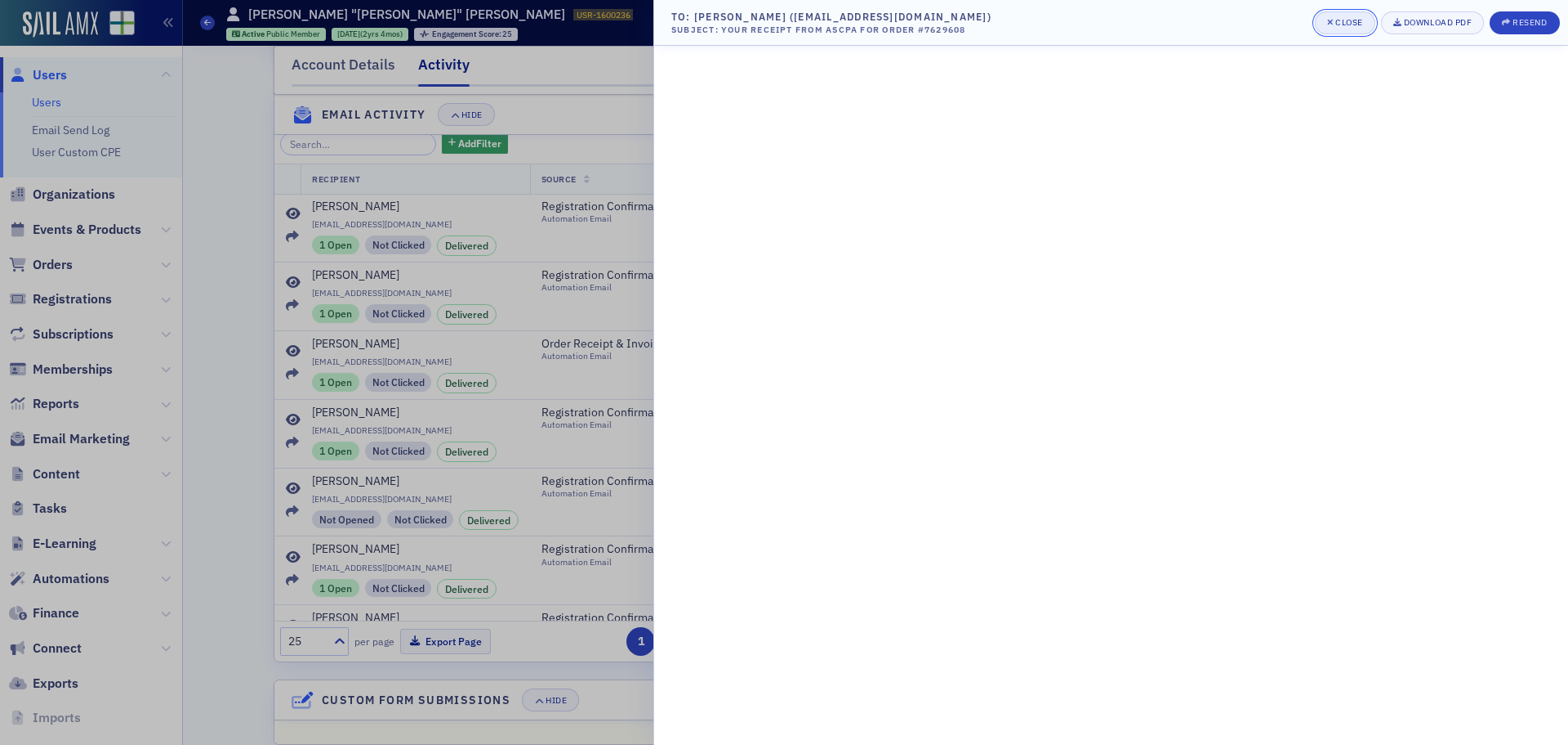
click at [1339, 22] on div "Close" at bounding box center [1349, 22] width 28 height 9
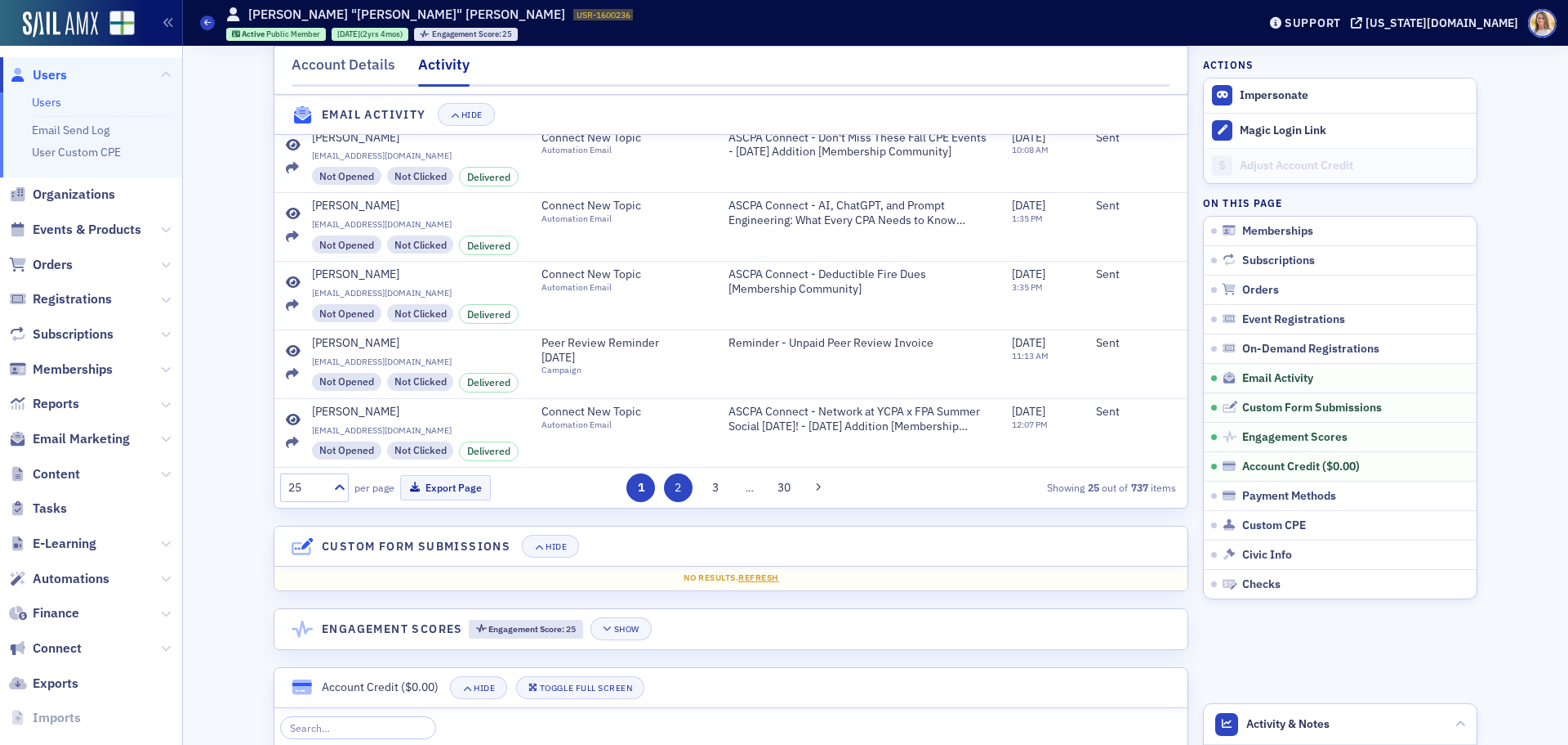
scroll to position [2140, 0]
click at [673, 495] on button "2" at bounding box center [678, 487] width 28 height 28
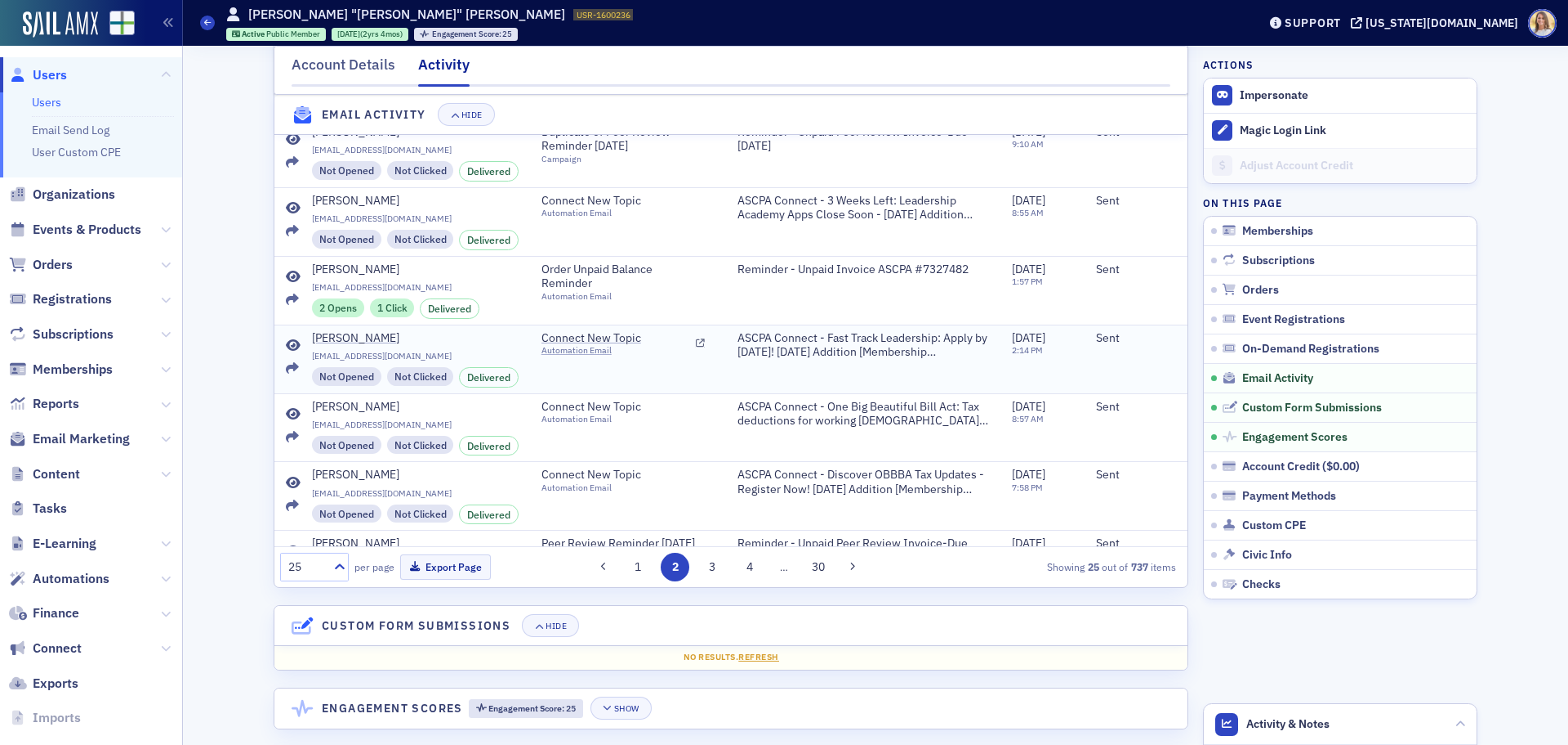
scroll to position [2058, 0]
click at [286, 285] on icon at bounding box center [293, 278] width 15 height 13
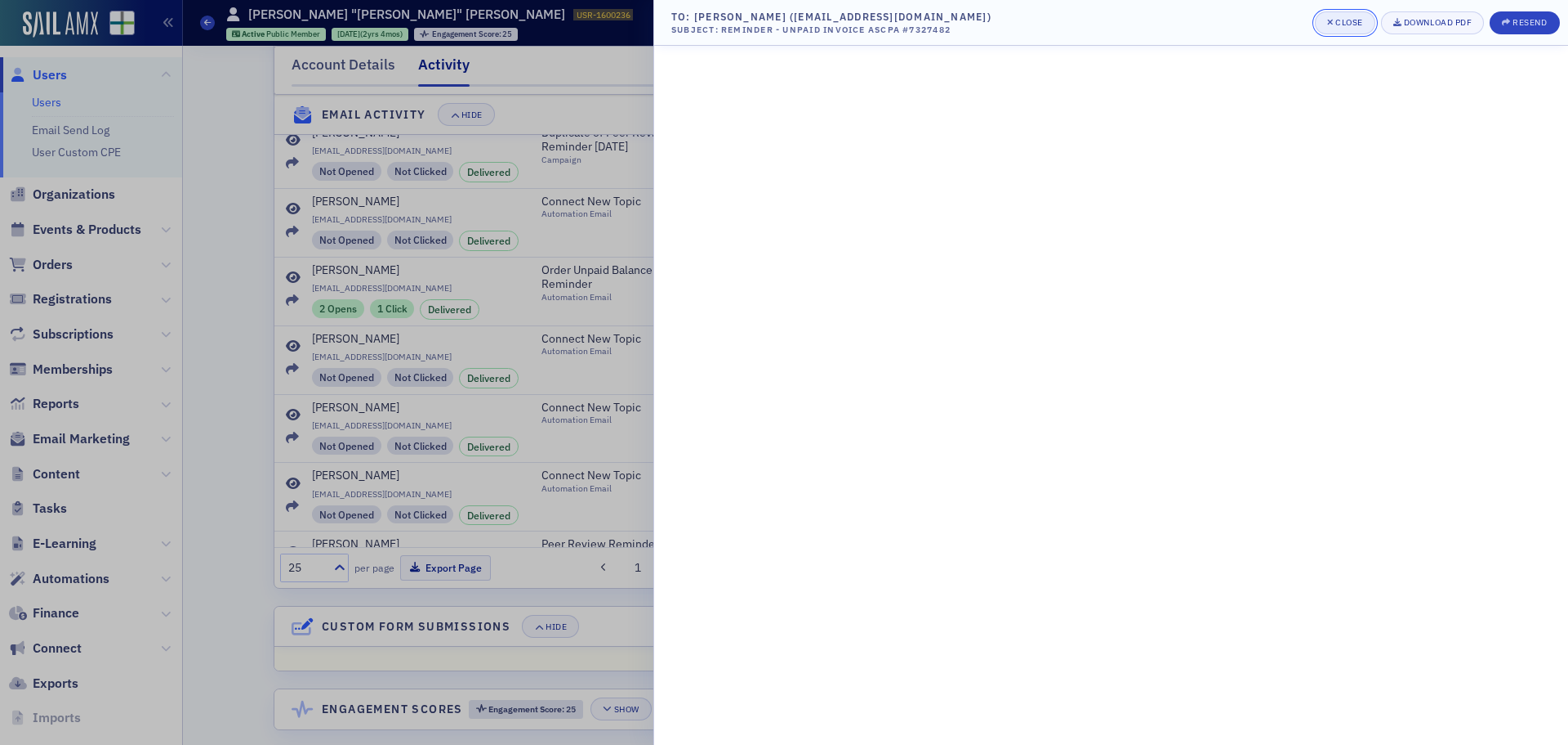
click at [1343, 18] on div "Close" at bounding box center [1349, 22] width 28 height 9
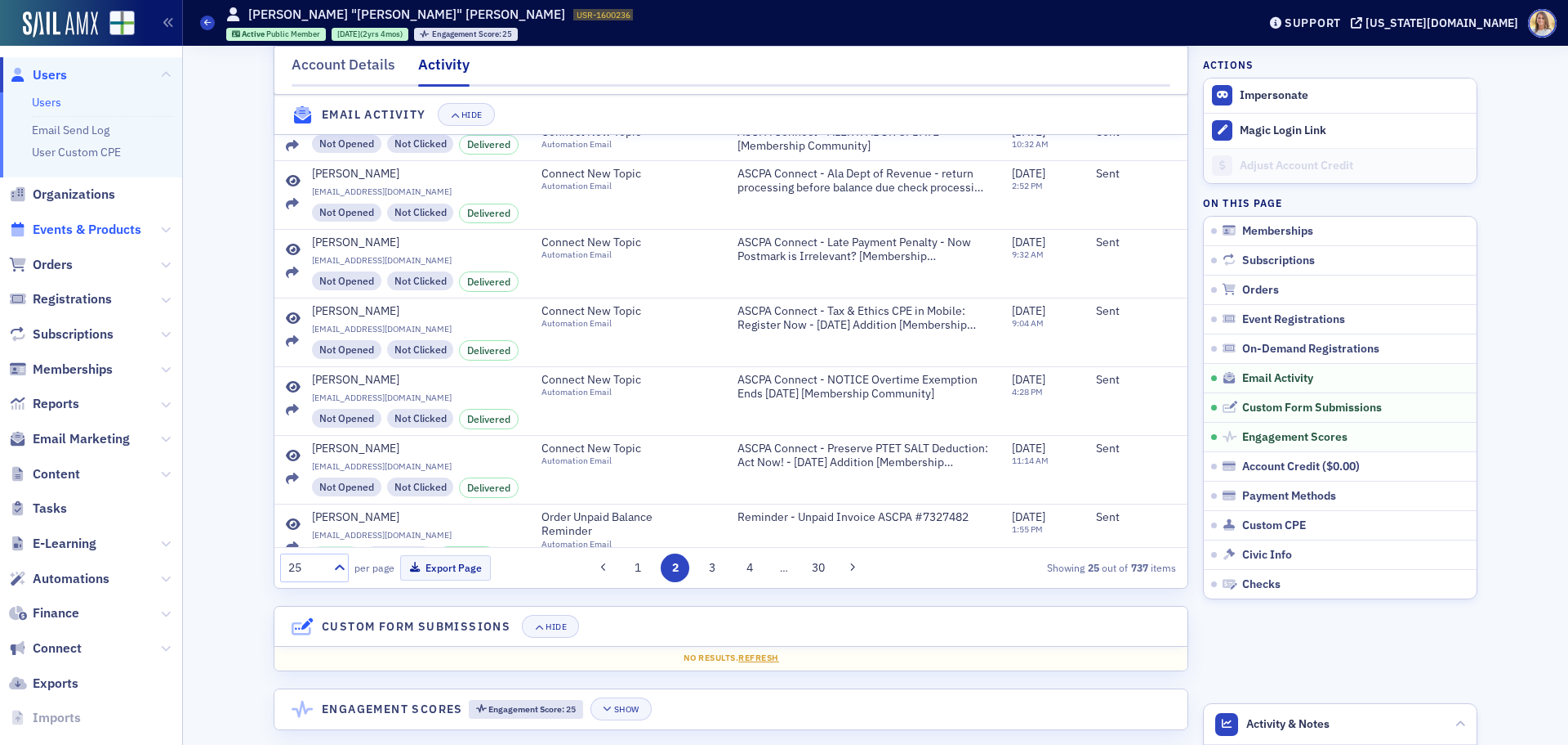
scroll to position [951, 0]
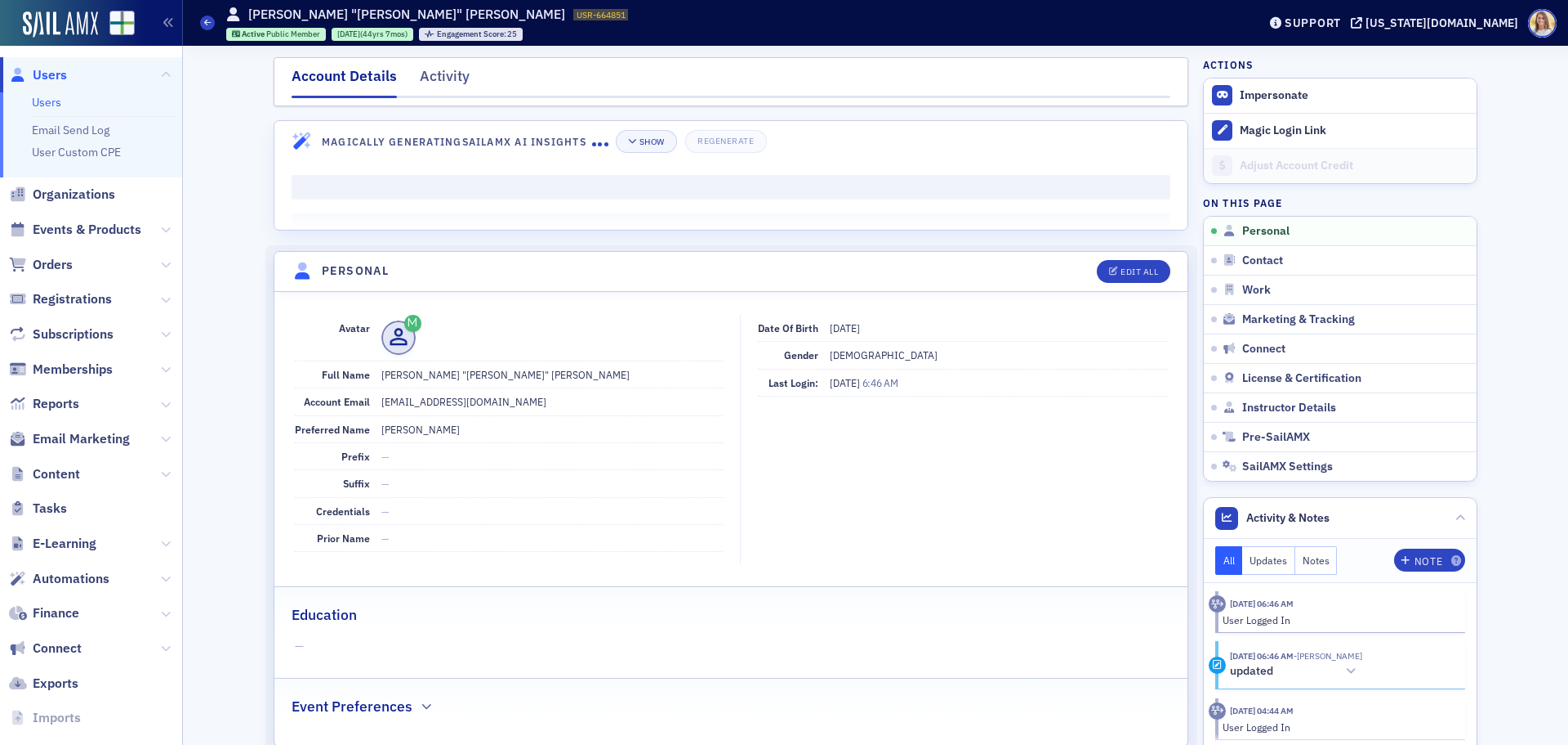
drag, startPoint x: 446, startPoint y: 73, endPoint x: 580, endPoint y: 79, distance: 134.1
click at [448, 74] on div "Activity" at bounding box center [445, 81] width 50 height 30
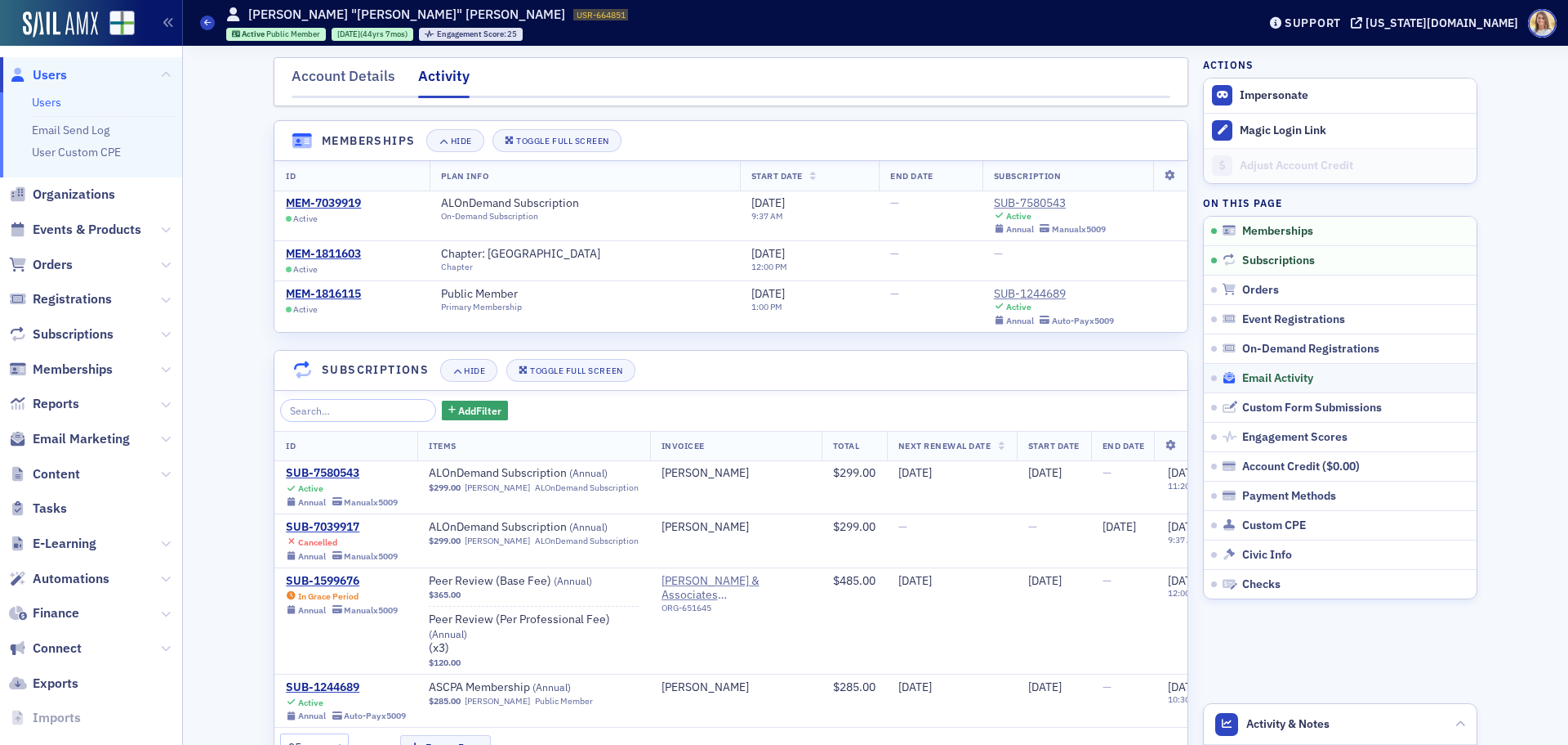
click at [1281, 383] on span "Email Activity" at bounding box center [1278, 379] width 71 height 15
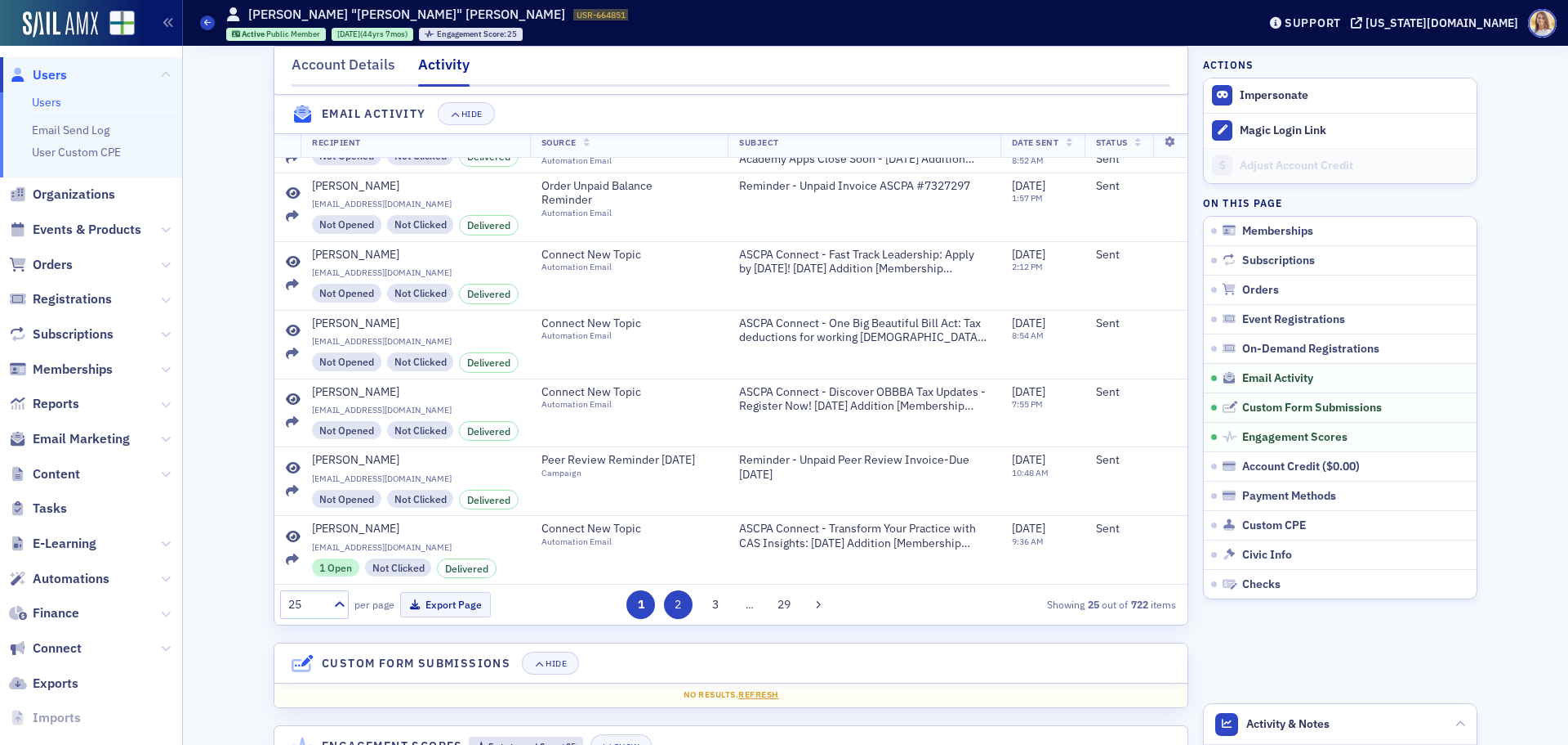
scroll to position [2018, 0]
click at [683, 618] on button "2" at bounding box center [678, 604] width 28 height 28
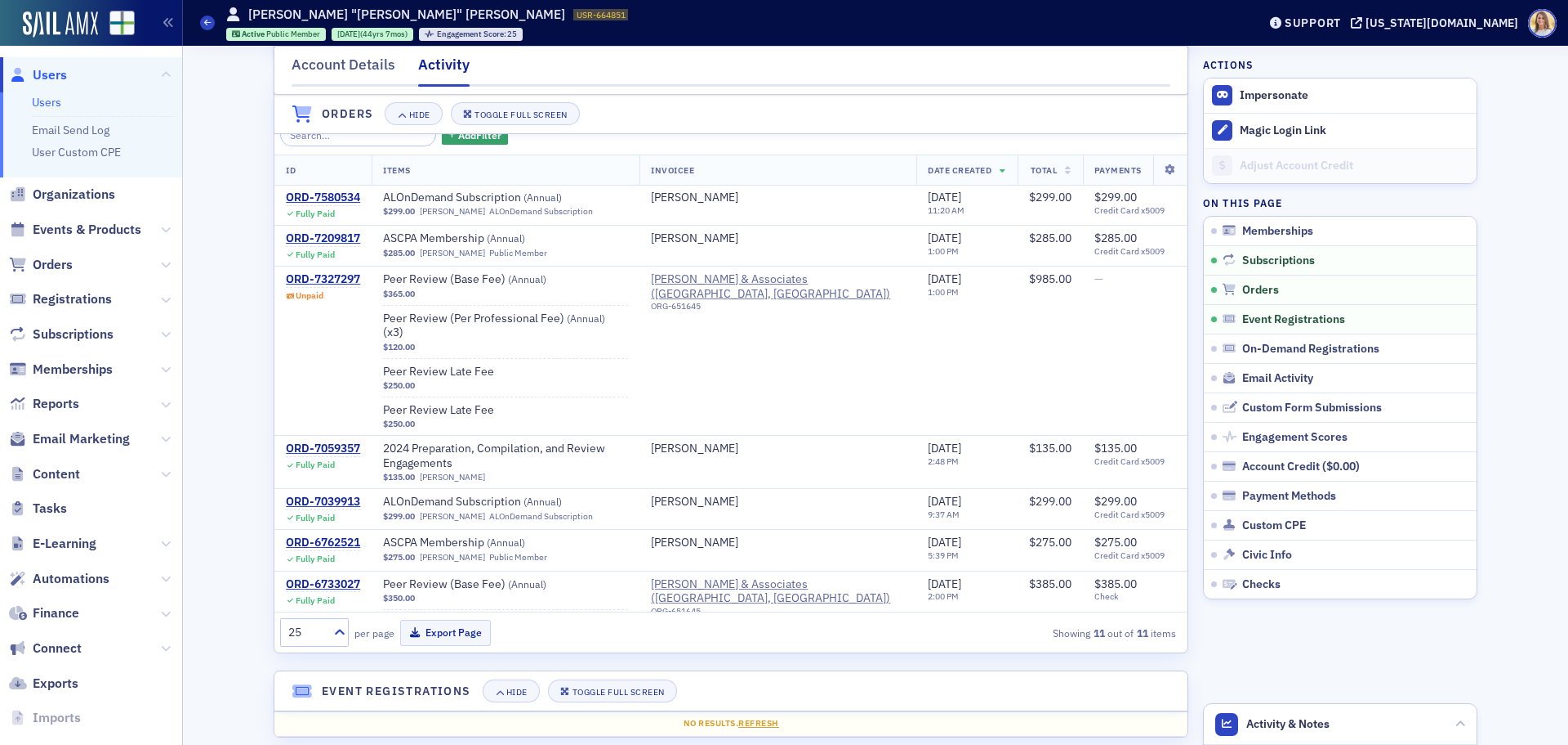
scroll to position [711, 0]
click at [341, 288] on div "ORD-7327297" at bounding box center [323, 281] width 74 height 15
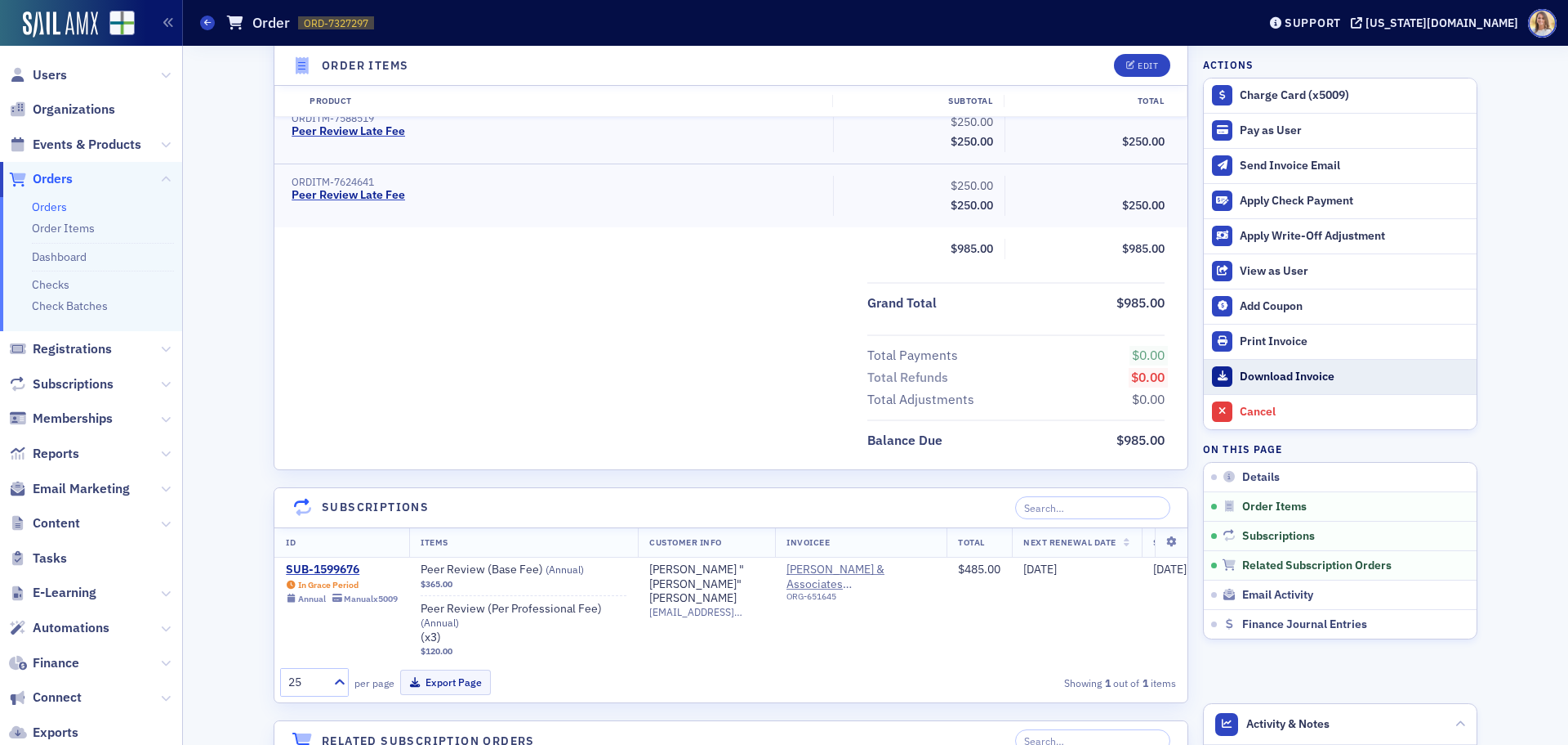
click at [1307, 380] on div "Download Invoice" at bounding box center [1354, 377] width 229 height 15
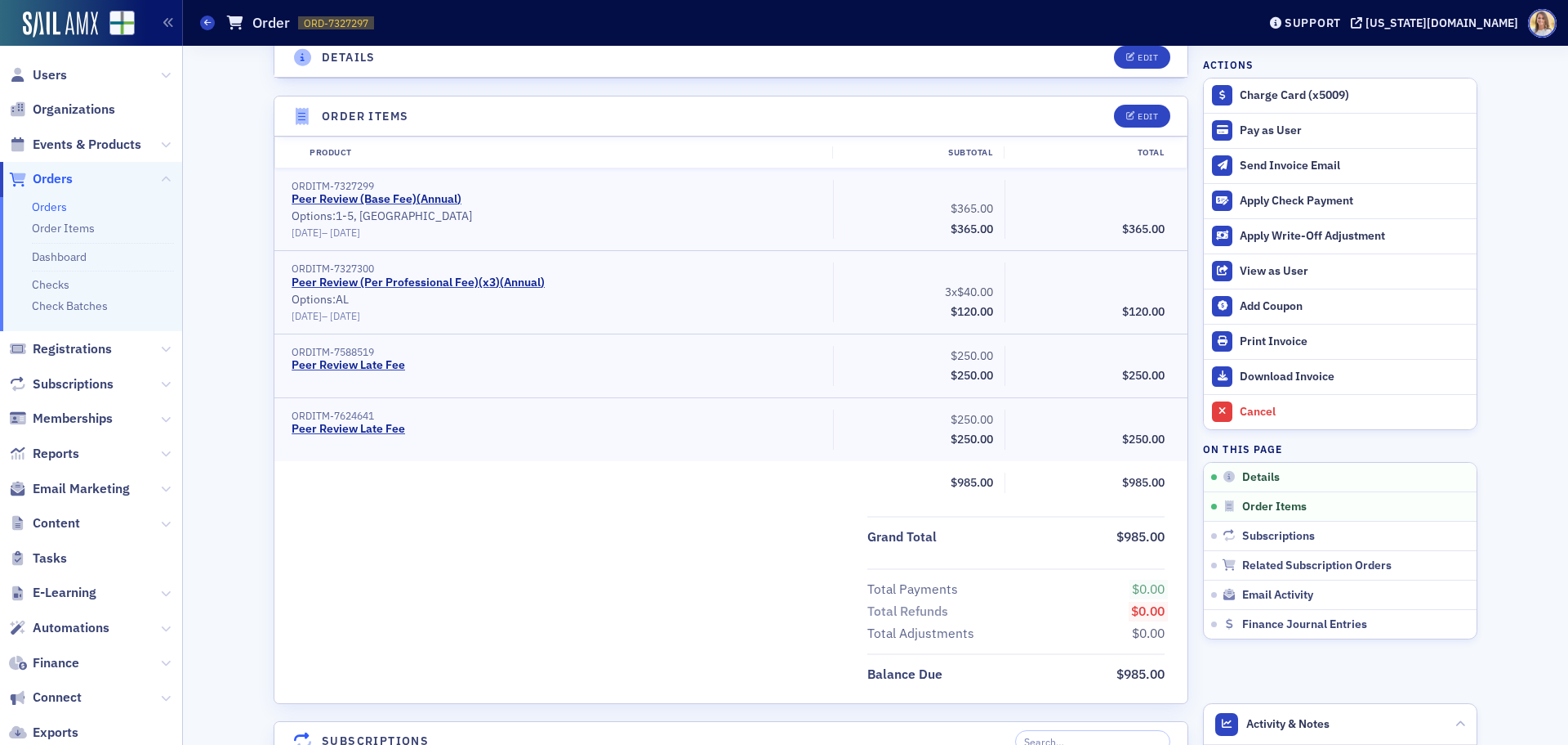
scroll to position [440, 0]
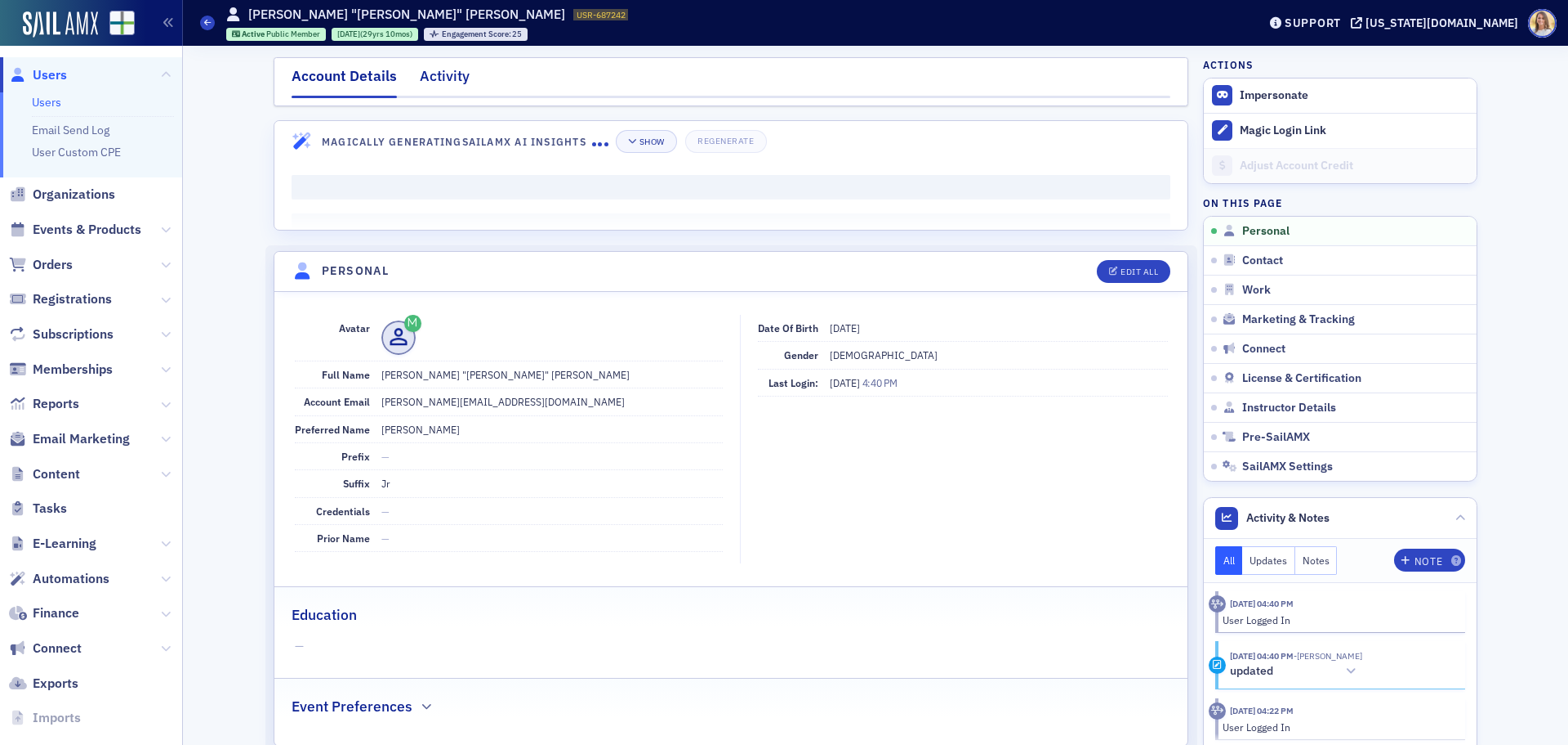
click at [456, 81] on div "Activity" at bounding box center [445, 81] width 50 height 30
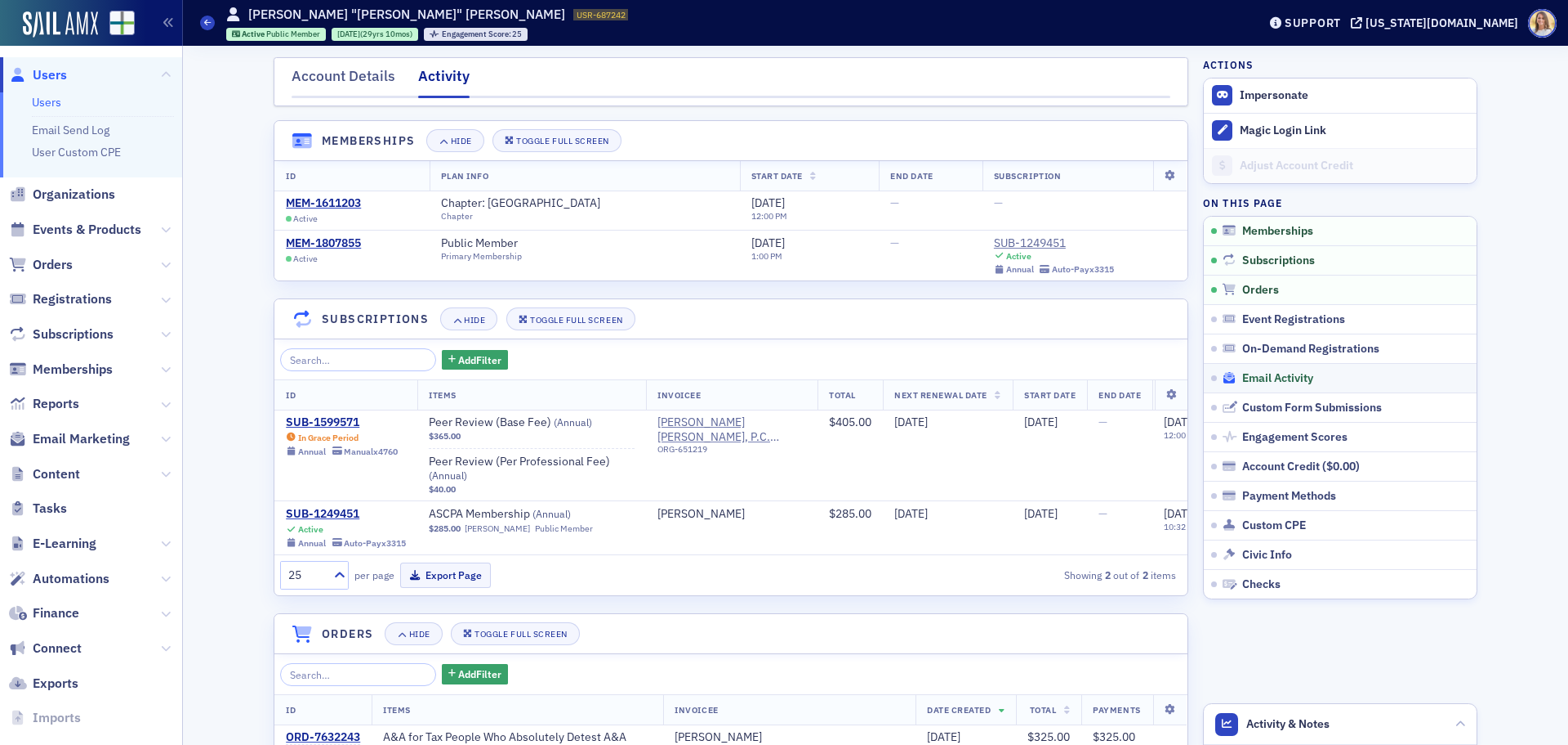
click at [1274, 374] on span "Email Activity" at bounding box center [1278, 379] width 71 height 15
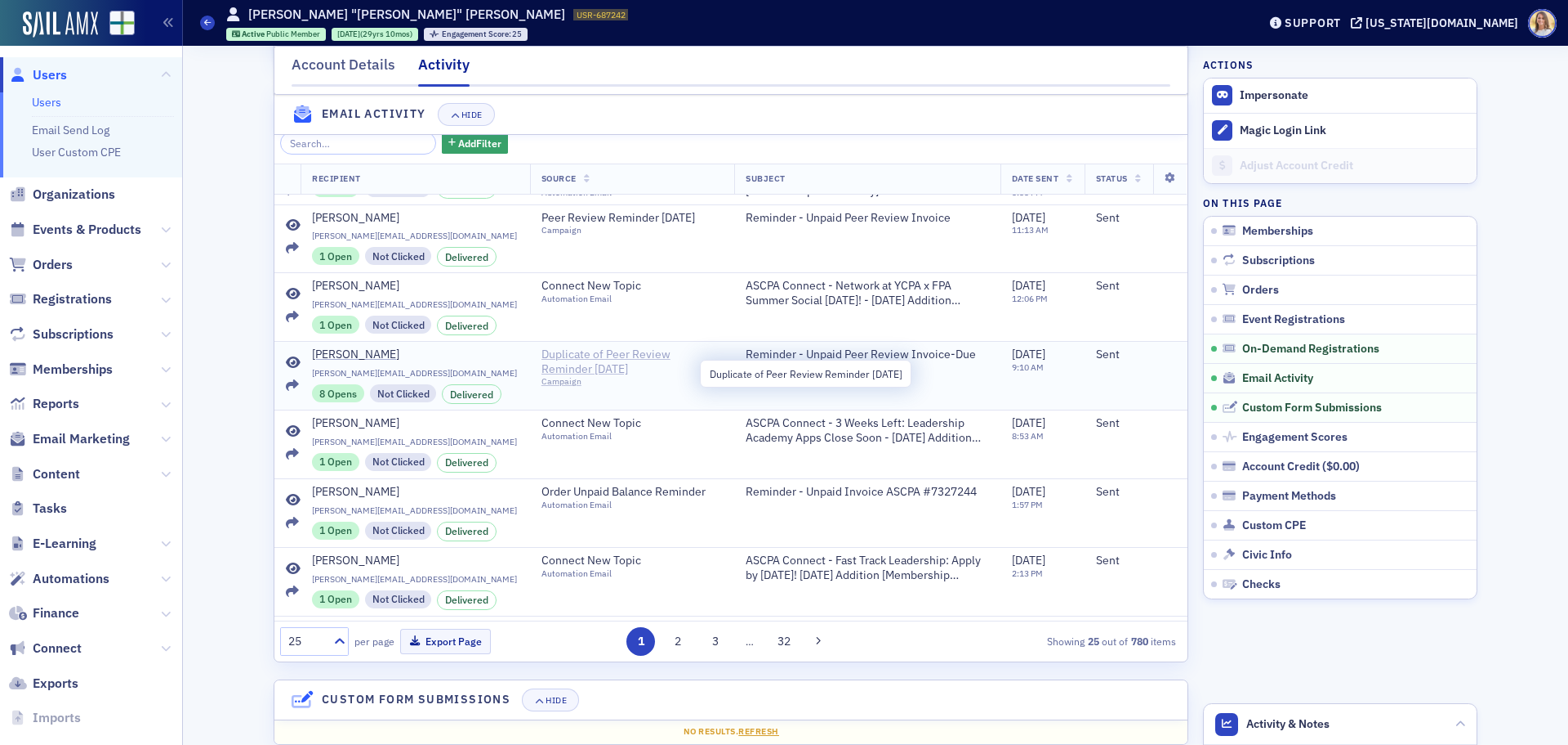
scroll to position [1224, 0]
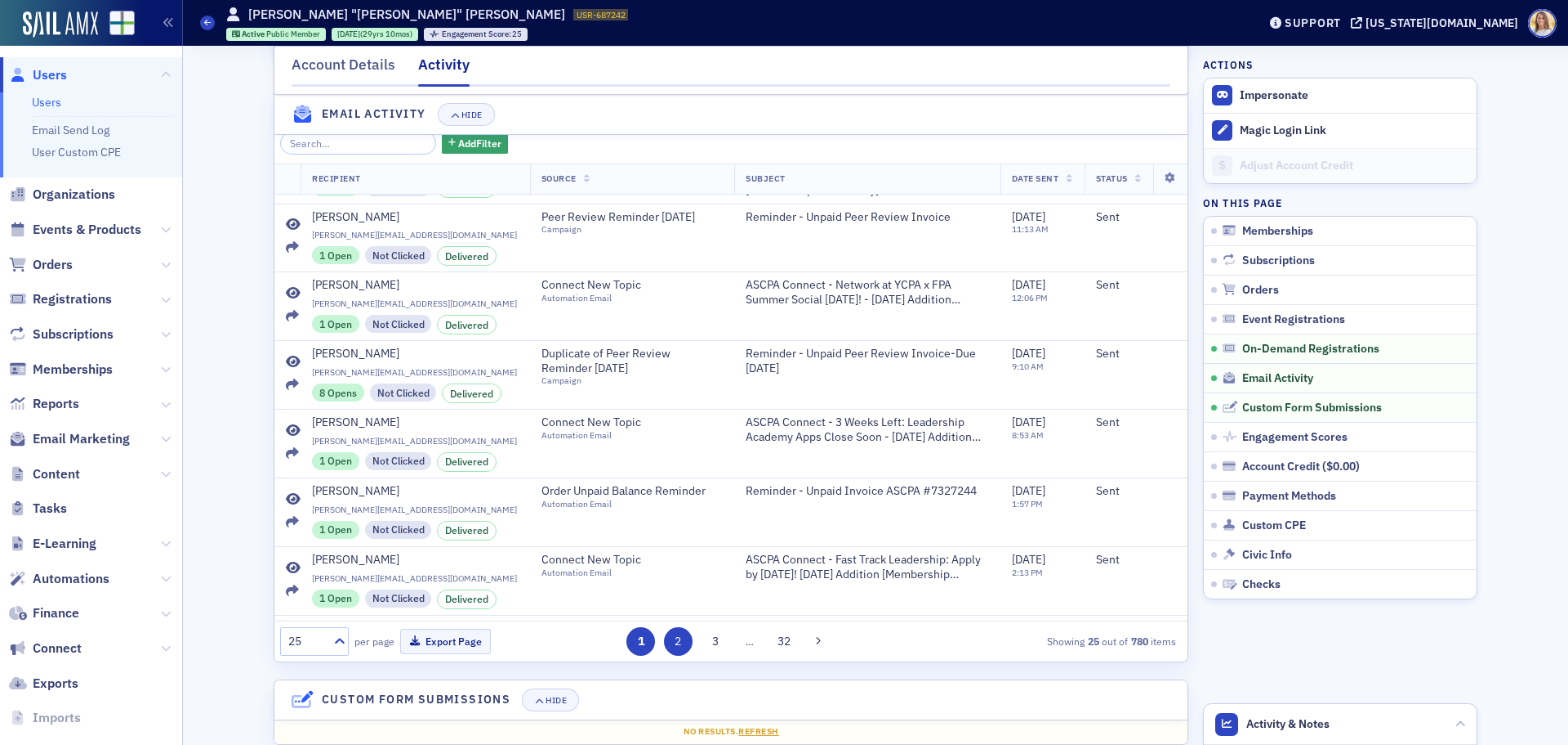
click at [677, 644] on button "2" at bounding box center [678, 642] width 28 height 28
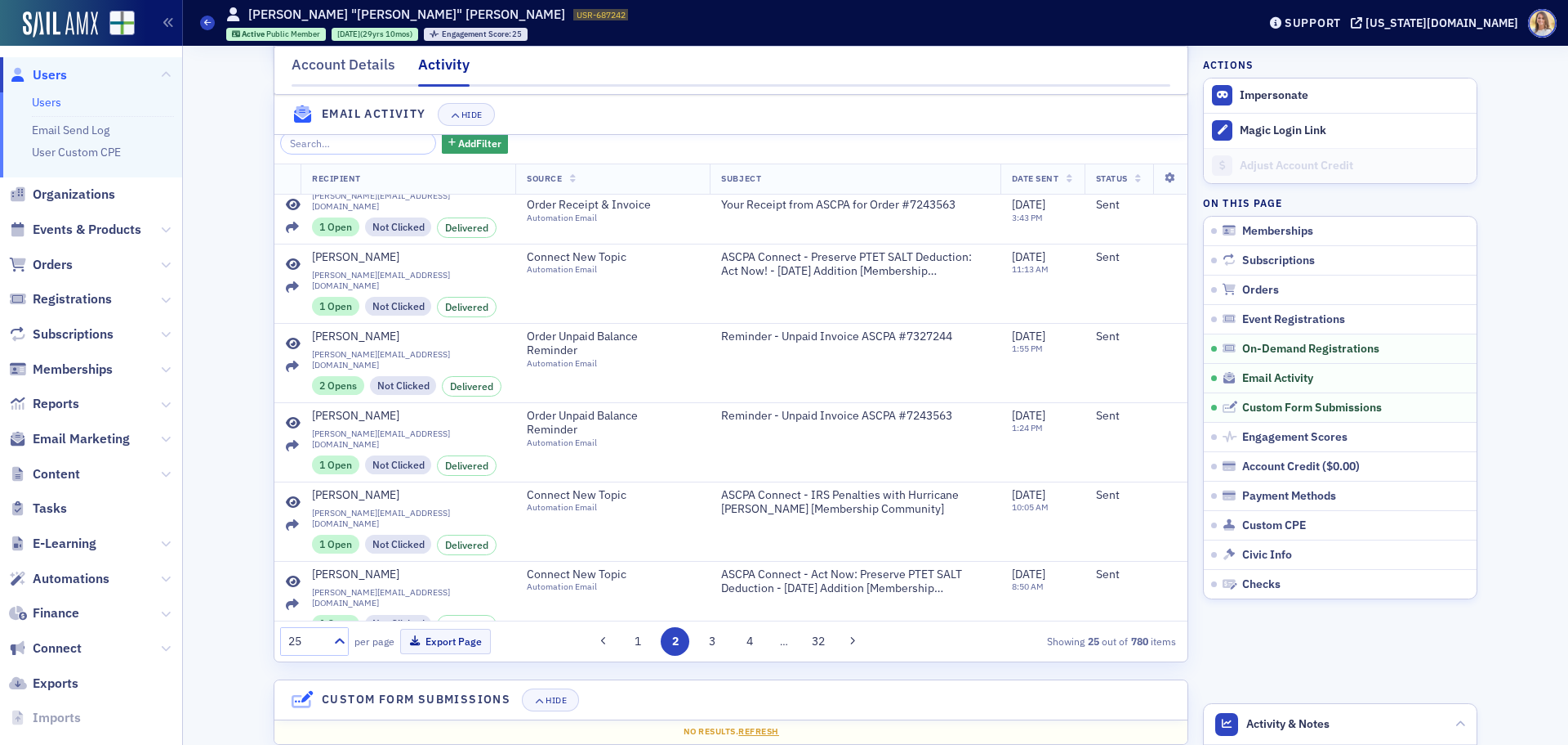
scroll to position [1061, 0]
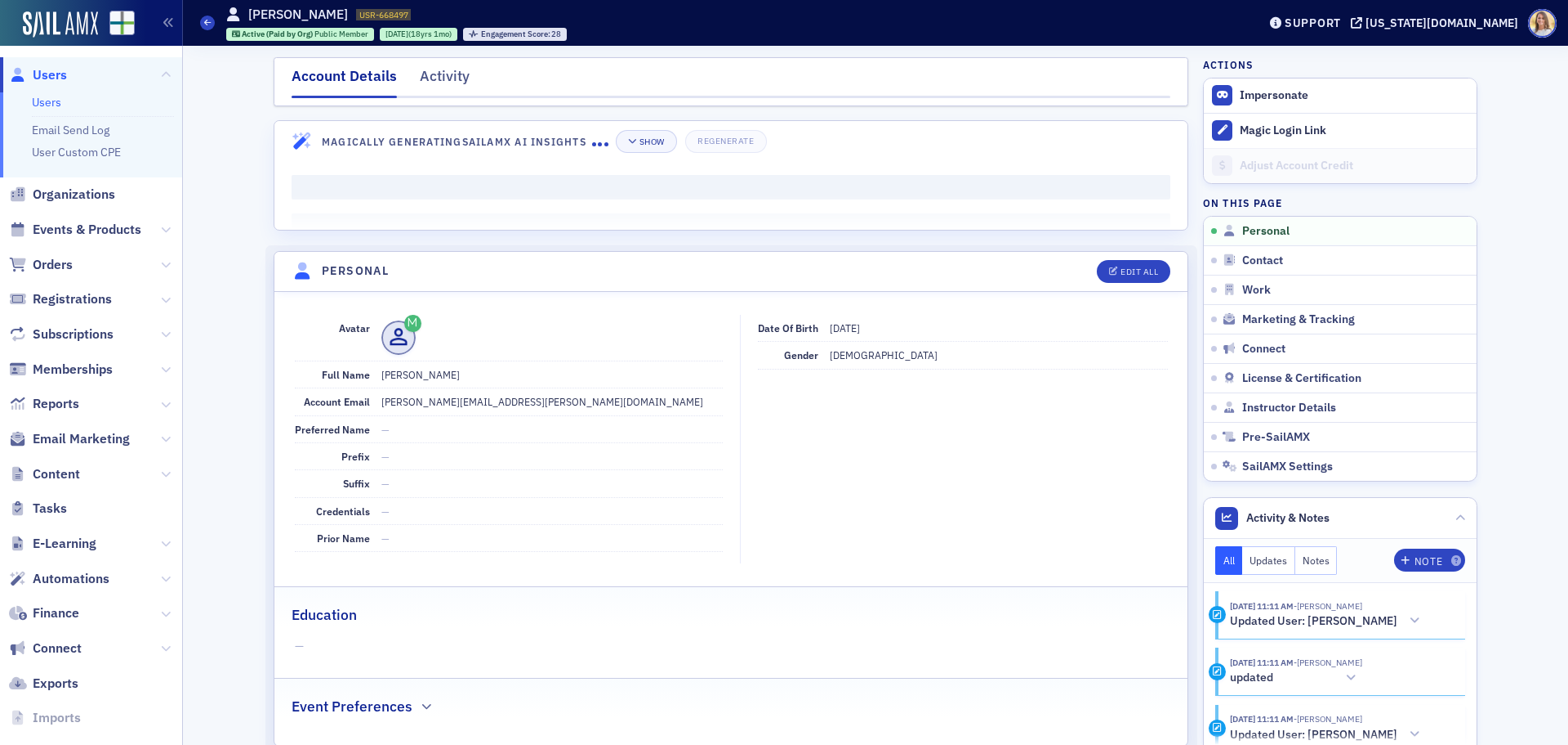
drag, startPoint x: 430, startPoint y: 84, endPoint x: 540, endPoint y: 99, distance: 111.0
click at [430, 84] on div "Activity" at bounding box center [445, 81] width 50 height 30
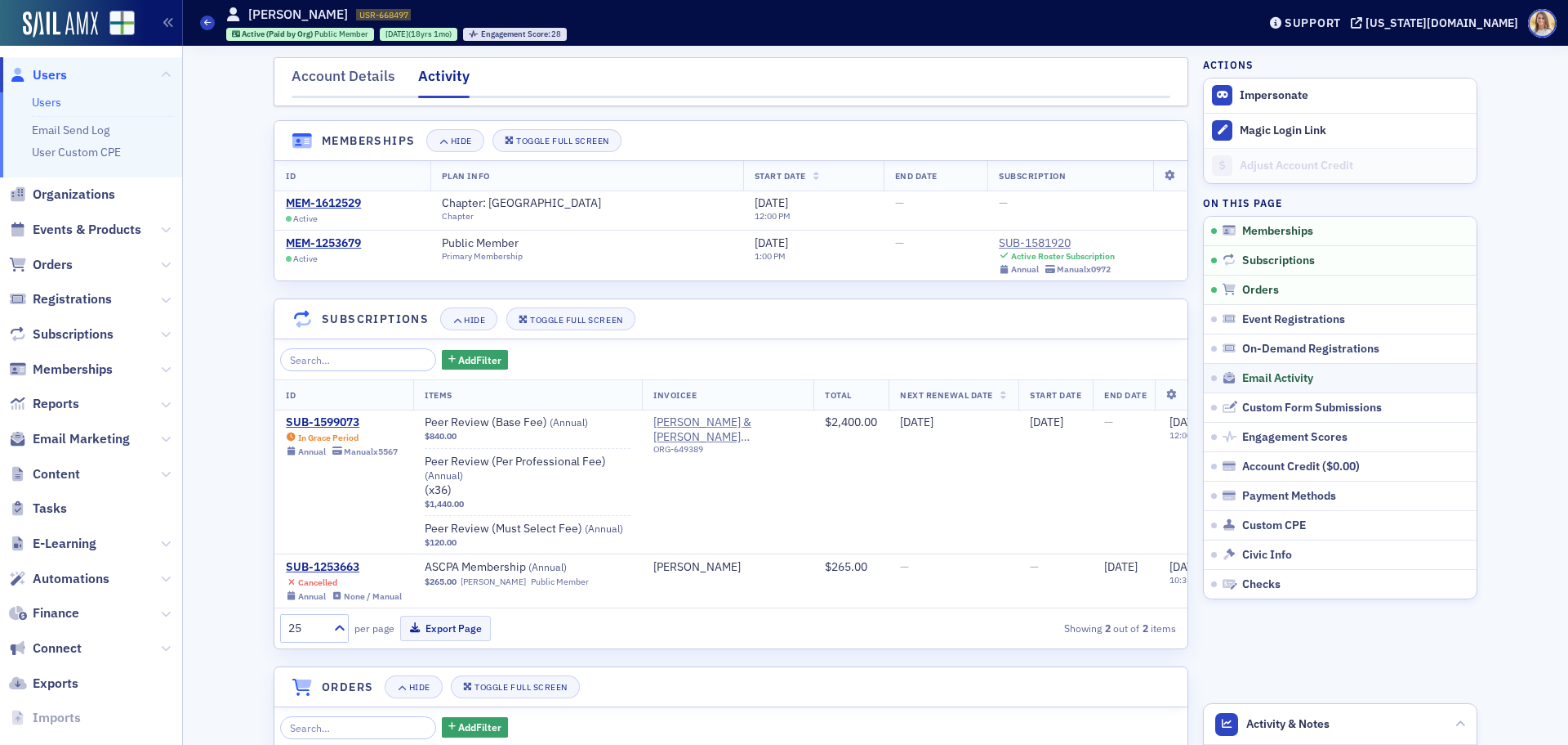
click at [1280, 390] on link "Email Activity" at bounding box center [1340, 377] width 273 height 29
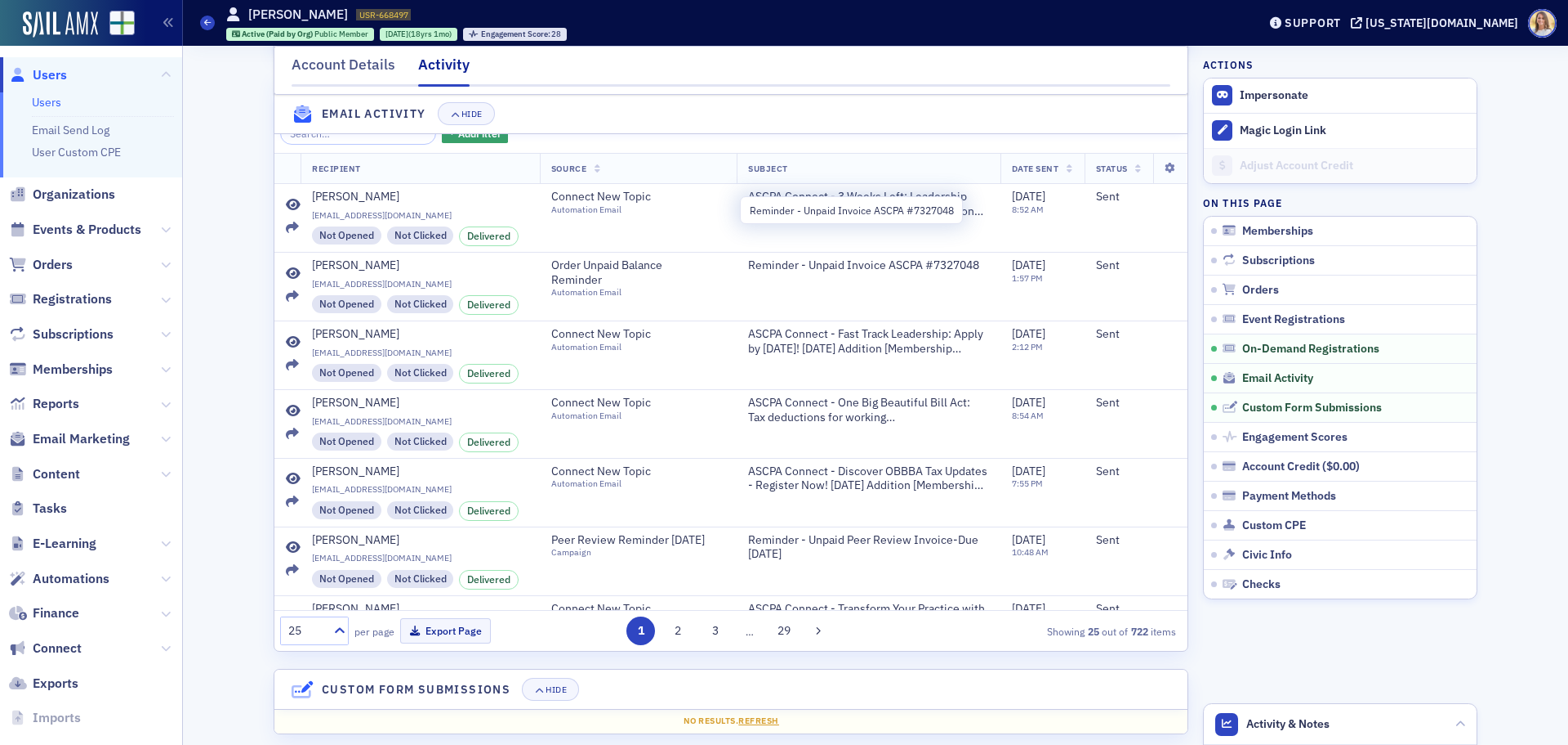
scroll to position [1287, 0]
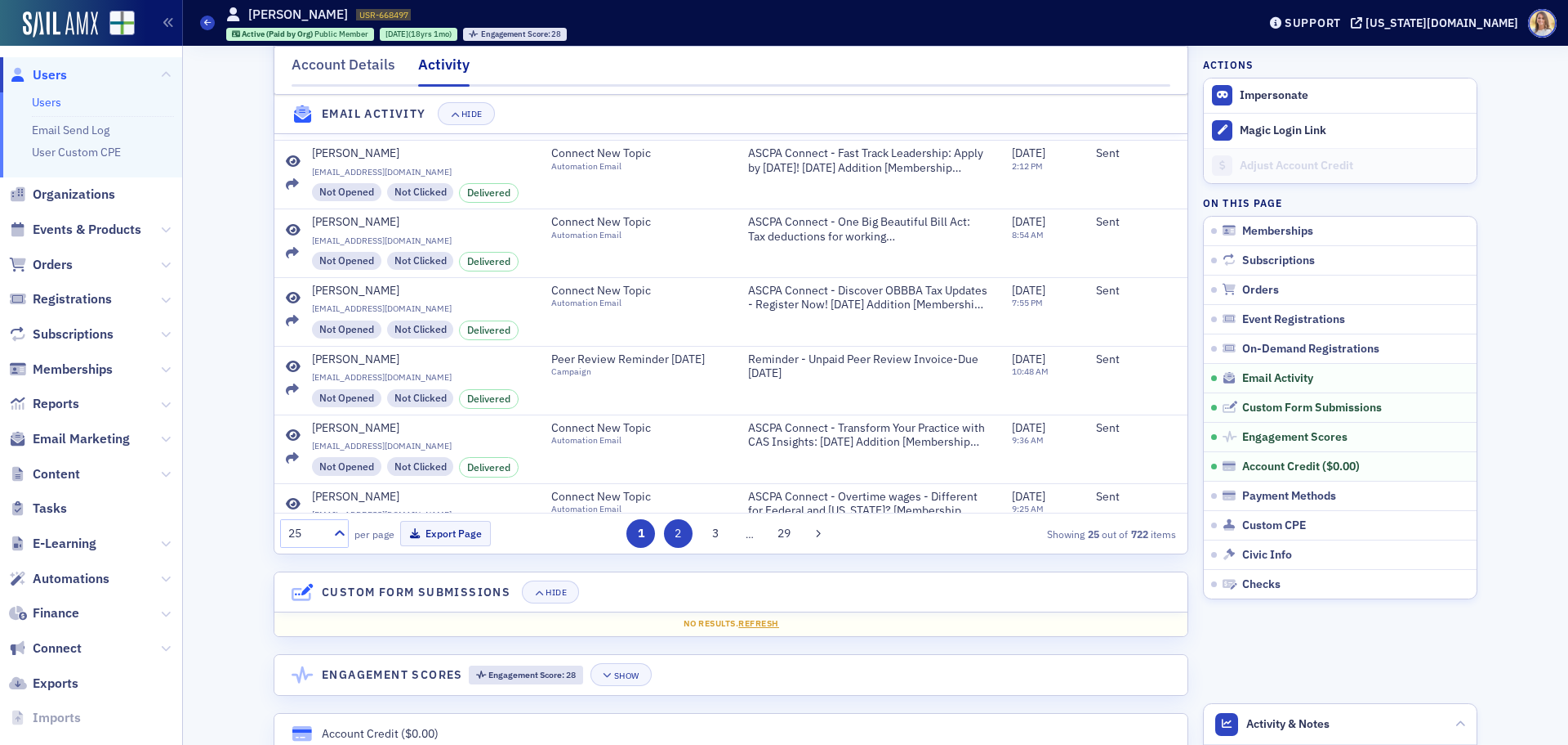
click at [676, 548] on button "2" at bounding box center [678, 533] width 28 height 28
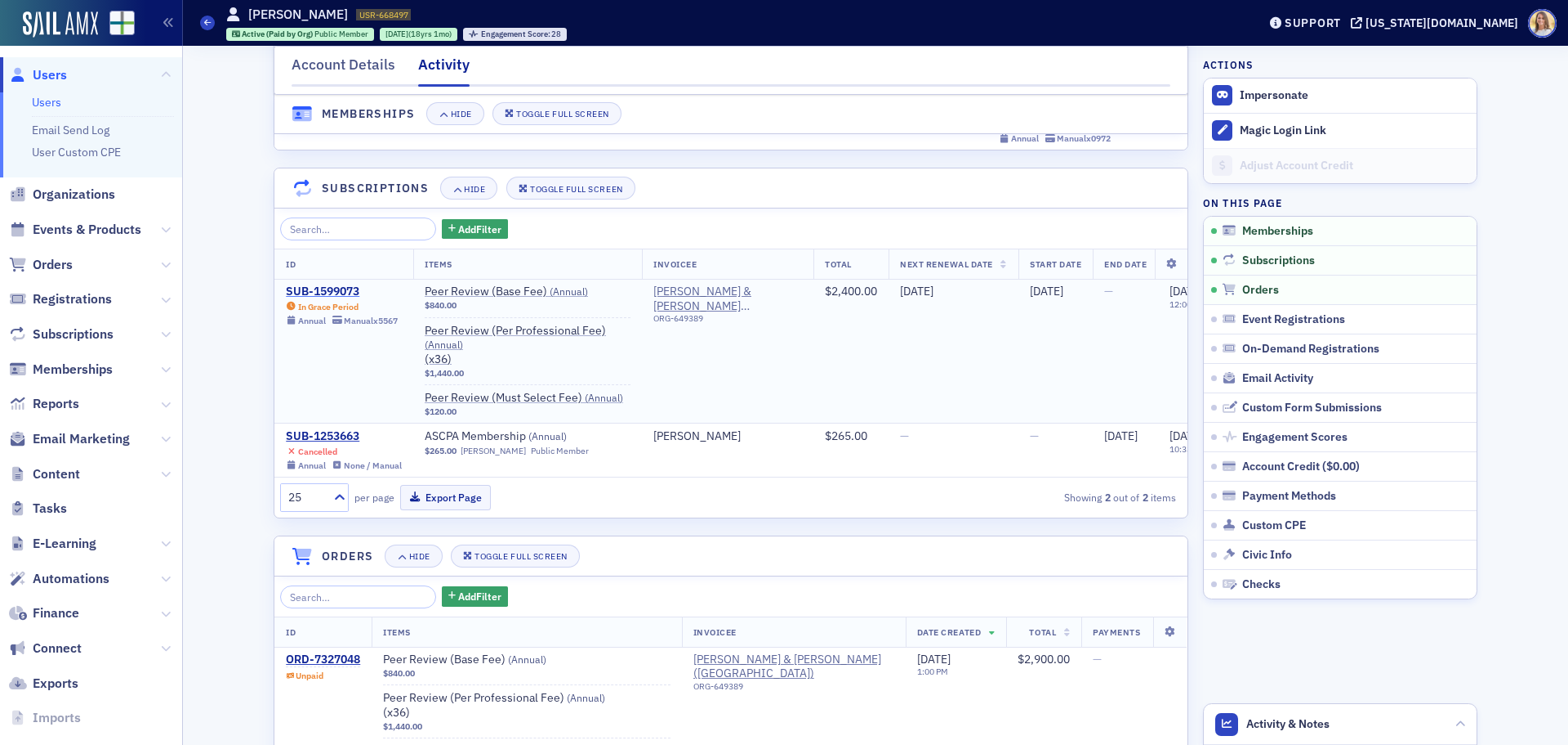
scroll to position [130, 0]
click at [339, 291] on div "SUB-1599073" at bounding box center [341, 293] width 112 height 15
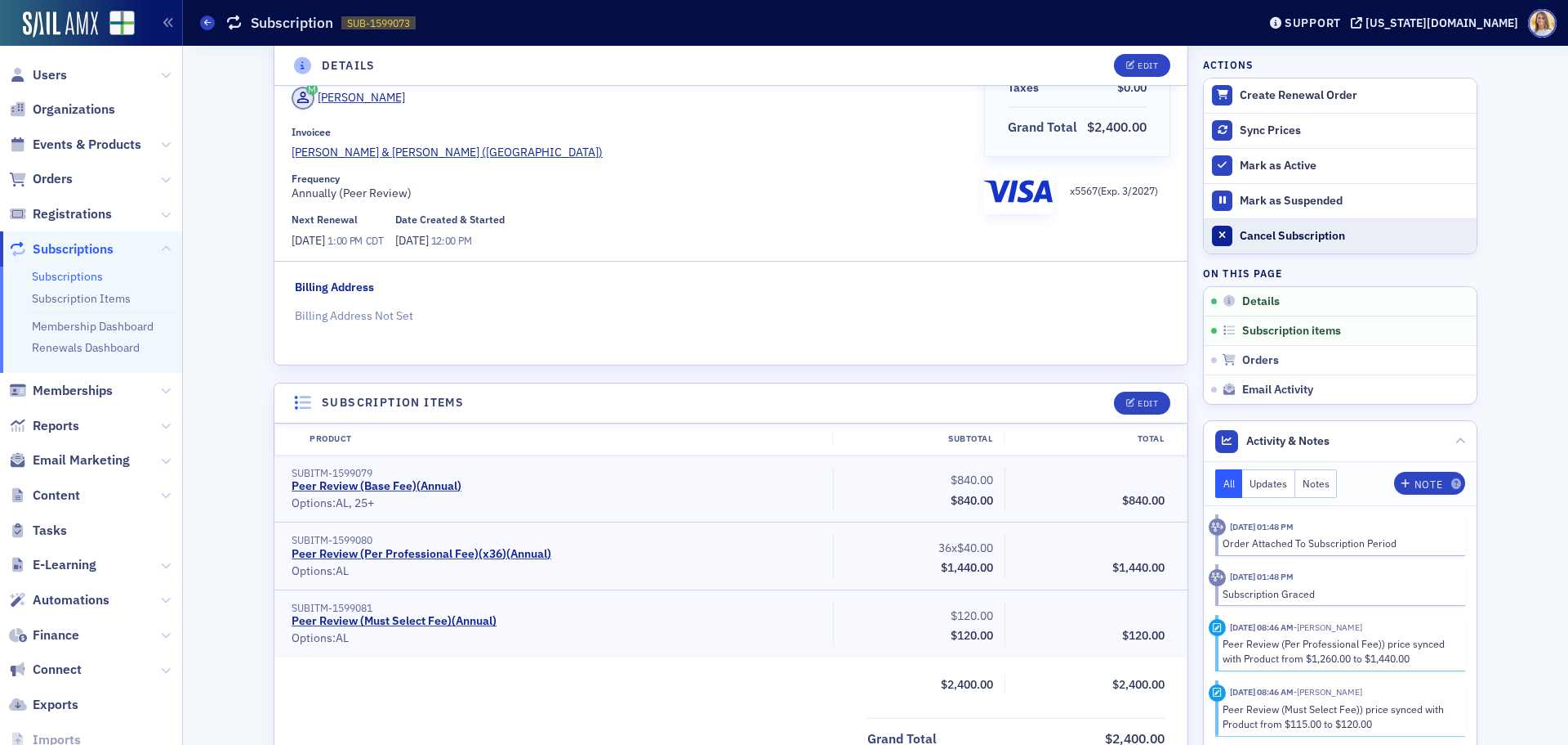
click at [1320, 233] on div "Cancel Subscription" at bounding box center [1354, 236] width 229 height 15
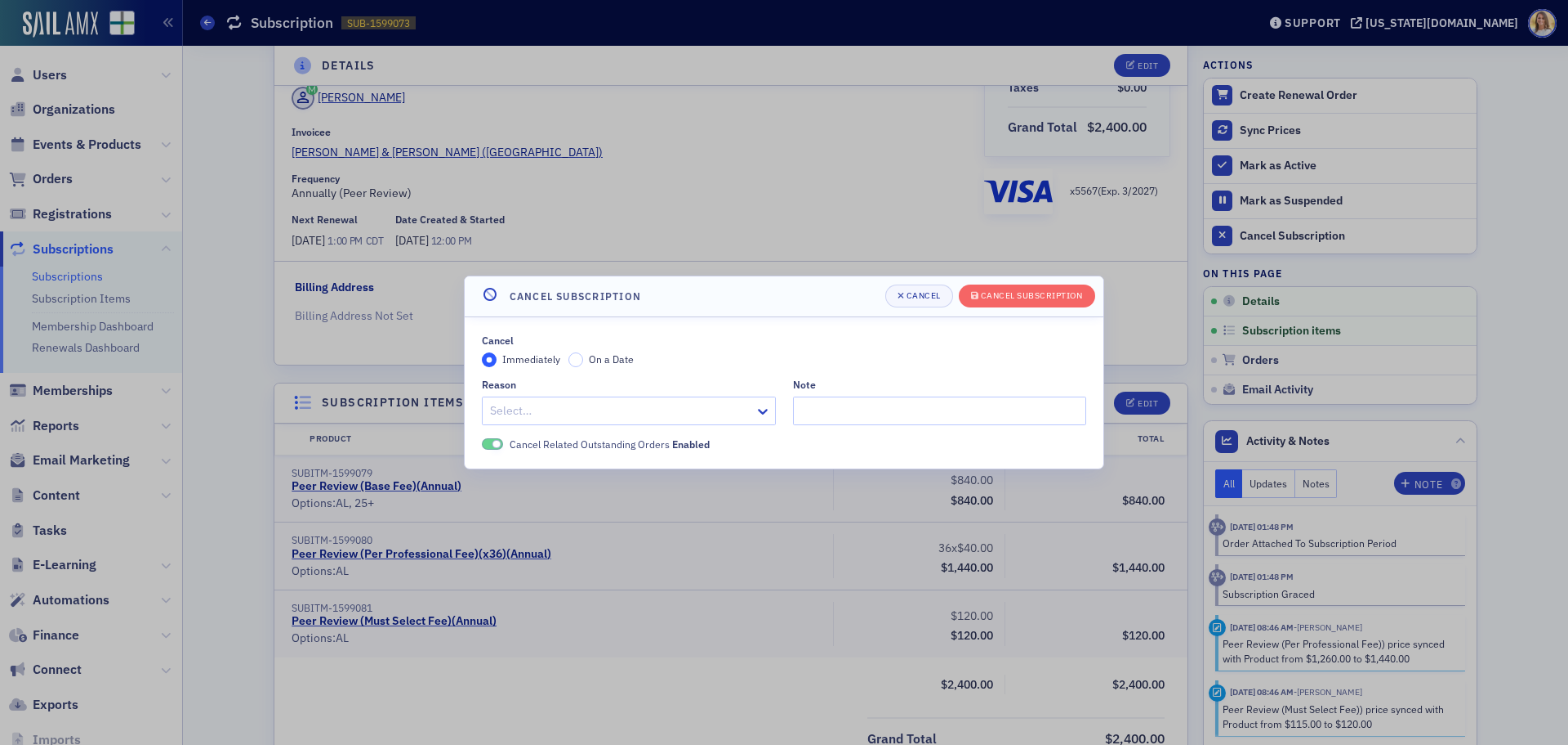
click at [601, 415] on div at bounding box center [620, 411] width 265 height 21
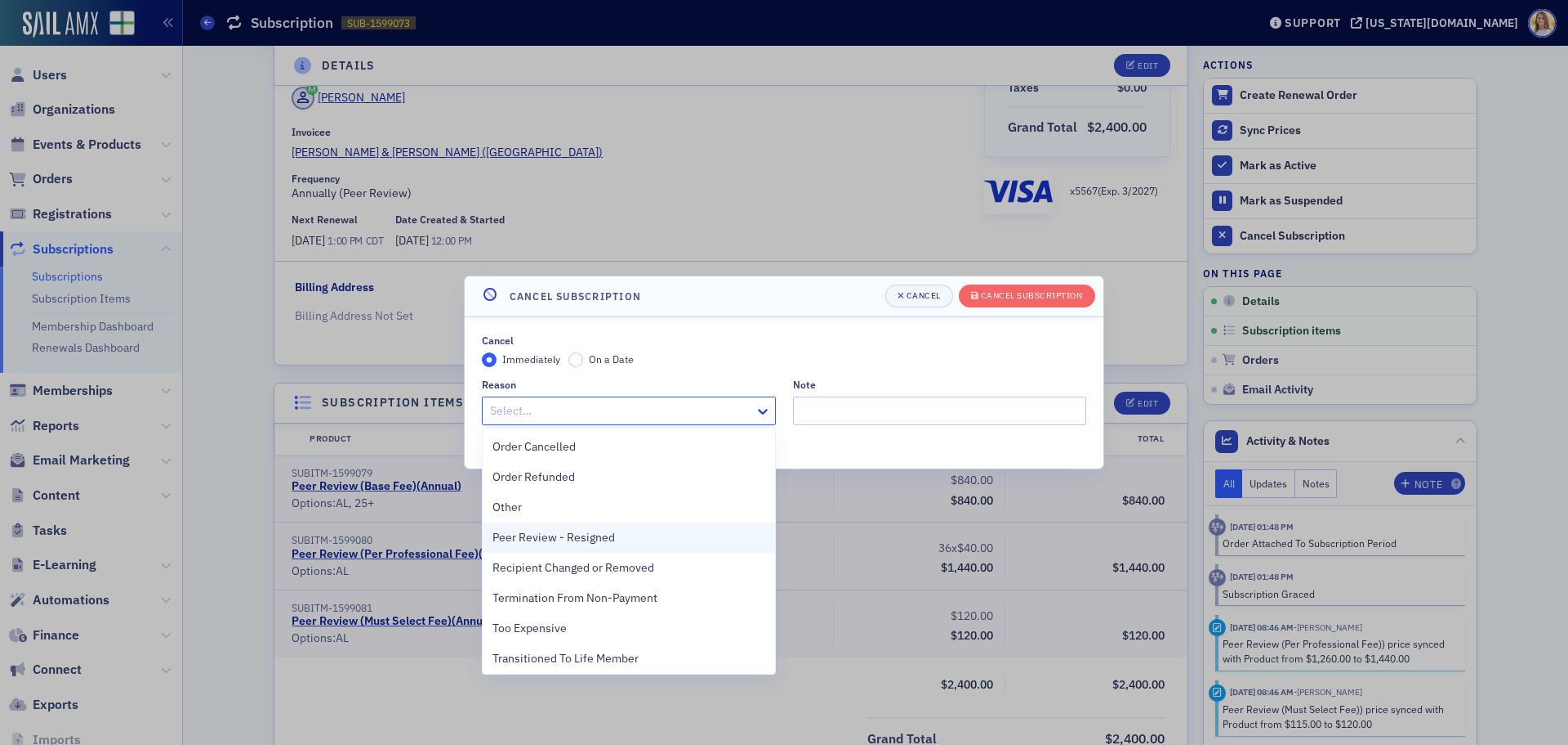
scroll to position [244, 0]
click at [542, 537] on span "Peer Review - Resigned" at bounding box center [553, 535] width 122 height 17
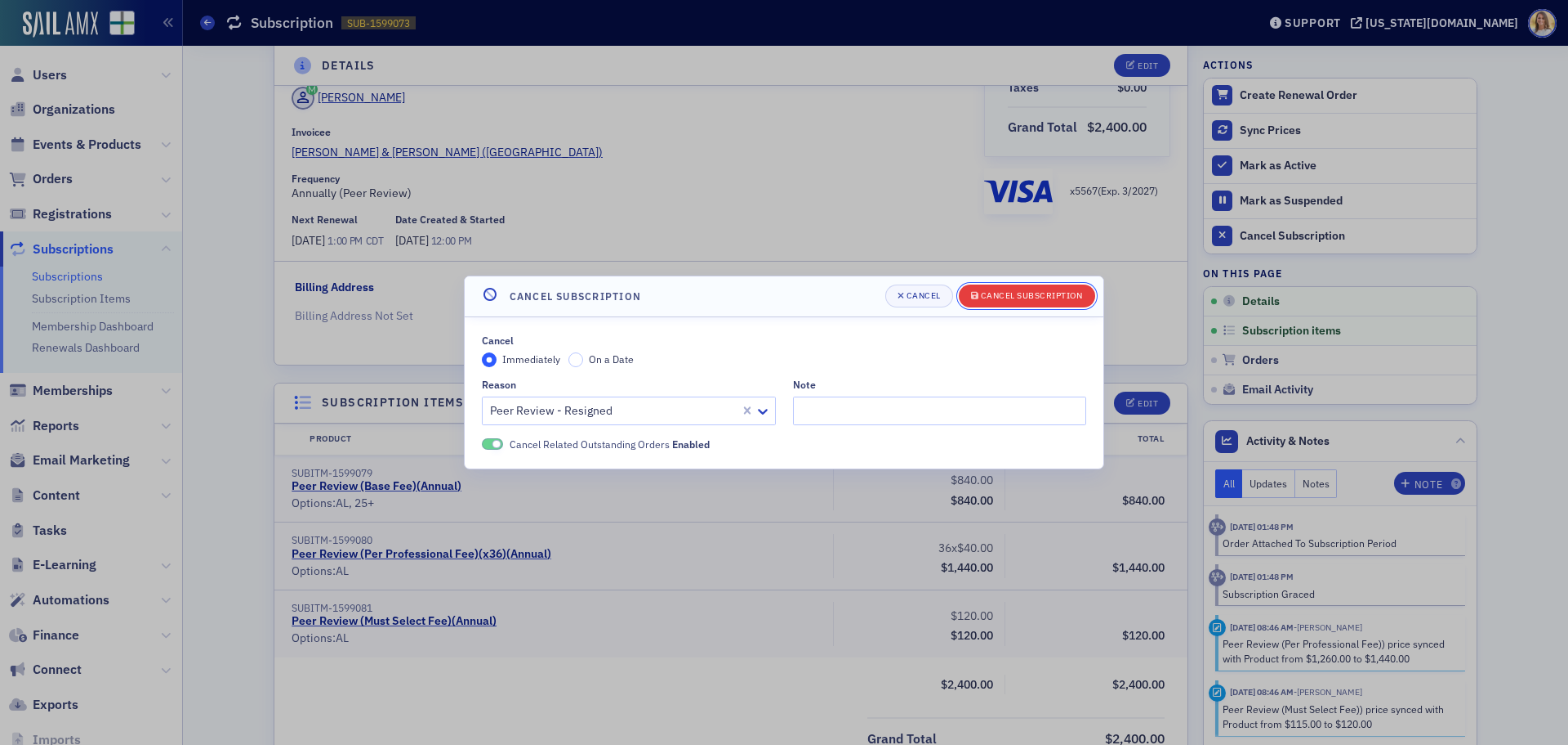
click at [1029, 304] on button "Cancel Subscription" at bounding box center [1027, 296] width 137 height 23
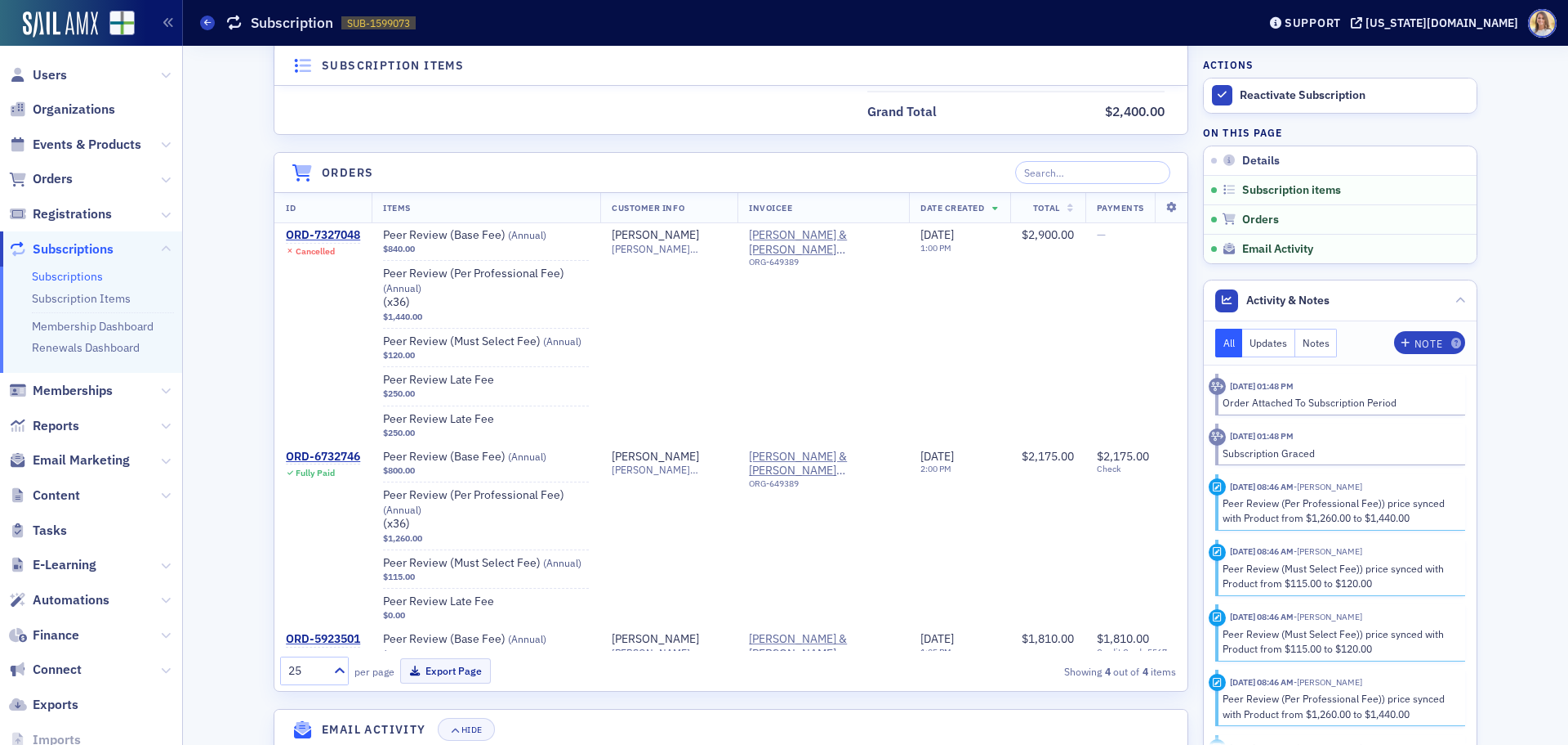
scroll to position [769, 0]
click at [56, 110] on span "Organizations" at bounding box center [73, 109] width 83 height 18
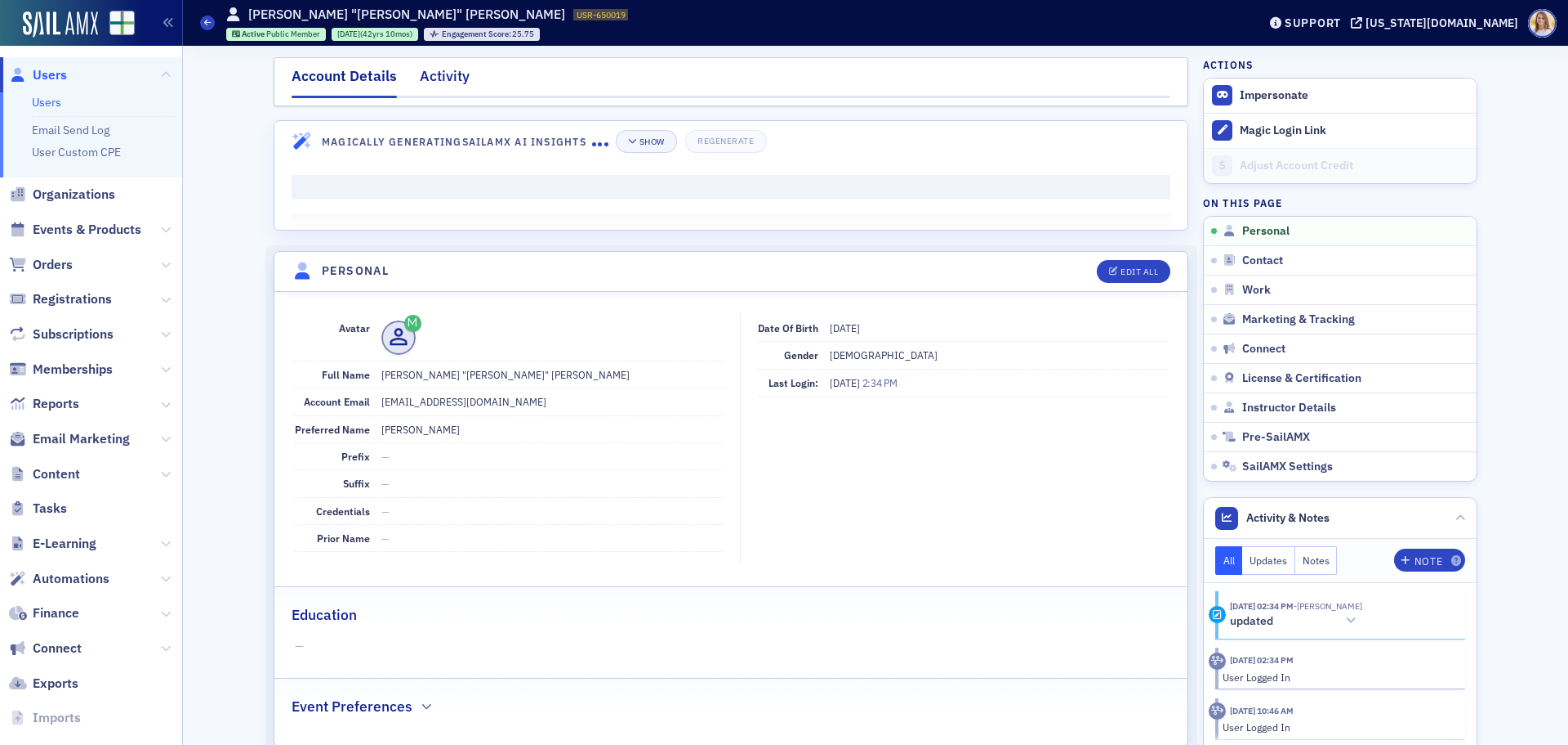
click at [423, 67] on div "Activity" at bounding box center [445, 81] width 50 height 30
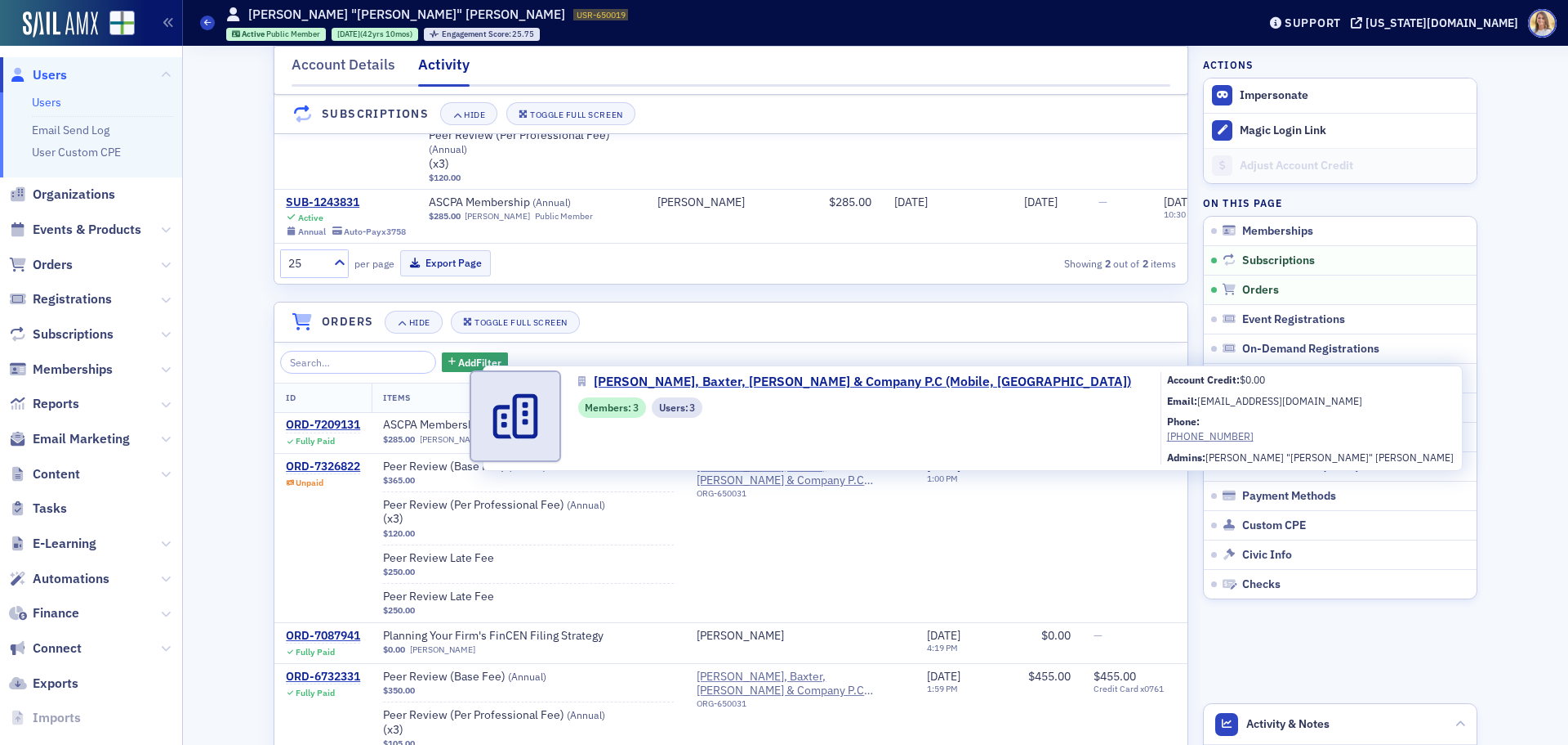
scroll to position [326, 0]
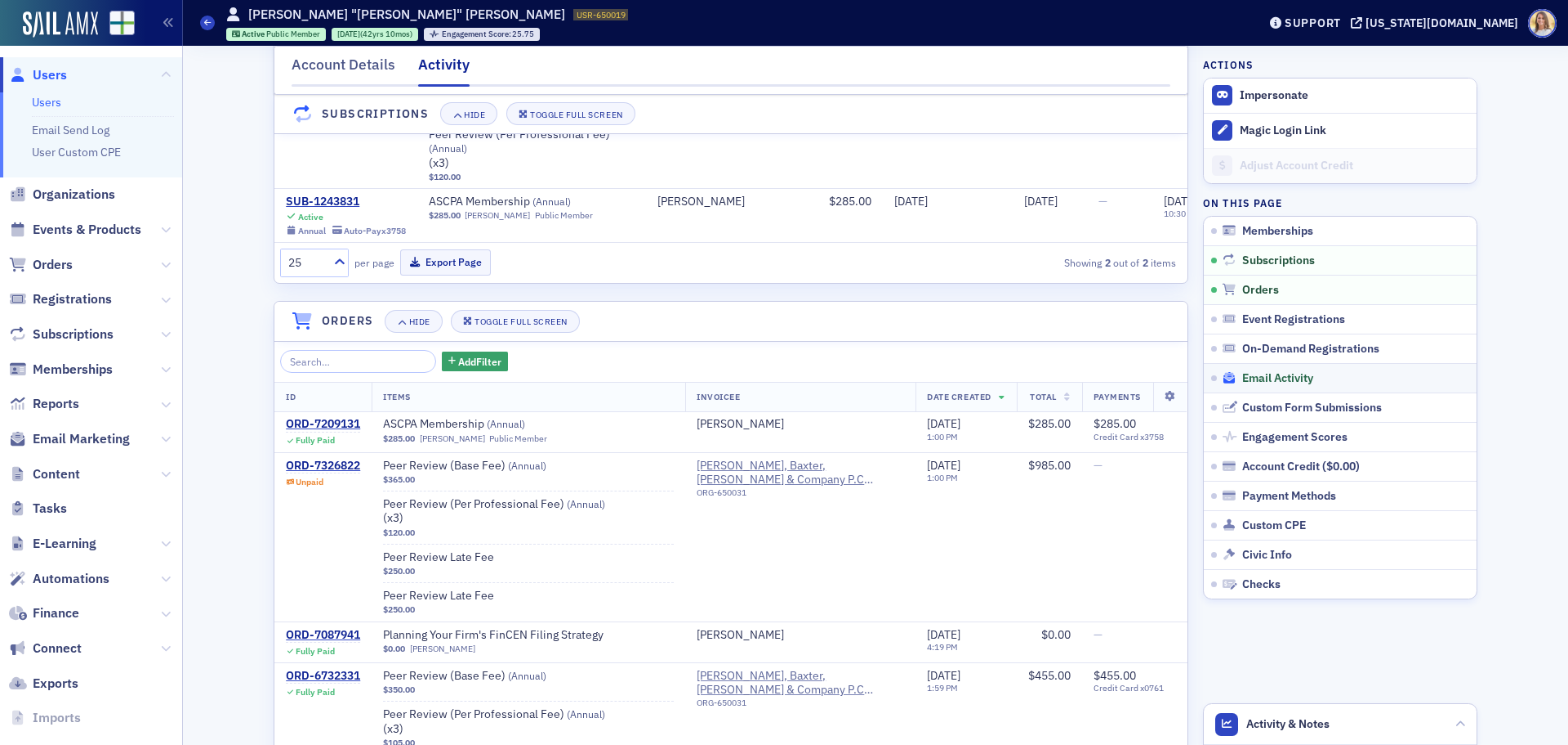
click at [1293, 376] on span "Email Activity" at bounding box center [1278, 379] width 71 height 15
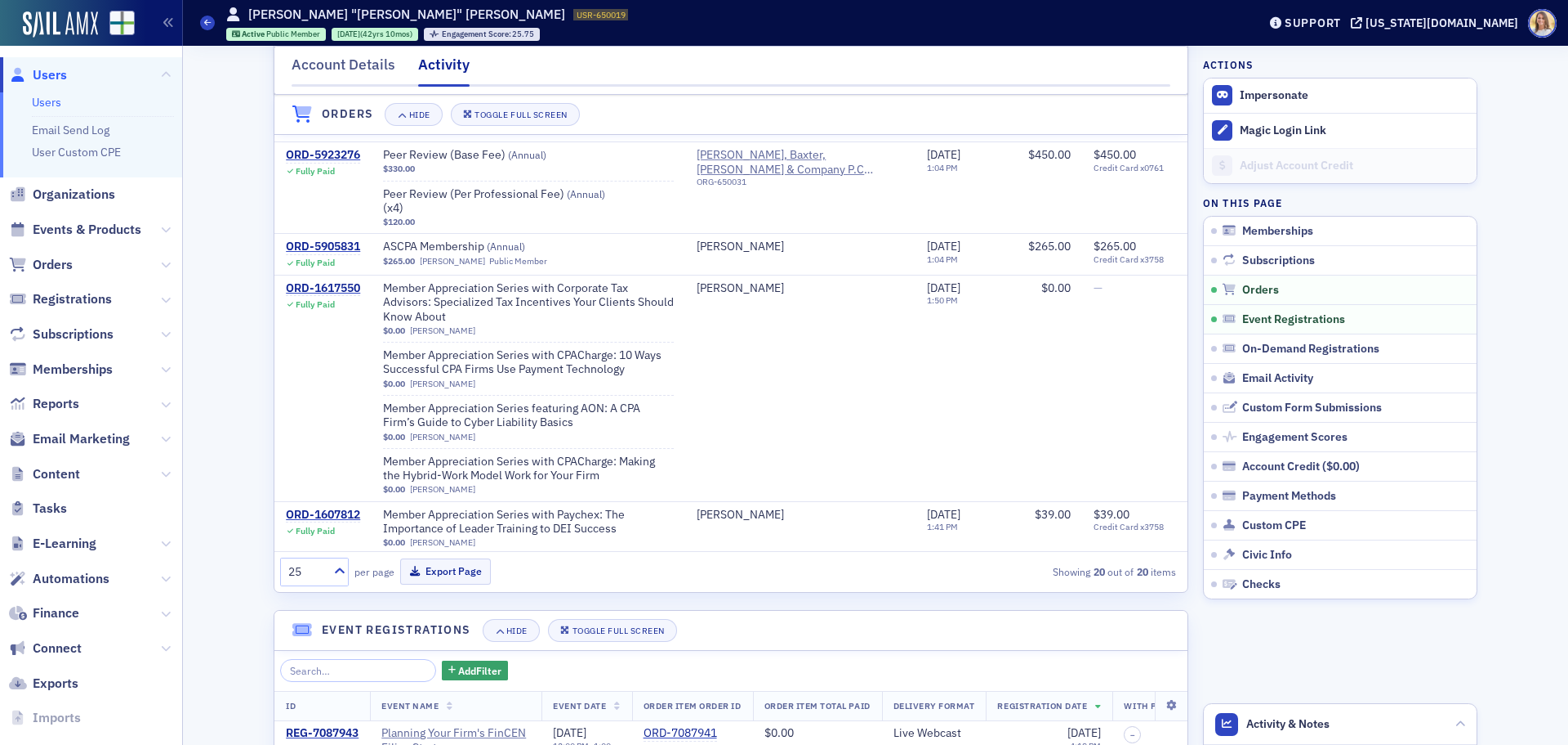
scroll to position [407, 0]
click at [1280, 378] on span "Email Activity" at bounding box center [1278, 379] width 71 height 15
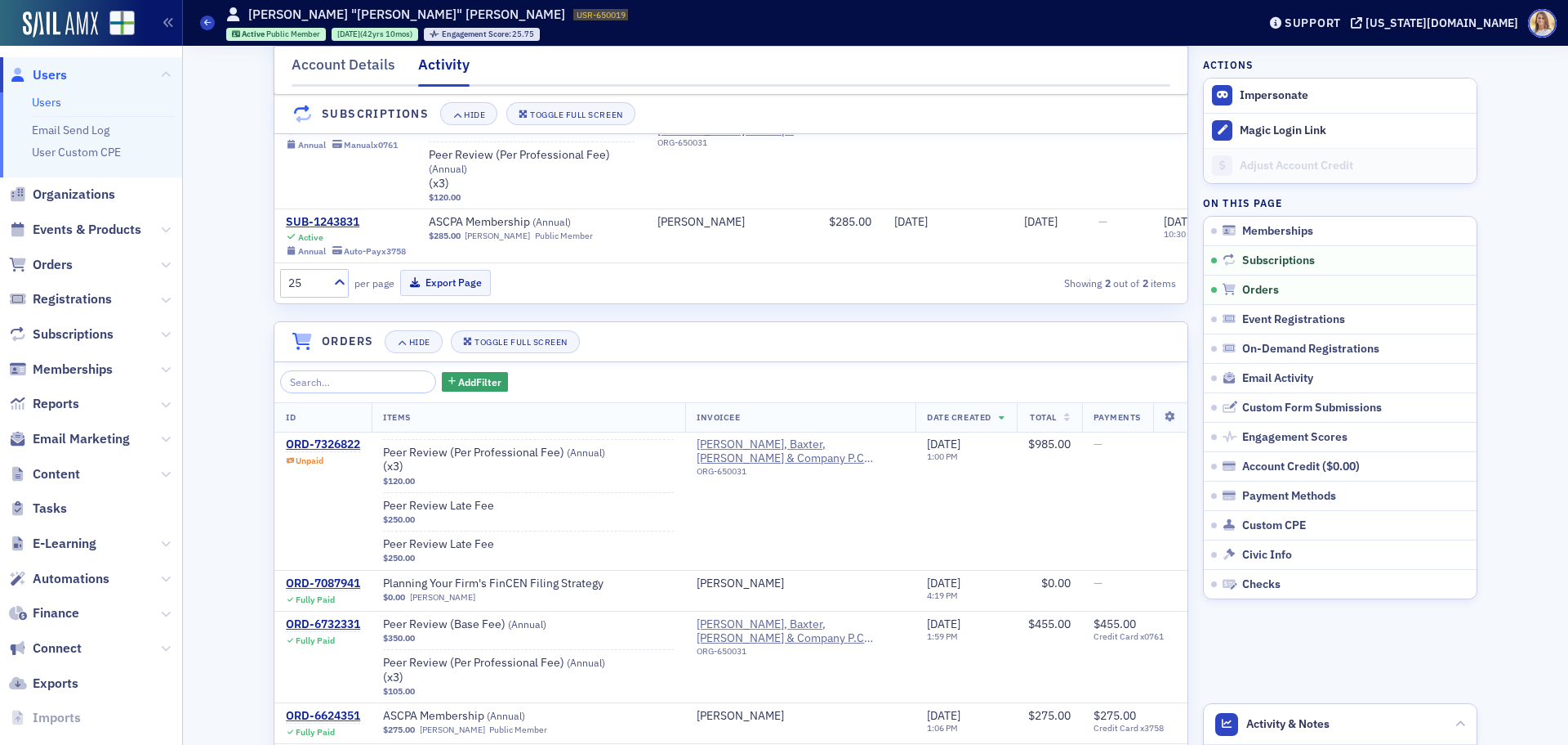
scroll to position [0, 0]
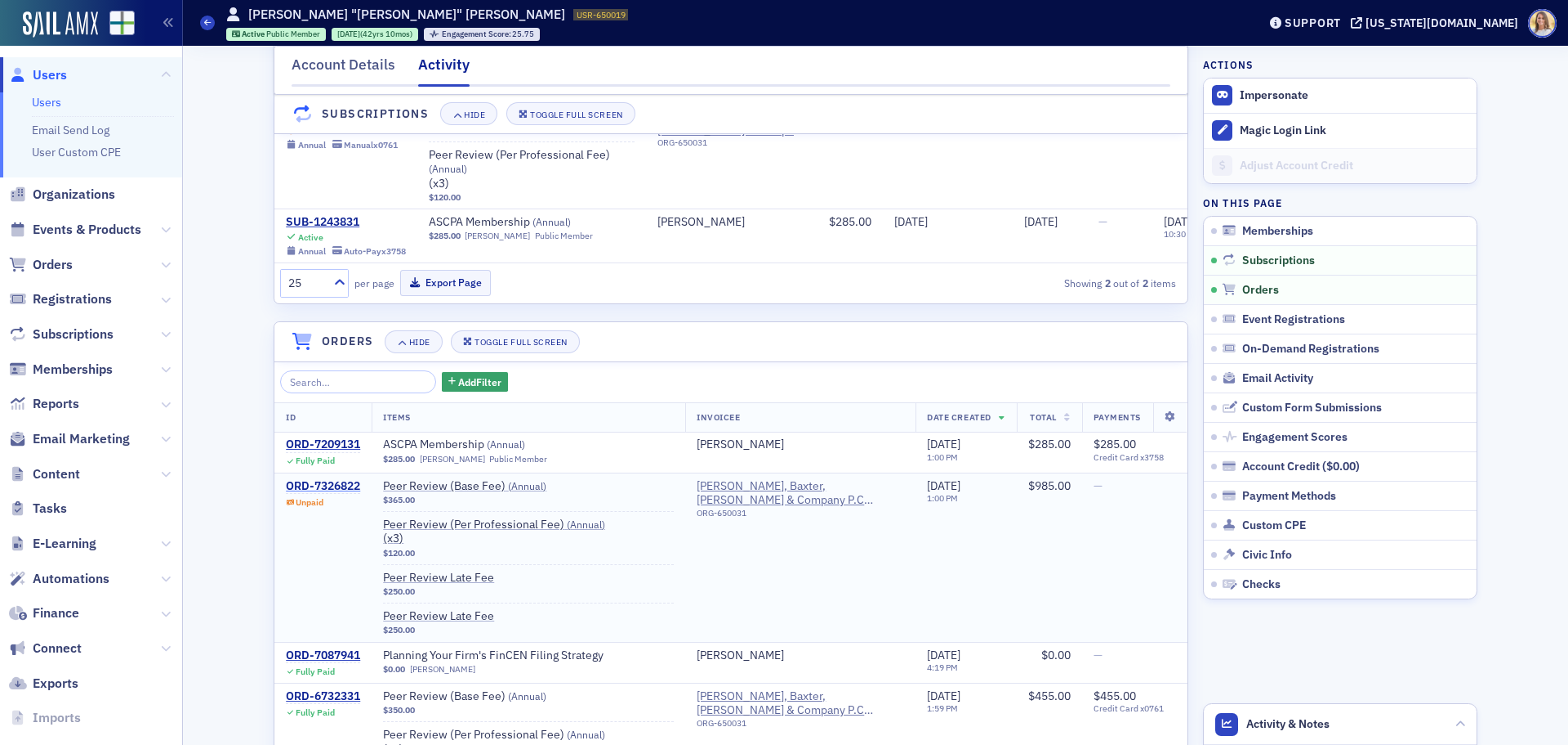
click at [339, 494] on div "ORD-7326822" at bounding box center [323, 487] width 74 height 15
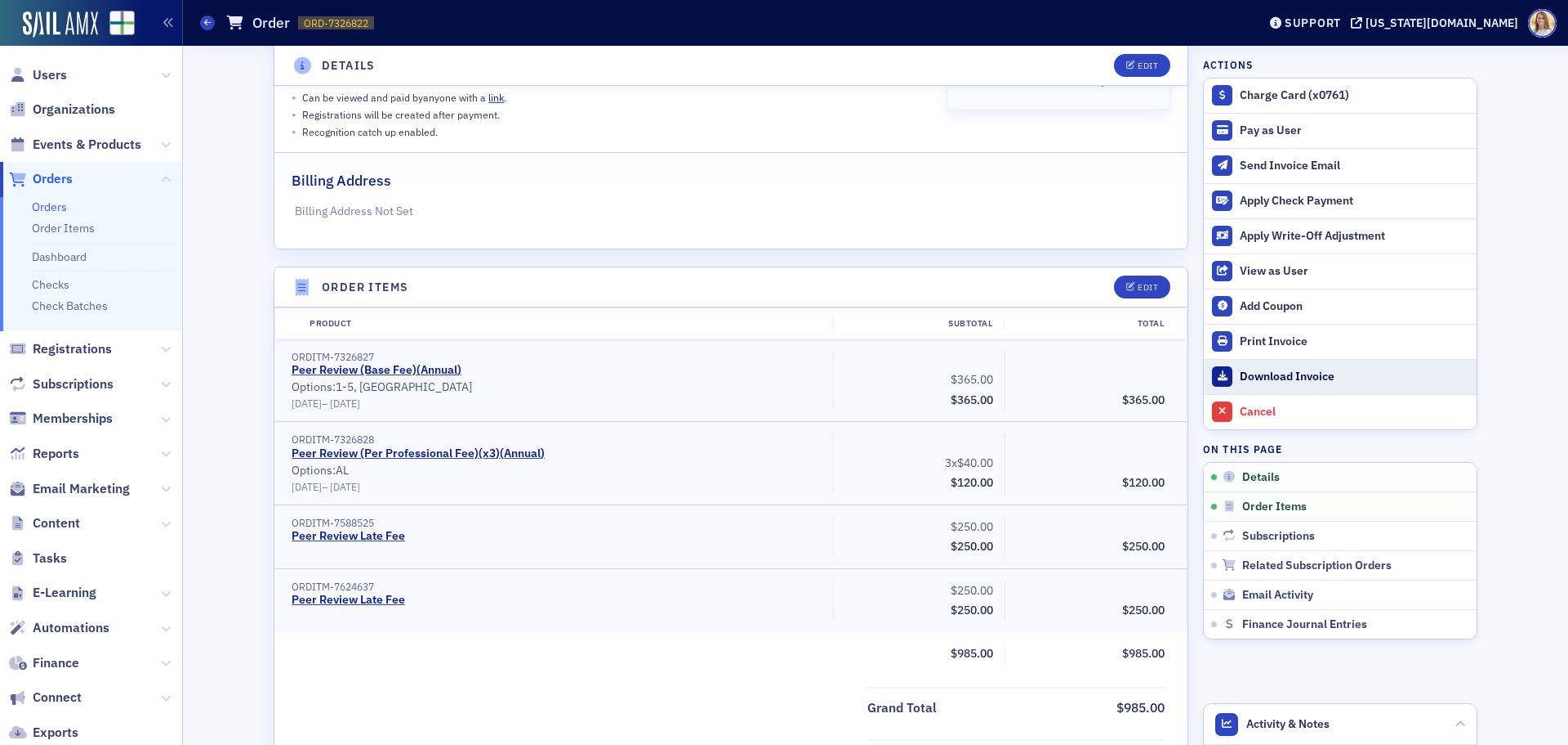
click at [1307, 374] on div "Download Invoice" at bounding box center [1354, 377] width 229 height 15
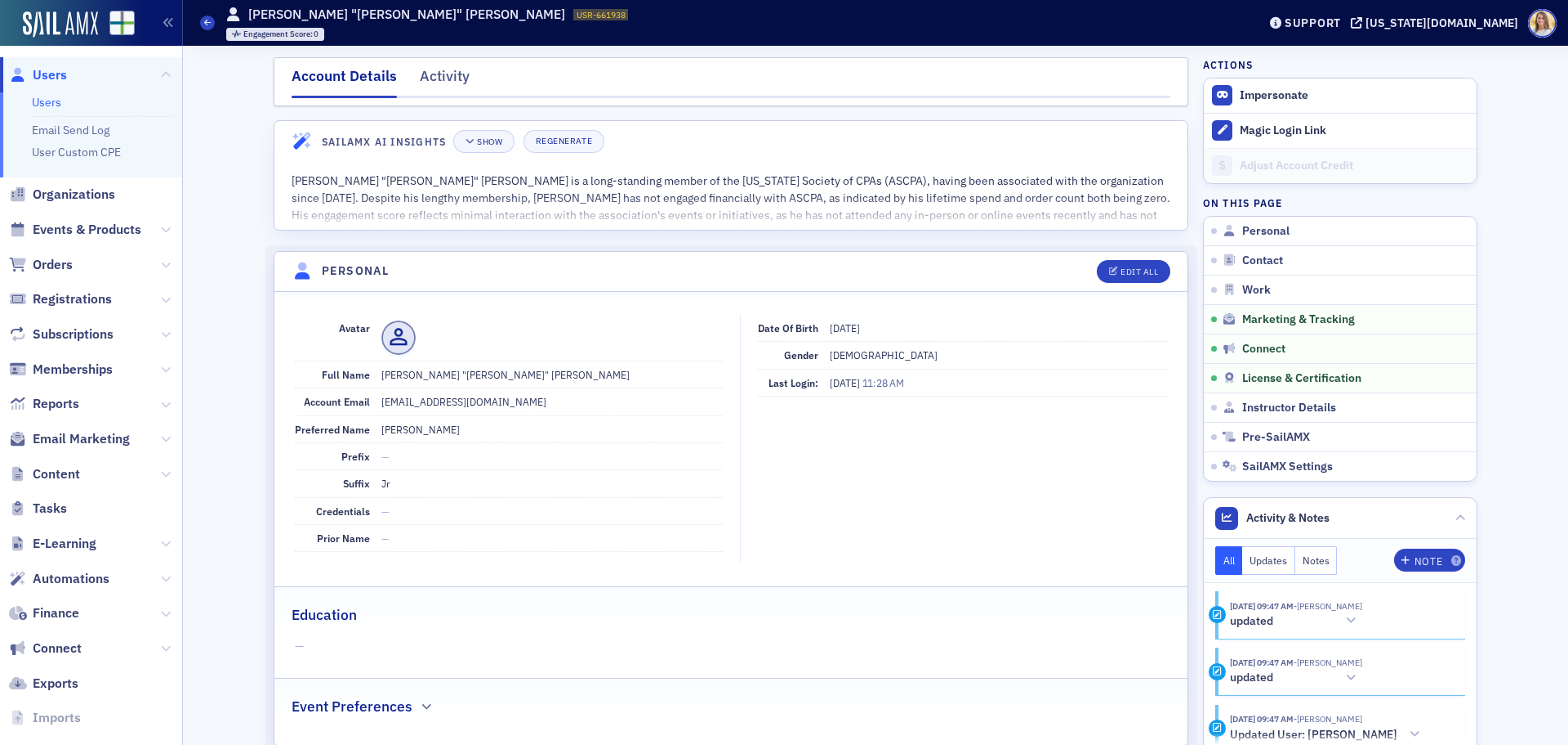
scroll to position [2244, 0]
